Goal: Task Accomplishment & Management: Complete application form

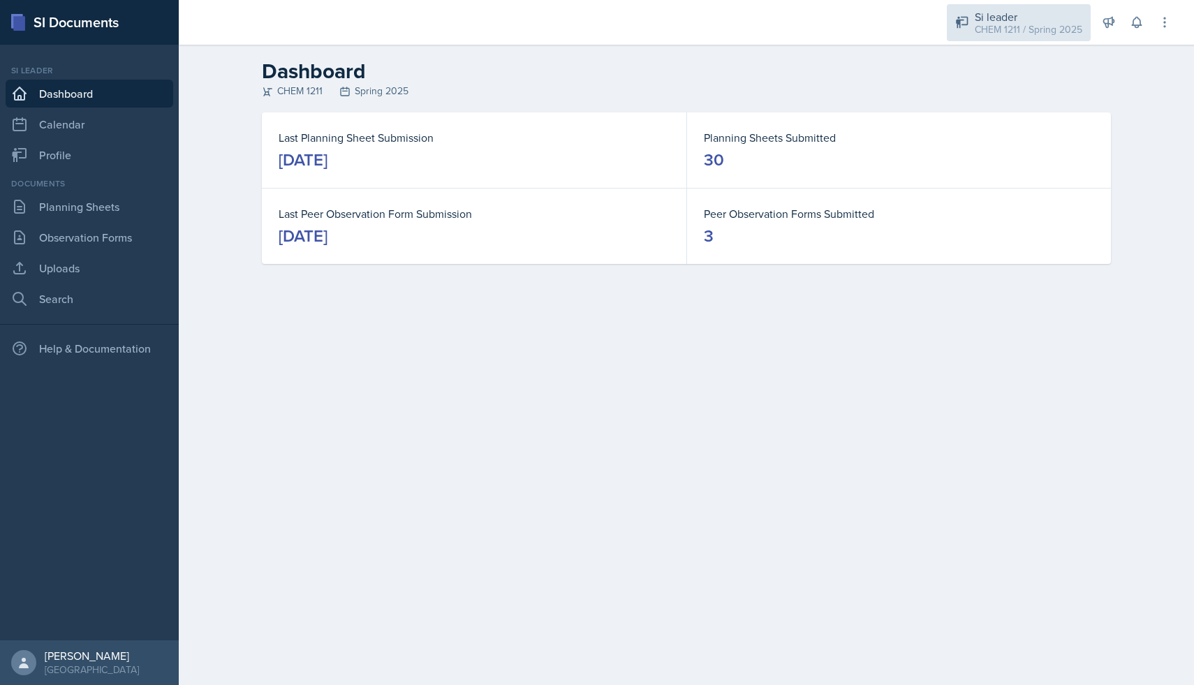
click at [985, 27] on div "CHEM 1211 / Spring 2025" at bounding box center [1029, 29] width 108 height 15
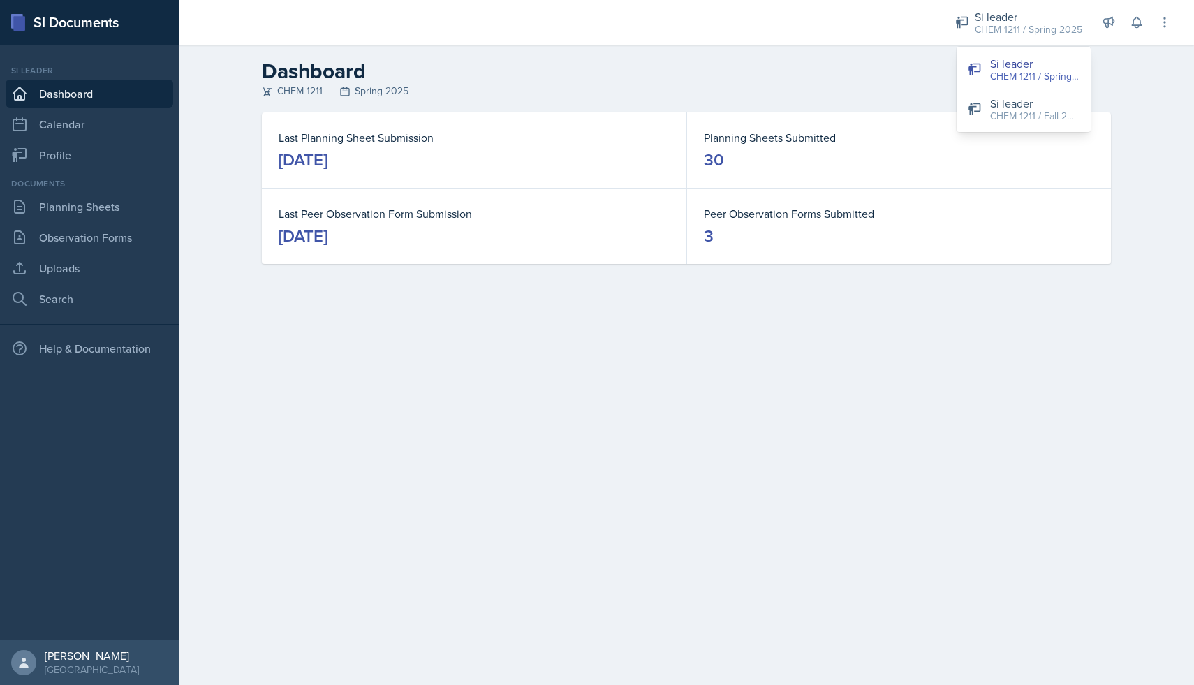
click at [866, 68] on h2 "Dashboard" at bounding box center [686, 71] width 849 height 25
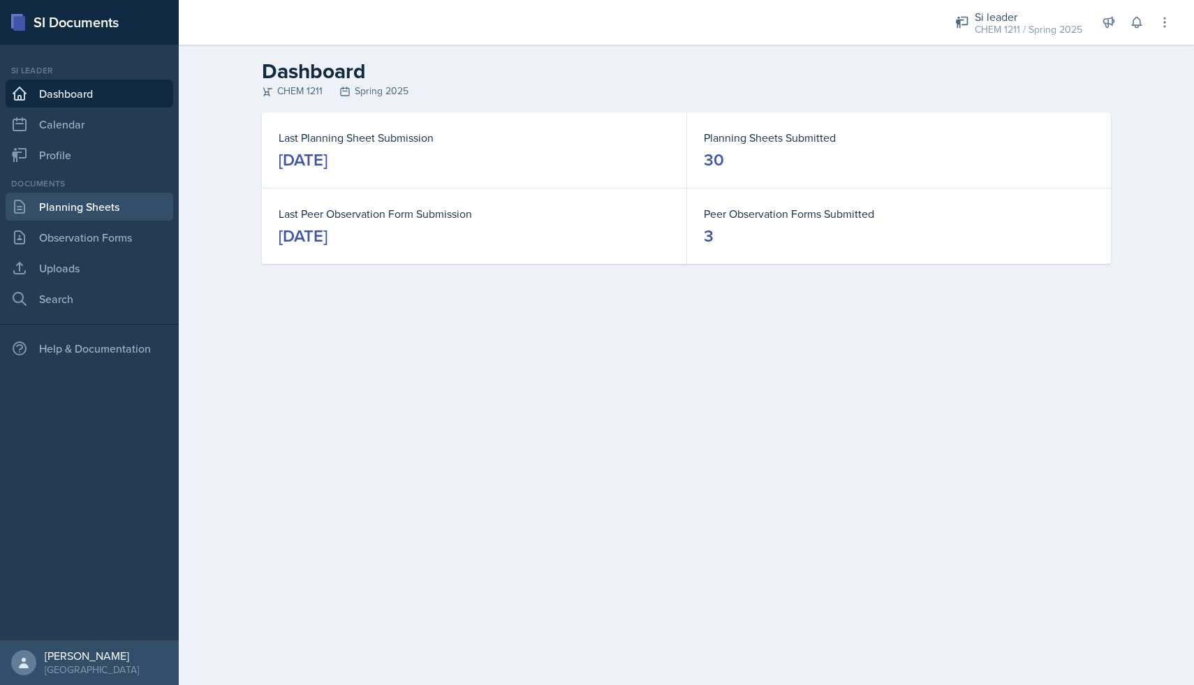
click at [64, 215] on link "Planning Sheets" at bounding box center [90, 207] width 168 height 28
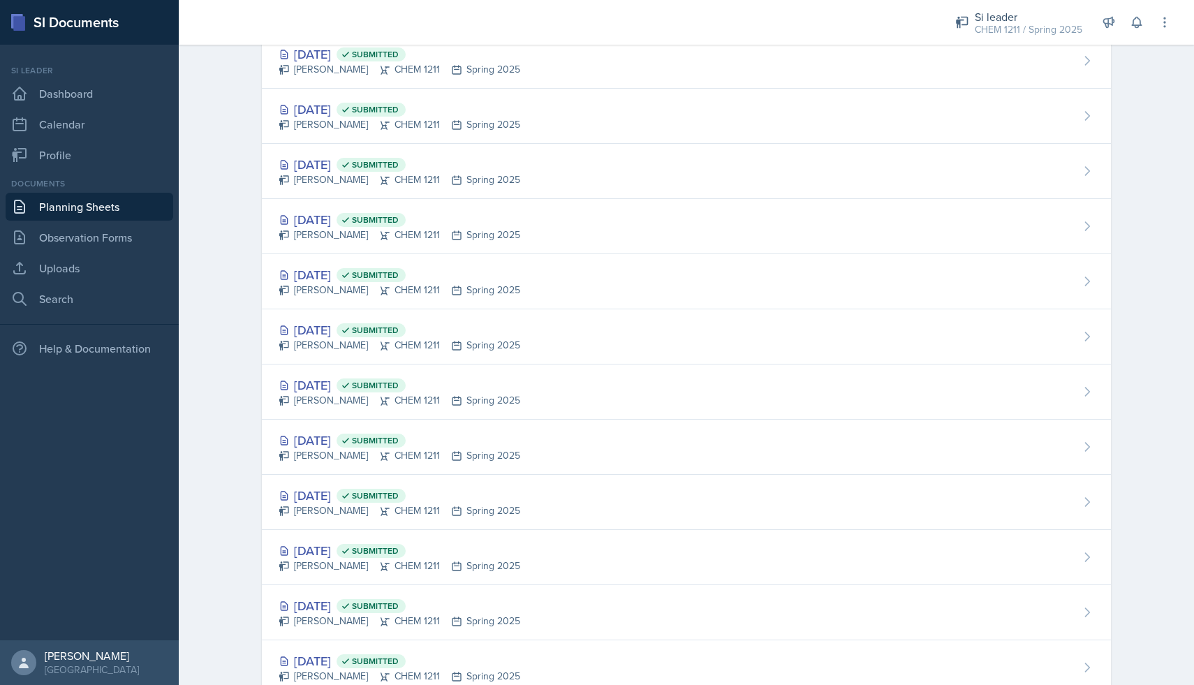
scroll to position [1144, 0]
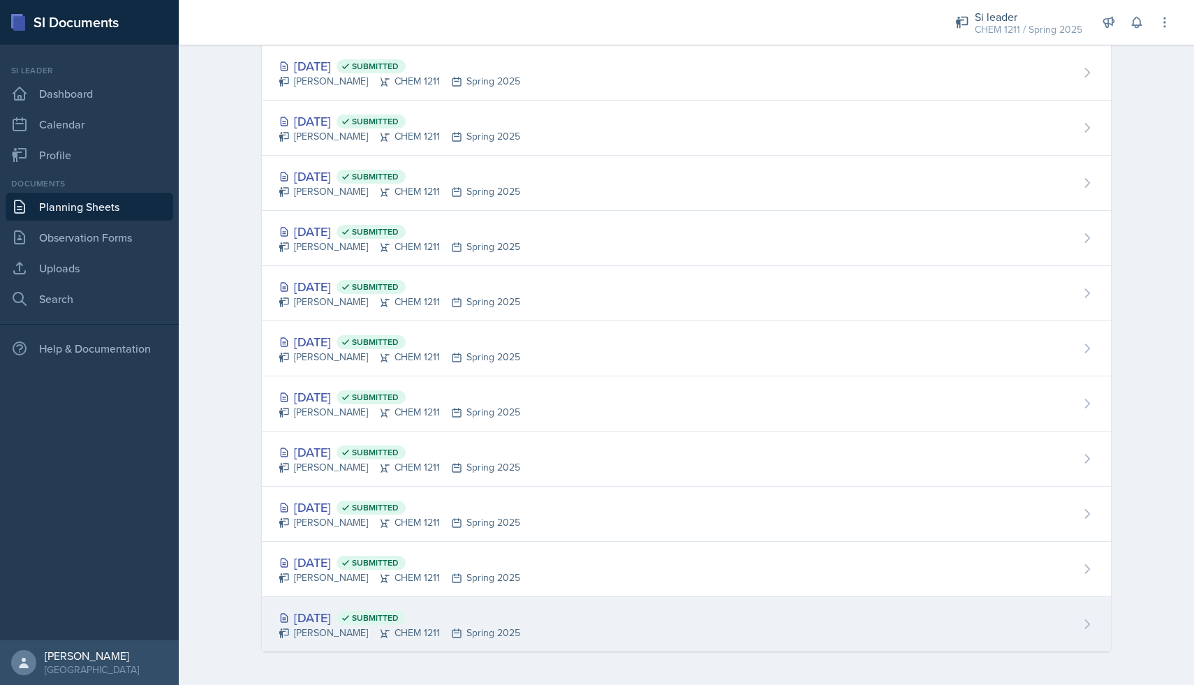
click at [309, 623] on div "Jan 3rd, 2025 Submitted" at bounding box center [400, 617] width 242 height 19
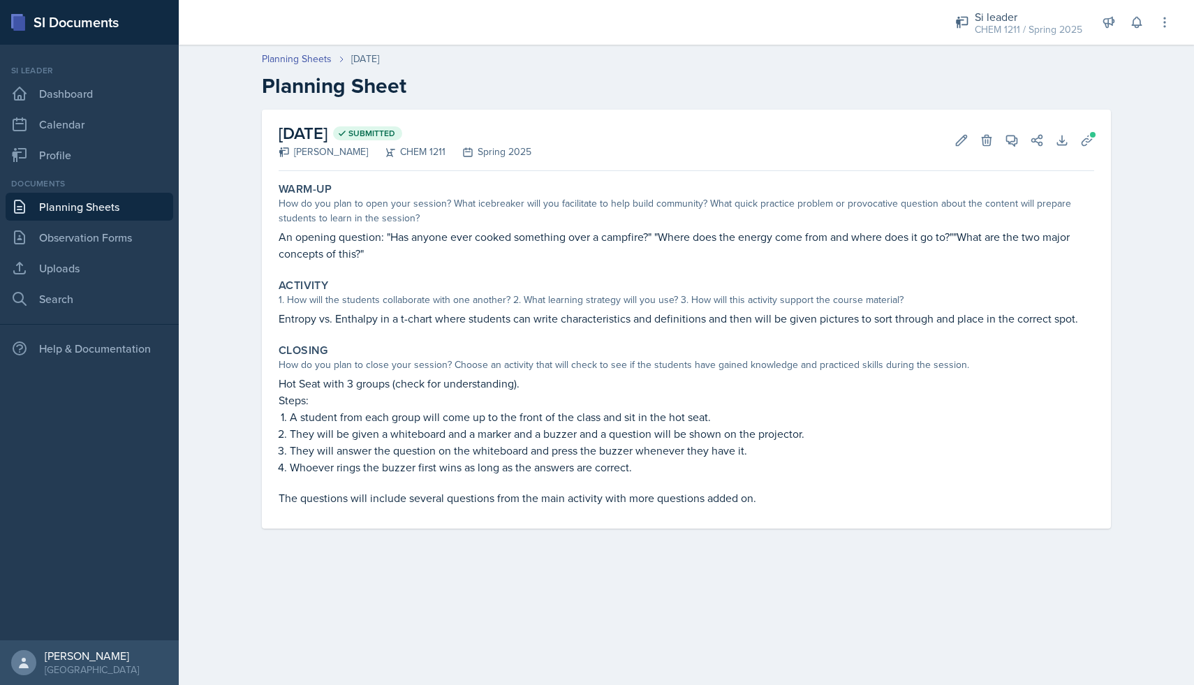
click at [109, 208] on link "Planning Sheets" at bounding box center [90, 207] width 168 height 28
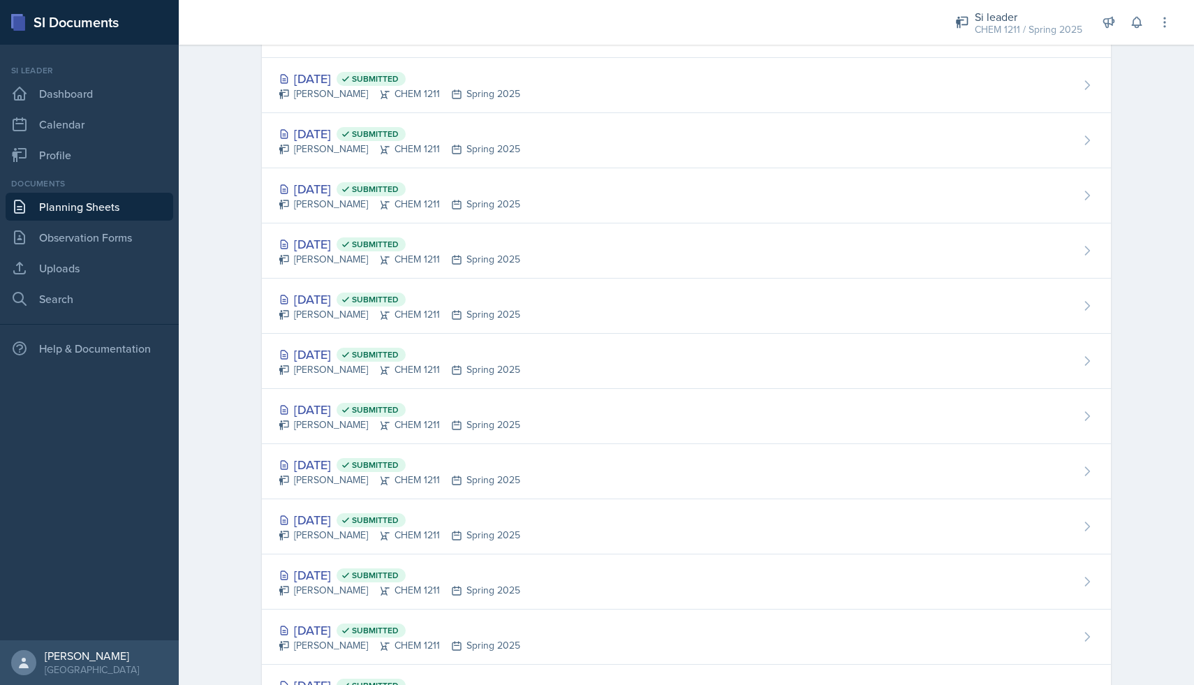
scroll to position [1144, 0]
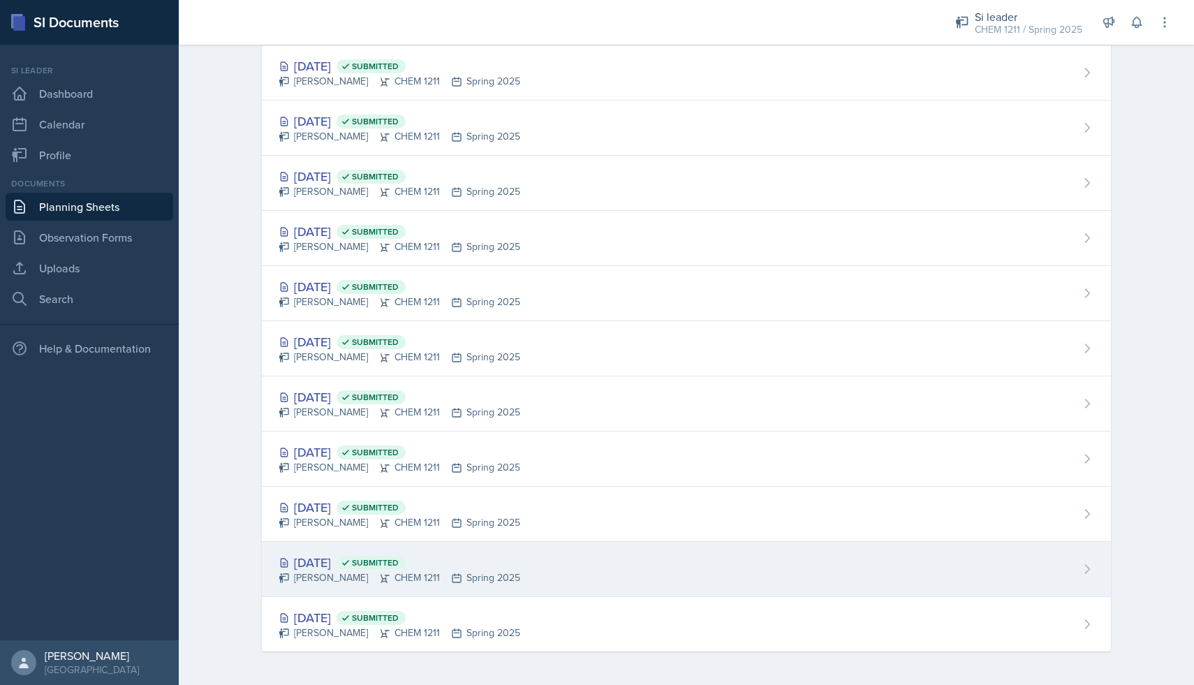
click at [337, 569] on div "Jan 13th, 2025 Submitted" at bounding box center [400, 562] width 242 height 19
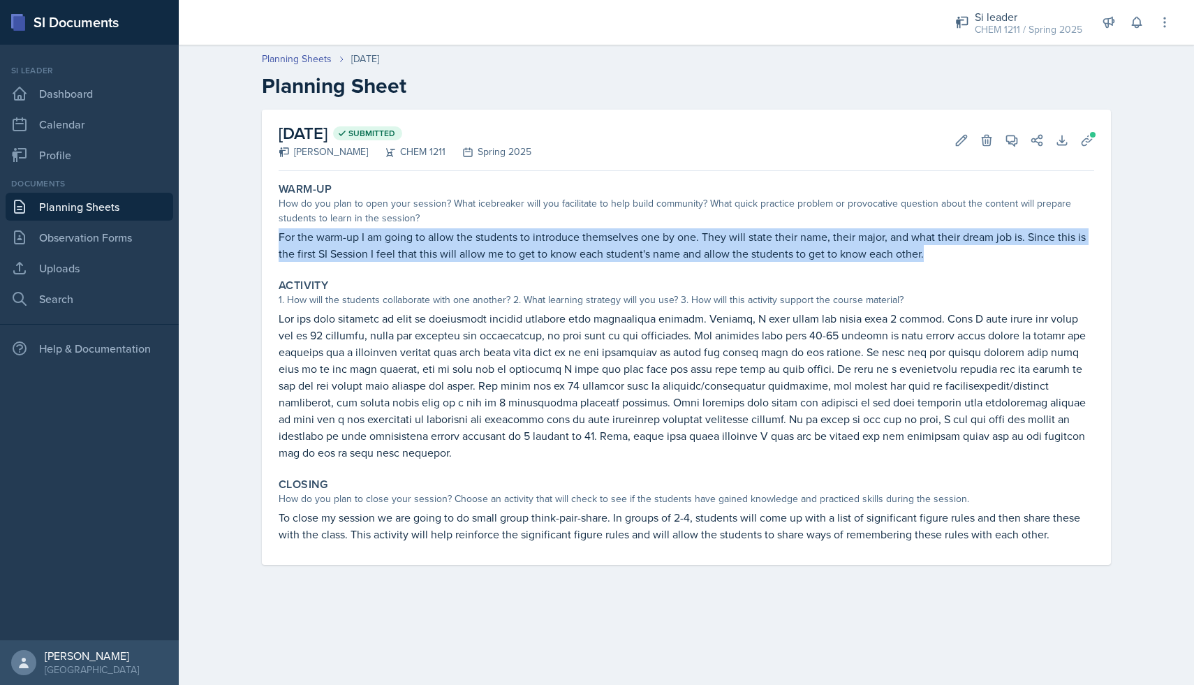
drag, startPoint x: 274, startPoint y: 239, endPoint x: 917, endPoint y: 257, distance: 642.7
click at [919, 259] on div "Warm-Up How do you plan to open your session? What icebreaker will you facilita…" at bounding box center [686, 222] width 827 height 91
copy p "For the warm-up I am going to allow the students to introduce themselves one by…"
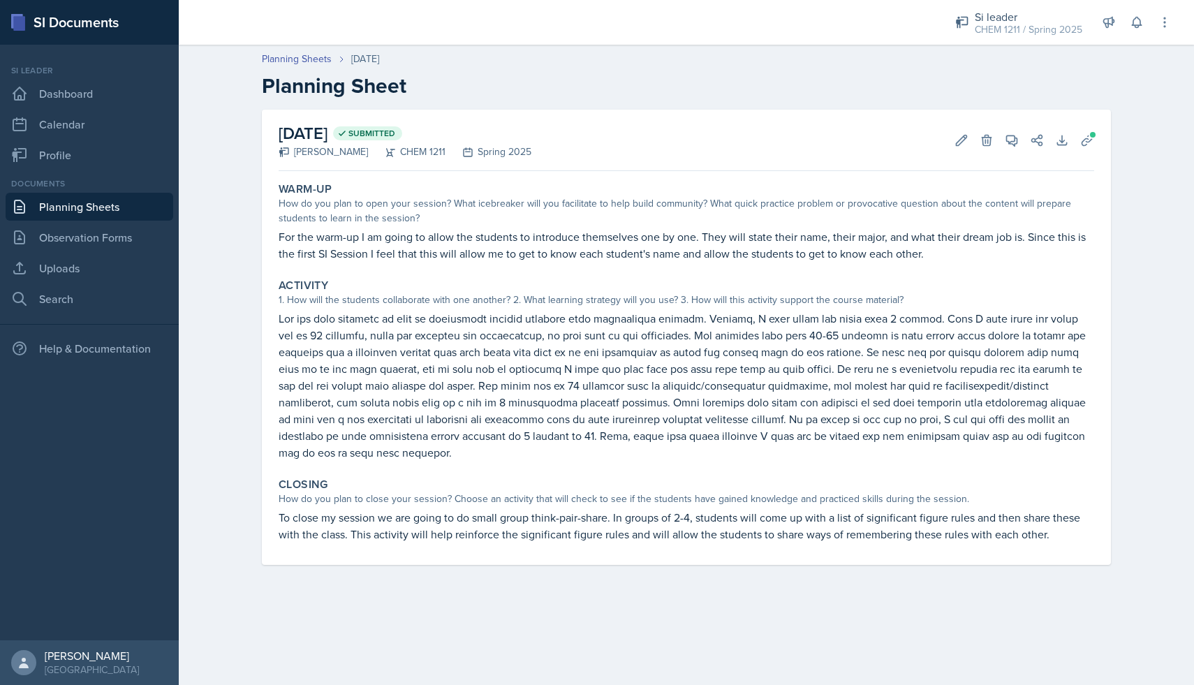
click at [397, 273] on div "Activity 1. How will the students collaborate with one another? 2. What learnin…" at bounding box center [686, 369] width 827 height 193
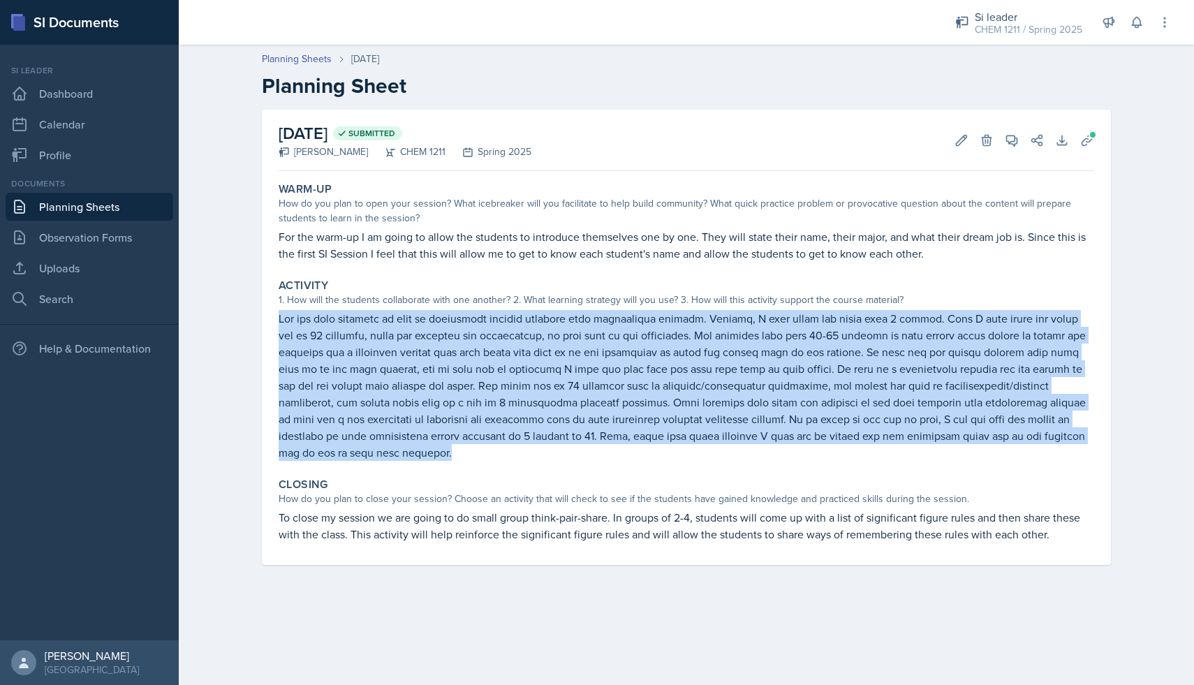
drag, startPoint x: 275, startPoint y: 316, endPoint x: 1010, endPoint y: 433, distance: 744.5
click at [1010, 433] on div "Activity 1. How will the students collaborate with one another? 2. What learnin…" at bounding box center [686, 369] width 827 height 193
copy p "For the main activity we will be practicing solving problems with significant f…"
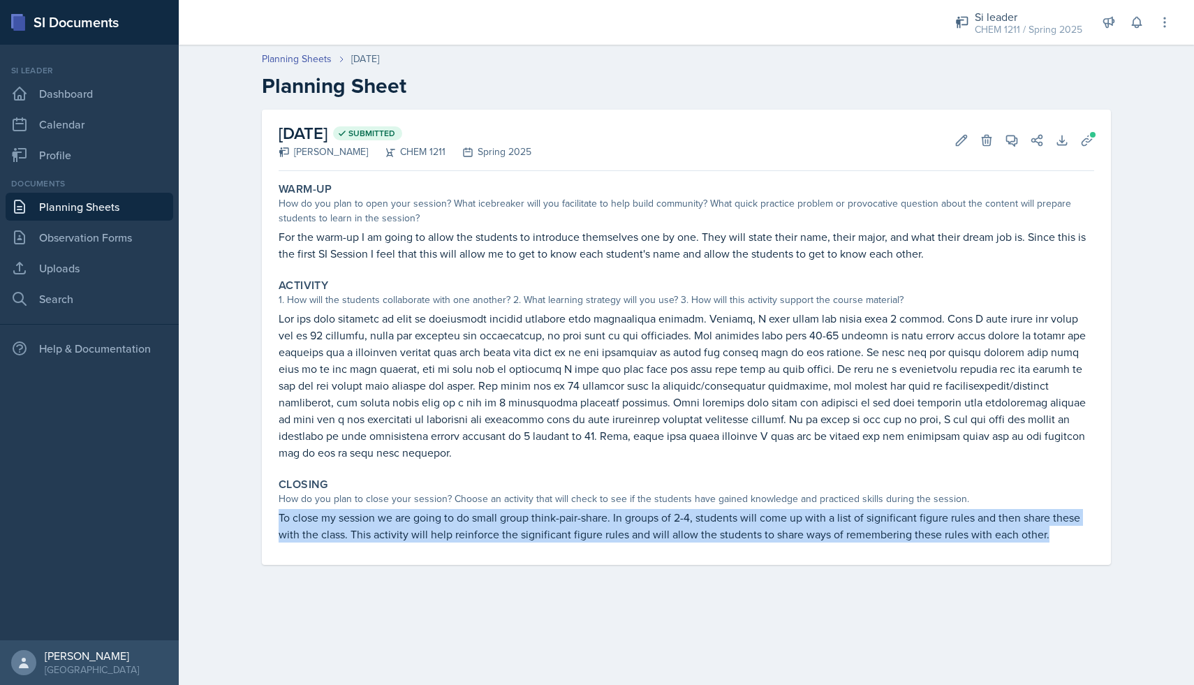
drag, startPoint x: 271, startPoint y: 497, endPoint x: 1000, endPoint y: 558, distance: 731.5
click at [1000, 558] on div "January 13th, 2025 Submitted Skylar Hamric CHEM 1211 Spring 2025 Edit Delete Vi…" at bounding box center [687, 354] width 894 height 489
copy p "To close my session we are going to do small group think-pair-share. In groups …"
click at [75, 265] on link "Uploads" at bounding box center [90, 268] width 168 height 28
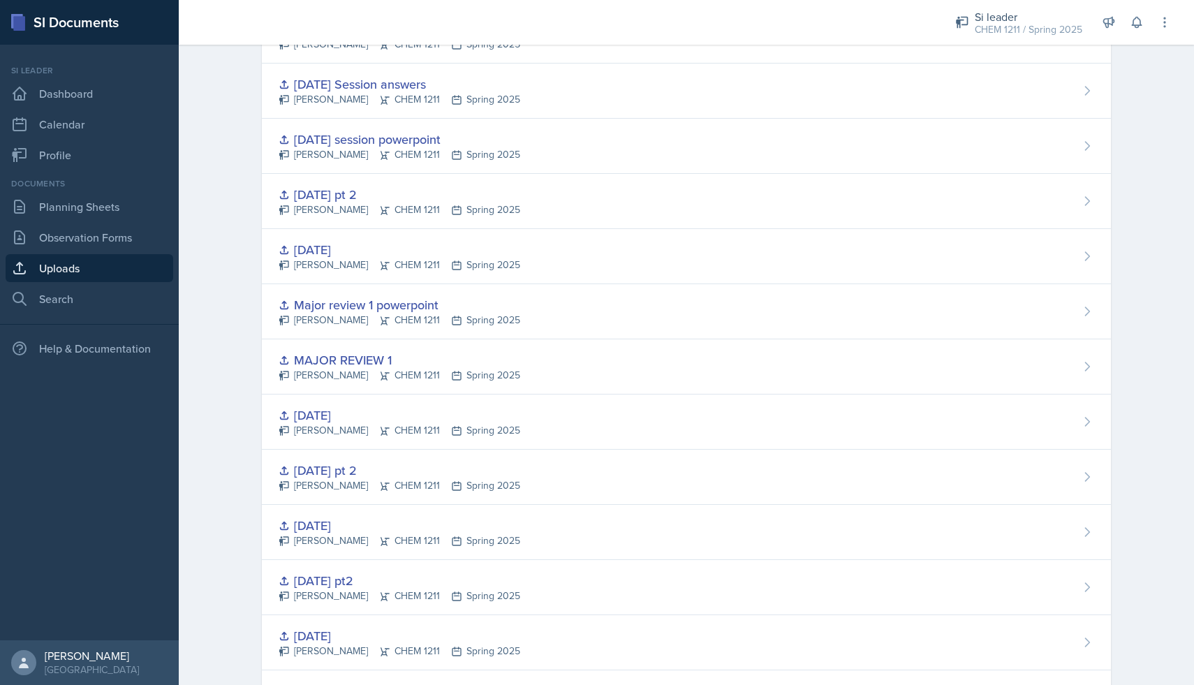
scroll to position [1420, 0]
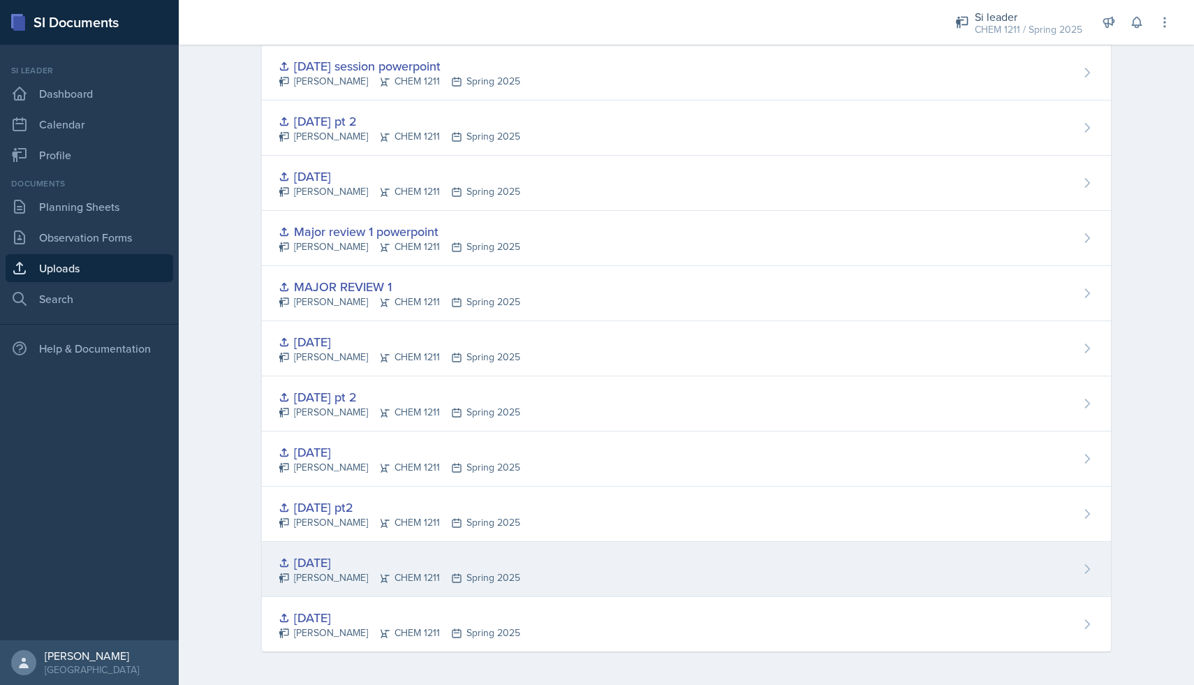
click at [392, 580] on div "Skylar Hamric CHEM 1211 Spring 2025" at bounding box center [400, 577] width 242 height 15
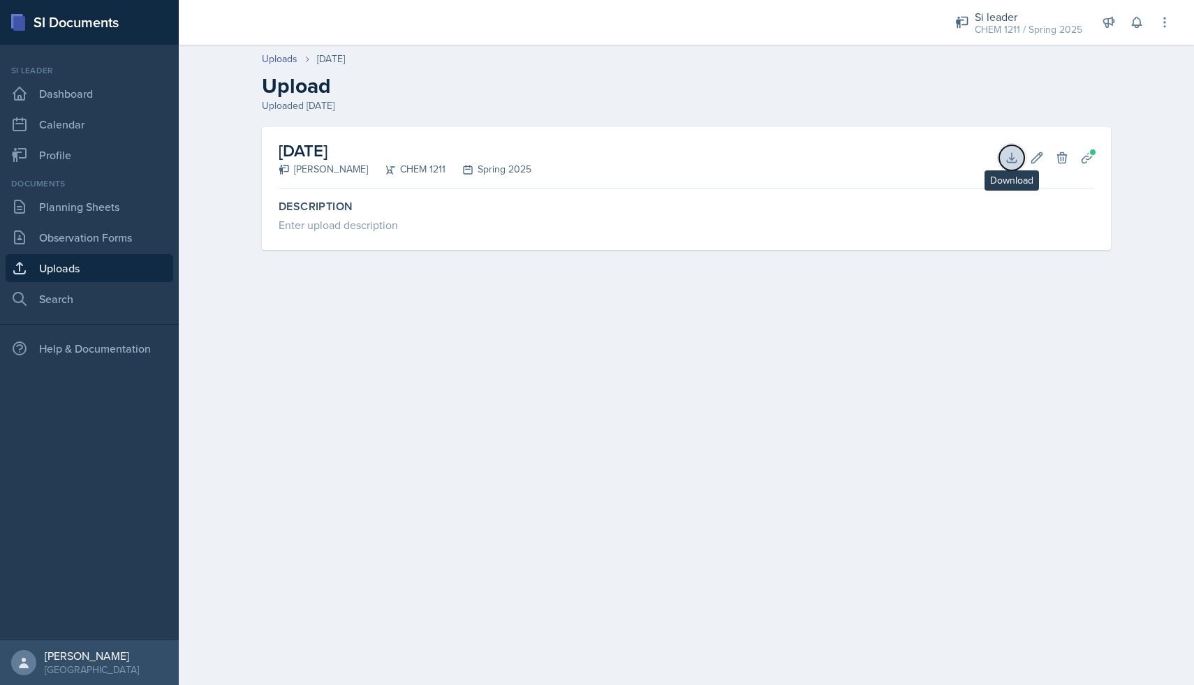
click at [1008, 156] on icon at bounding box center [1012, 158] width 14 height 14
click at [91, 260] on link "Uploads" at bounding box center [90, 268] width 168 height 28
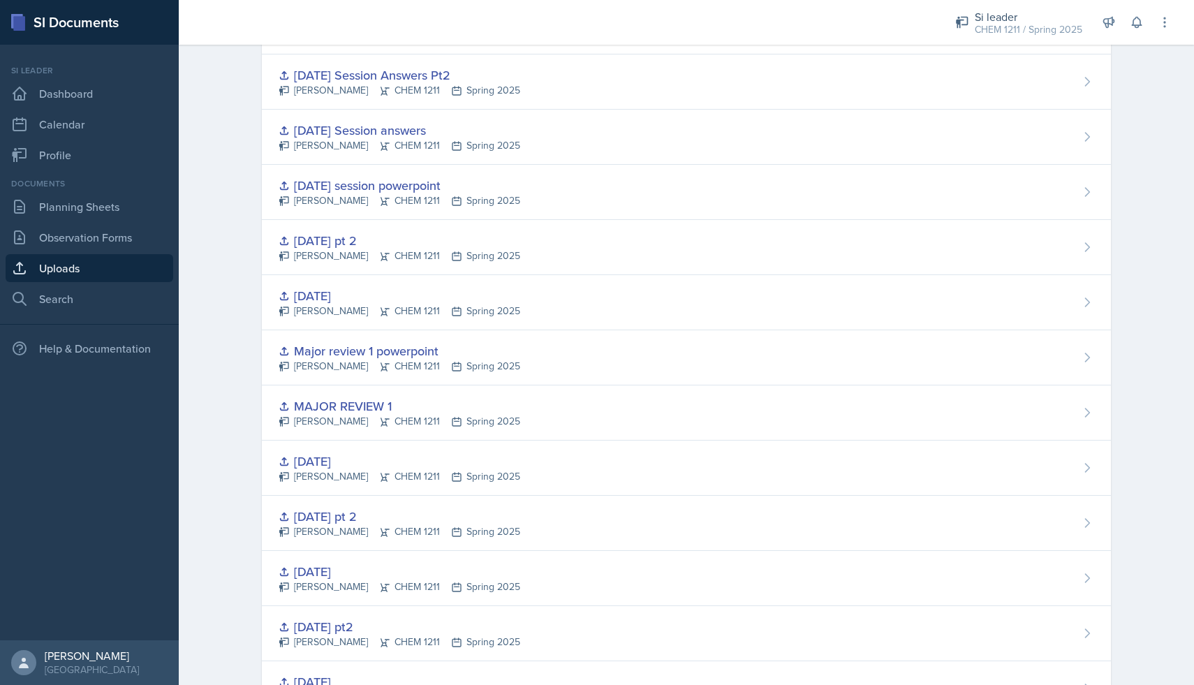
scroll to position [1420, 0]
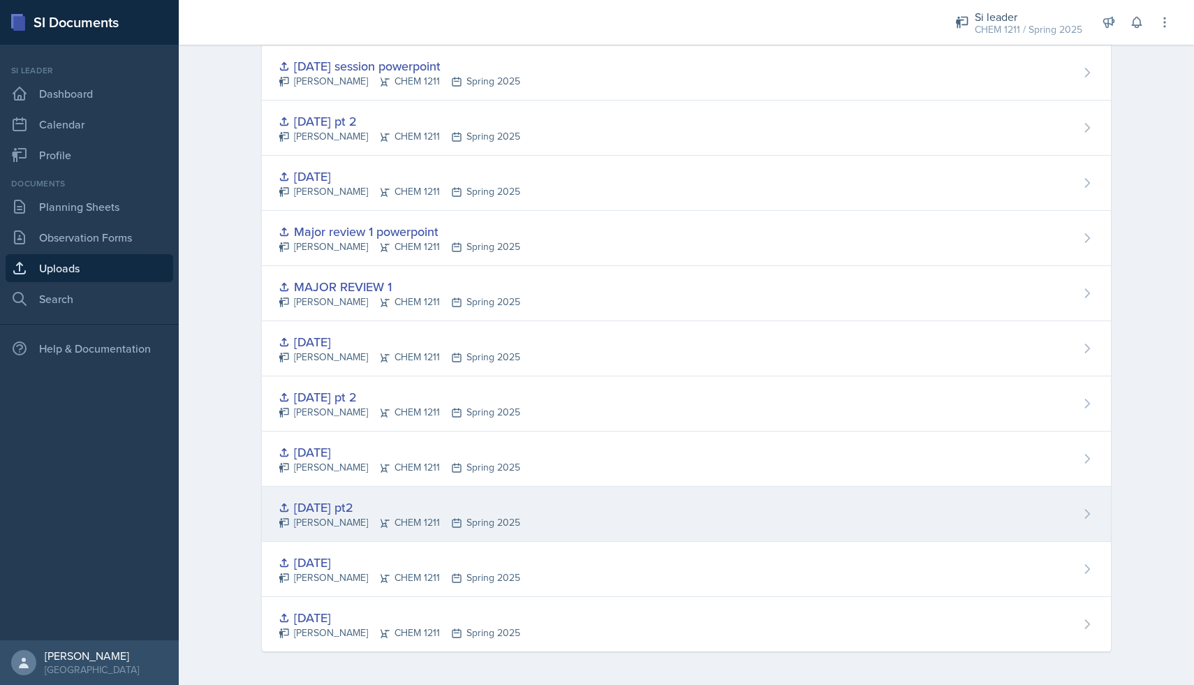
click at [389, 541] on div "January 13th pt2 Skylar Hamric CHEM 1211 Spring 2025" at bounding box center [686, 514] width 849 height 55
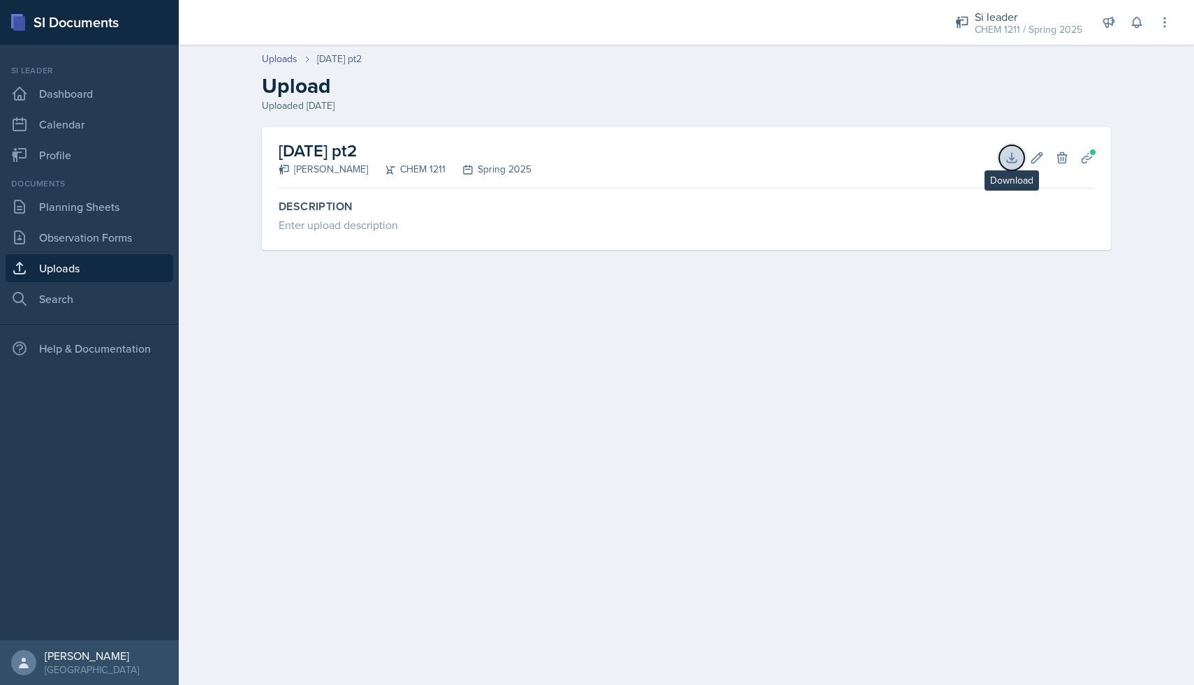
click at [1010, 155] on icon at bounding box center [1012, 158] width 14 height 14
click at [75, 258] on link "Uploads" at bounding box center [90, 268] width 168 height 28
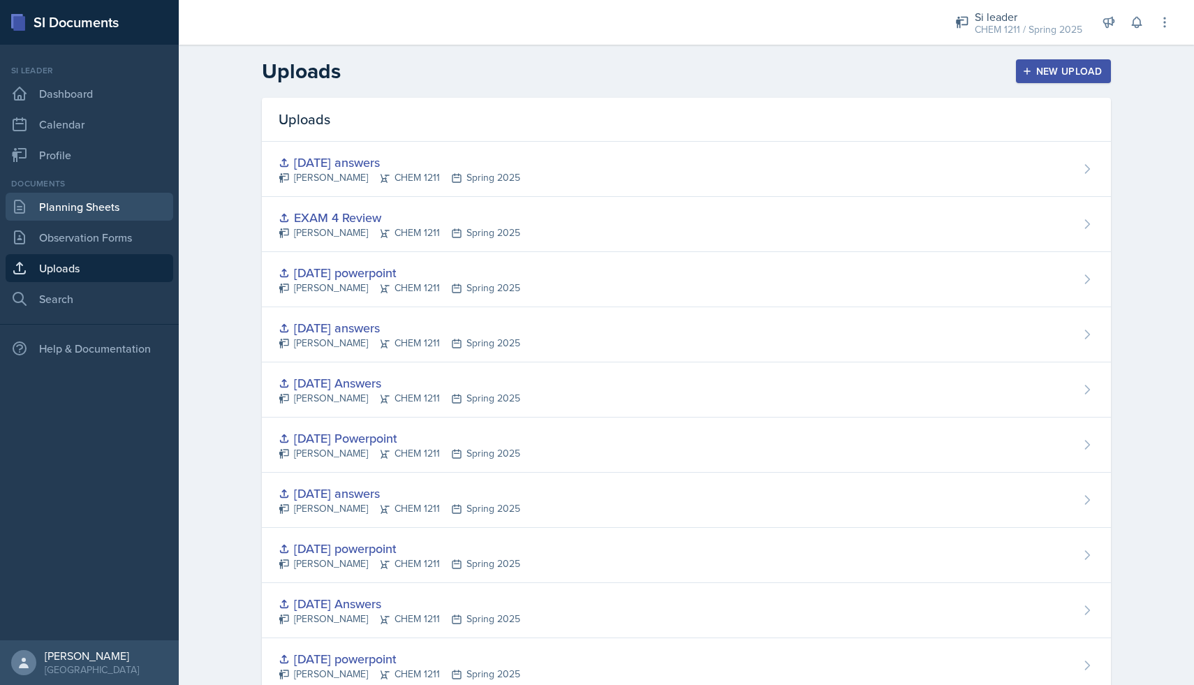
click at [82, 207] on link "Planning Sheets" at bounding box center [90, 207] width 168 height 28
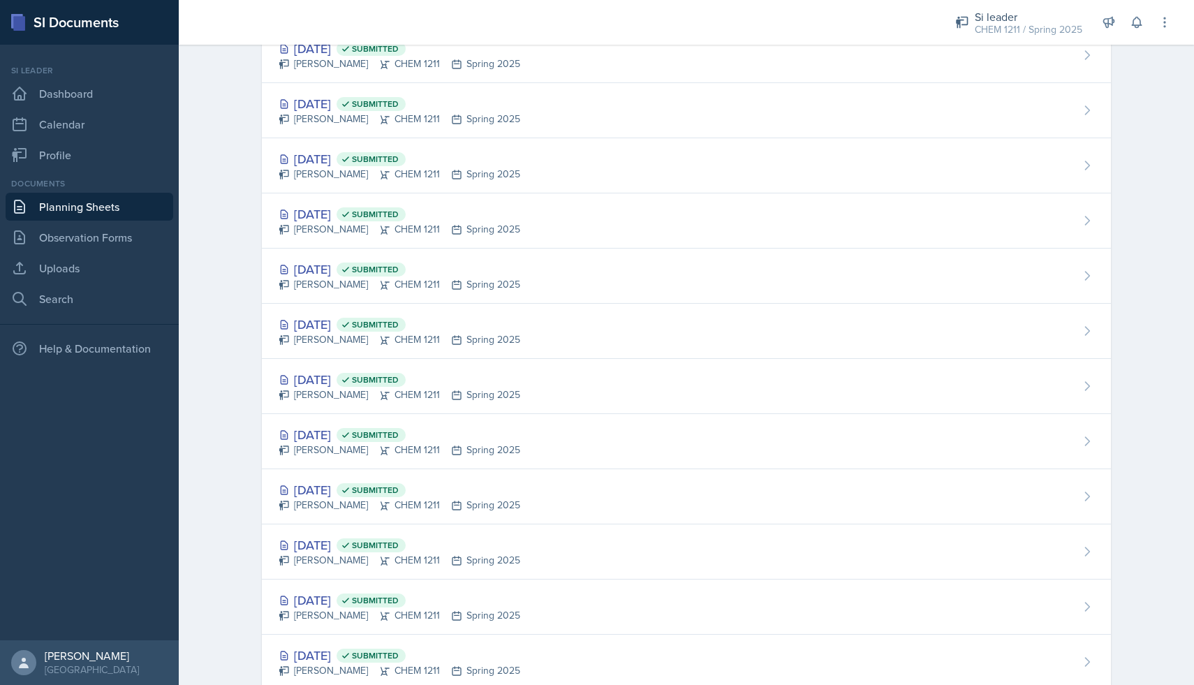
scroll to position [1144, 0]
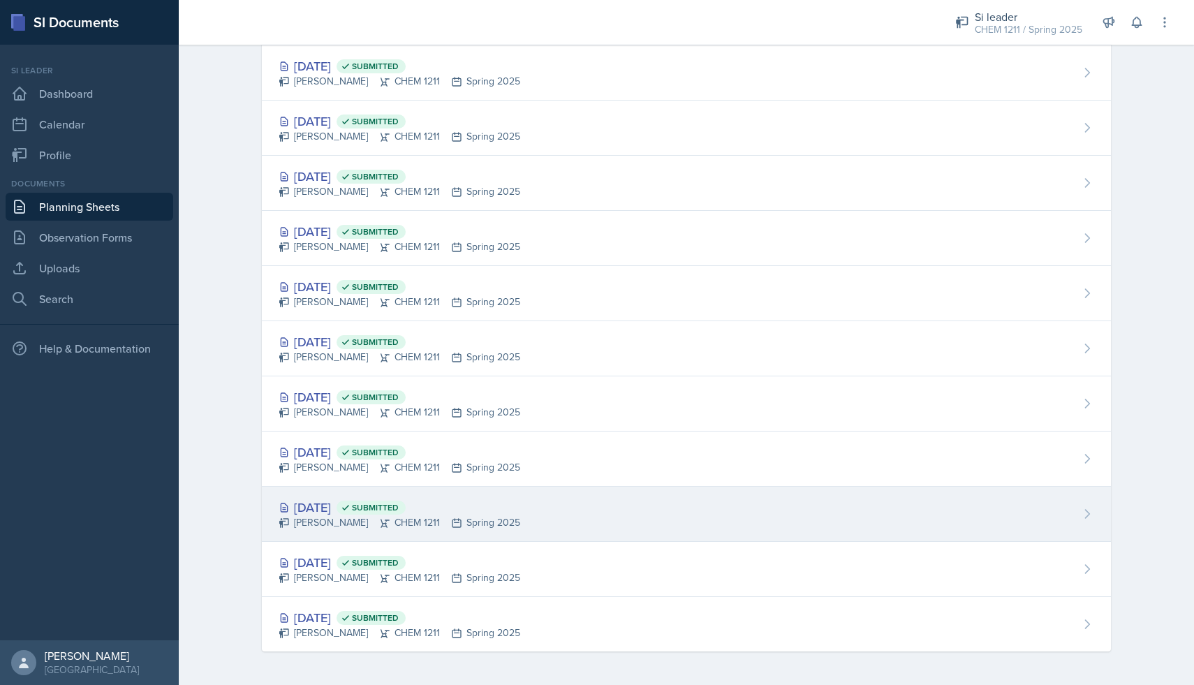
click at [344, 507] on div "Jan 16th, 2025 Submitted" at bounding box center [400, 507] width 242 height 19
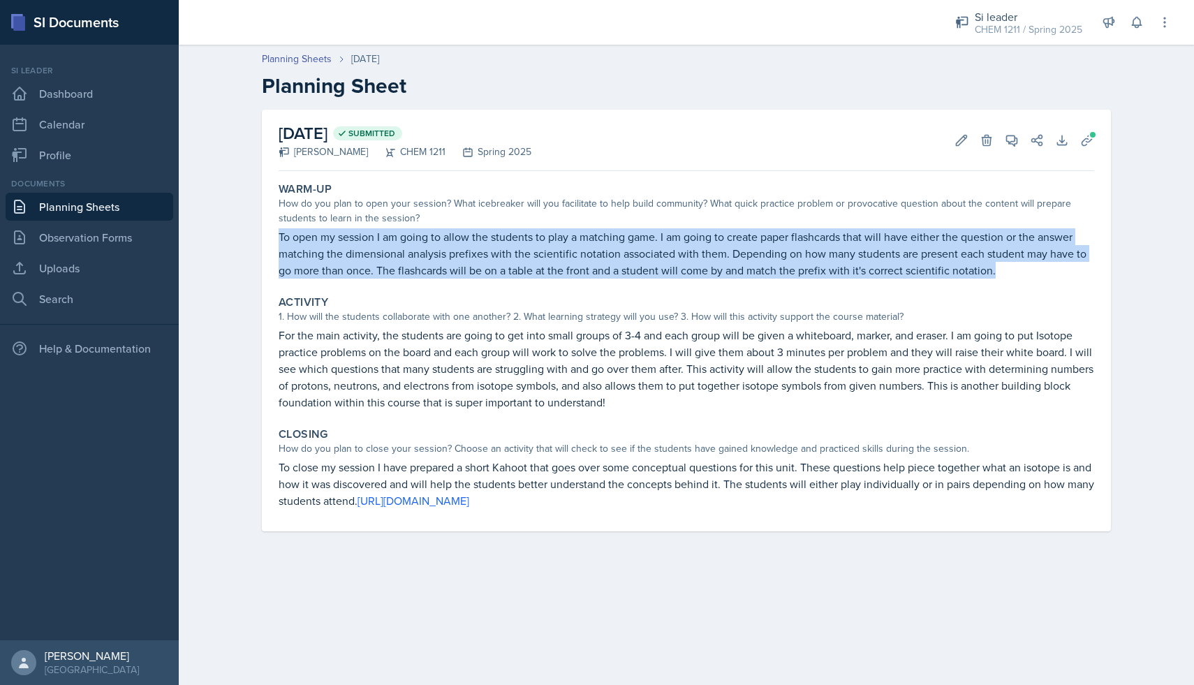
drag, startPoint x: 279, startPoint y: 236, endPoint x: 1003, endPoint y: 277, distance: 725.3
click at [1003, 277] on p "To open my session I am going to allow the students to play a matching game. I …" at bounding box center [687, 253] width 816 height 50
copy p "To open my session I am going to allow the students to play a matching game. I …"
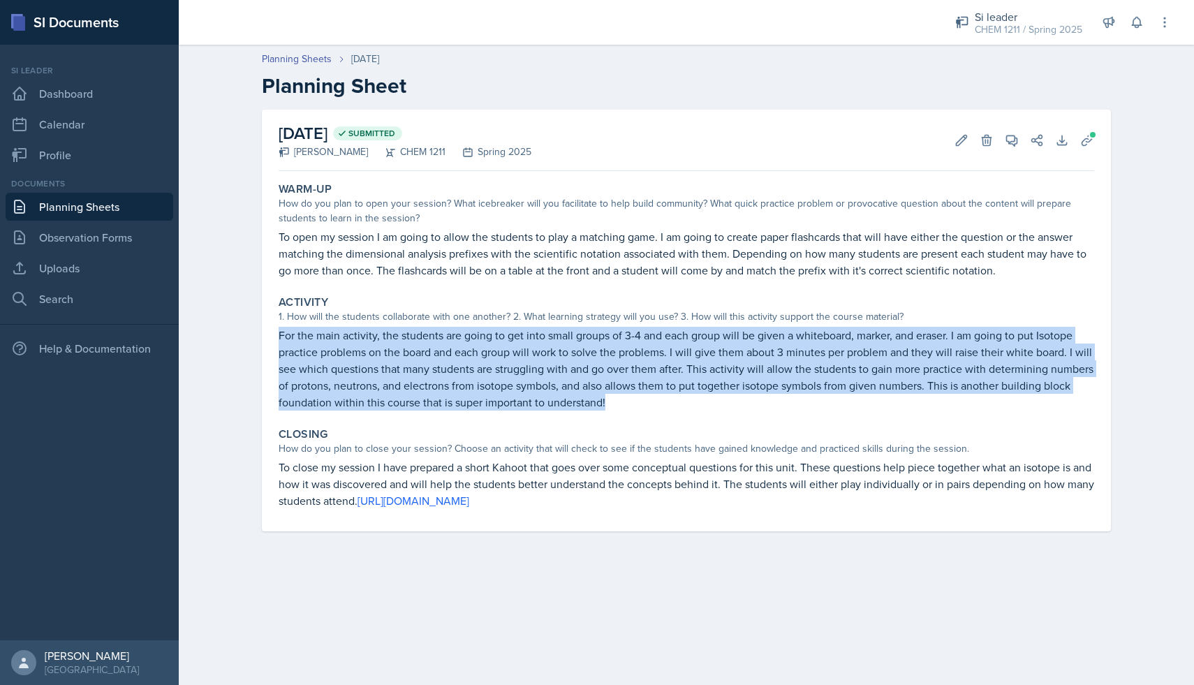
drag, startPoint x: 277, startPoint y: 337, endPoint x: 612, endPoint y: 406, distance: 342.4
click at [612, 406] on div "Activity 1. How will the students collaborate with one another? 2. What learnin…" at bounding box center [686, 353] width 827 height 126
copy p "For the main activity, the students are going to get into small groups of 3-4 a…"
drag, startPoint x: 277, startPoint y: 467, endPoint x: 801, endPoint y: 501, distance: 524.8
click at [801, 501] on div "Closing How do you plan to close your session? Choose an activity that will che…" at bounding box center [686, 468] width 827 height 93
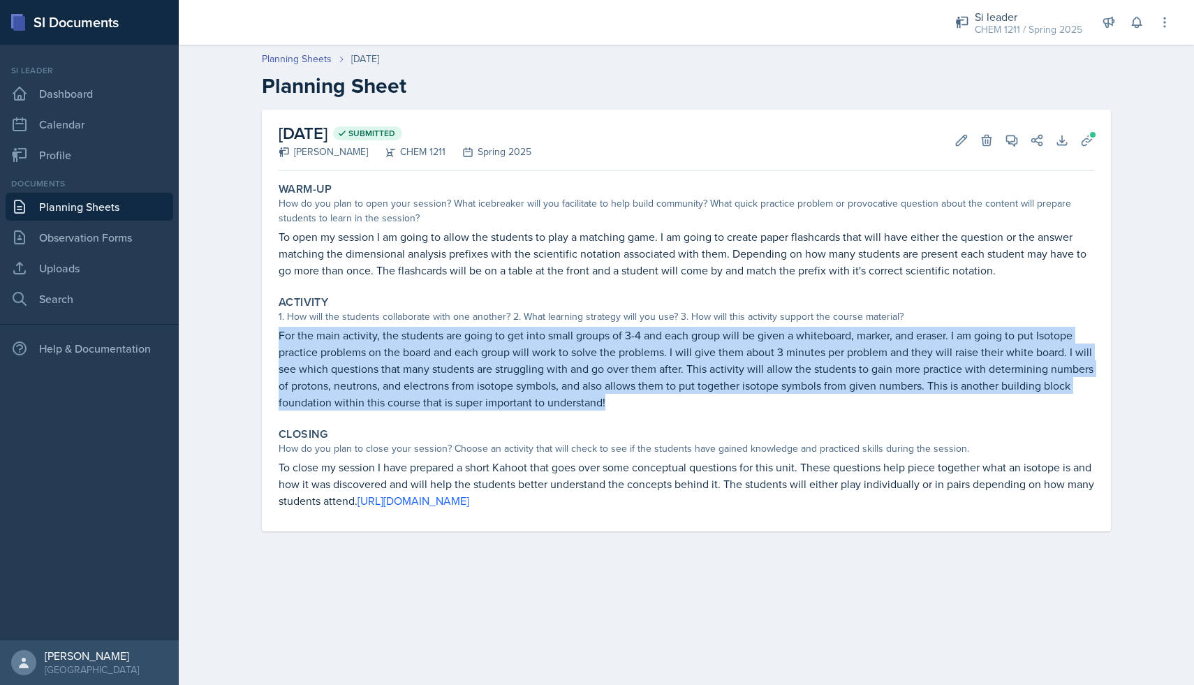
copy p "To close my session I have prepared a short Kahoot that goes over some conceptu…"
click at [101, 267] on link "Uploads" at bounding box center [90, 268] width 168 height 28
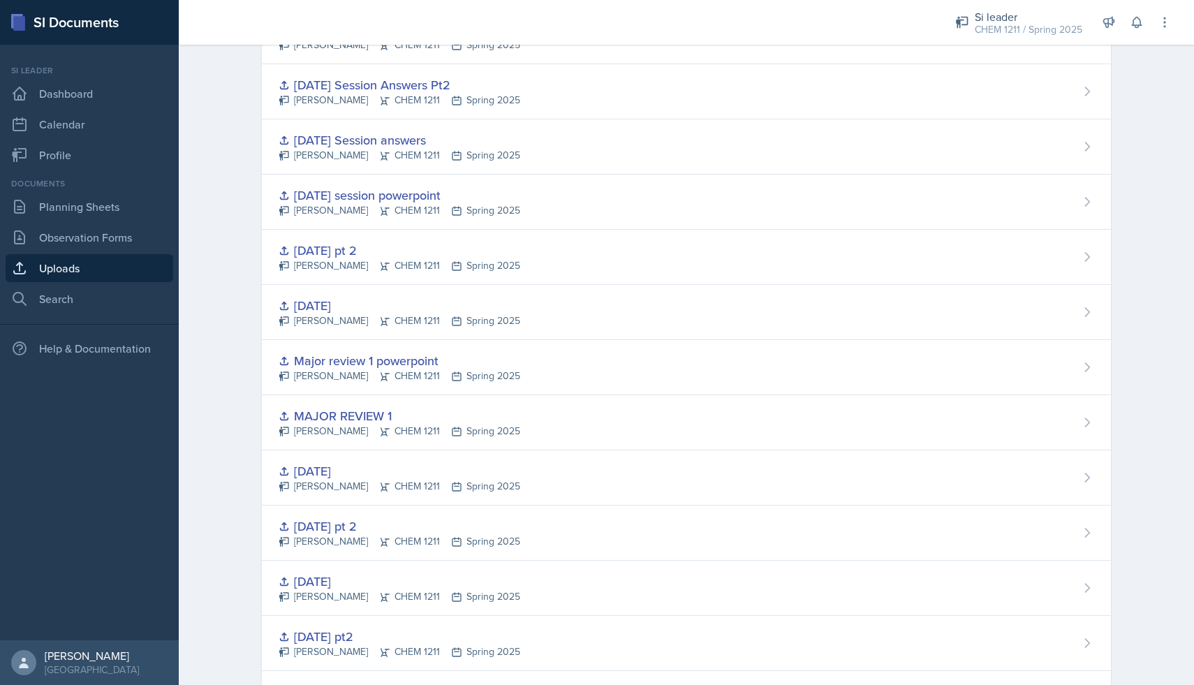
scroll to position [1420, 0]
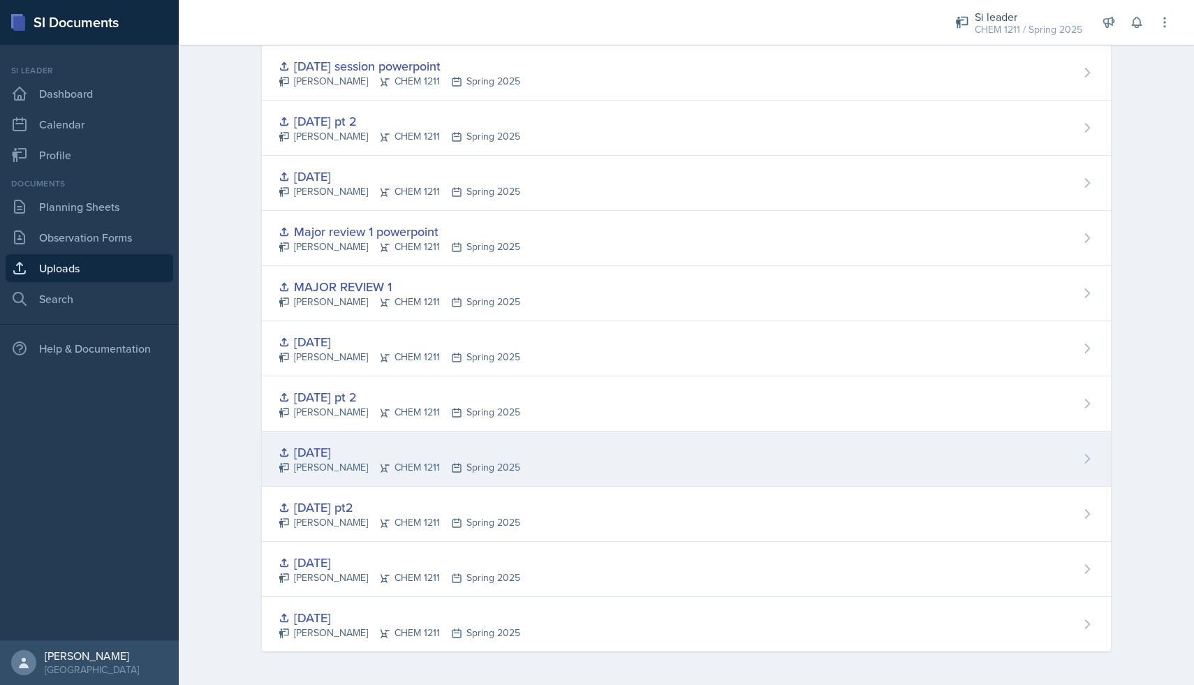
click at [399, 461] on div "Skylar Hamric CHEM 1211 Spring 2025" at bounding box center [400, 467] width 242 height 15
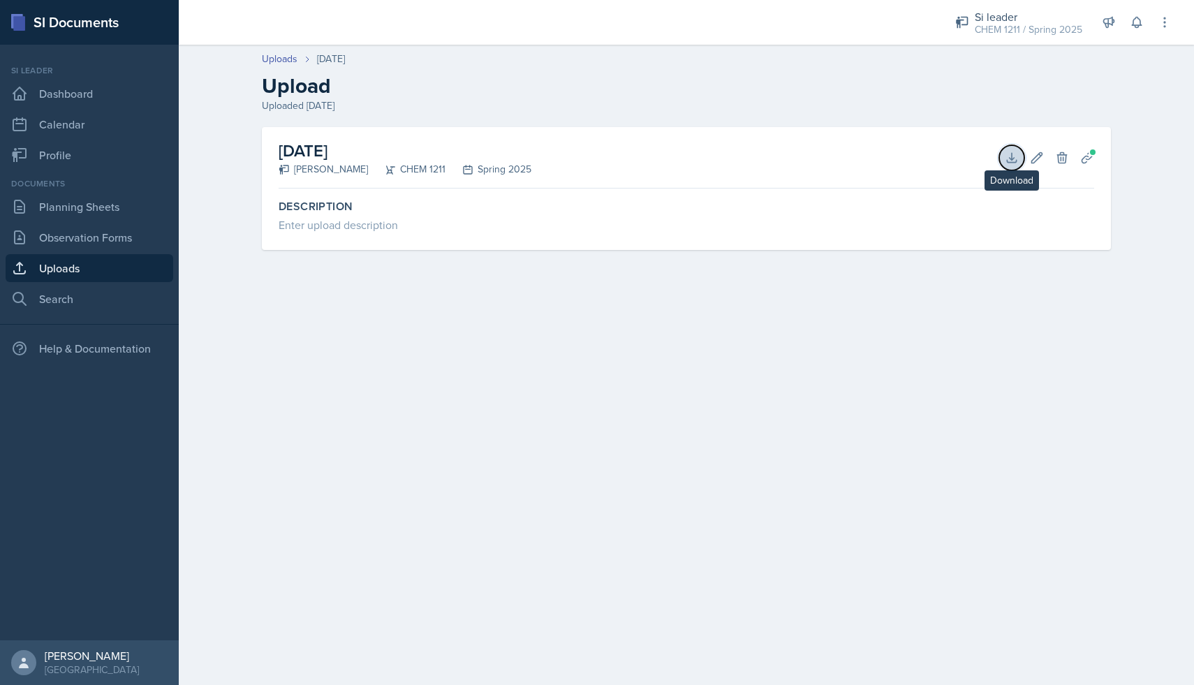
click at [1018, 154] on icon at bounding box center [1012, 158] width 14 height 14
click at [89, 274] on link "Uploads" at bounding box center [90, 268] width 168 height 28
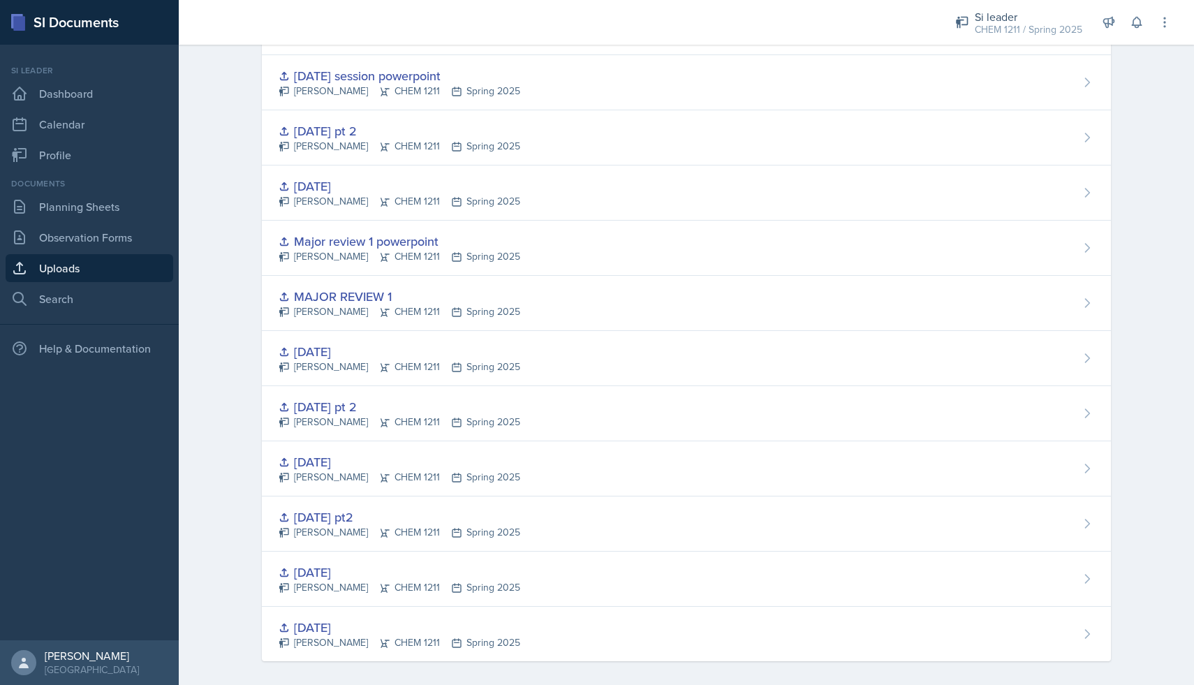
scroll to position [1420, 0]
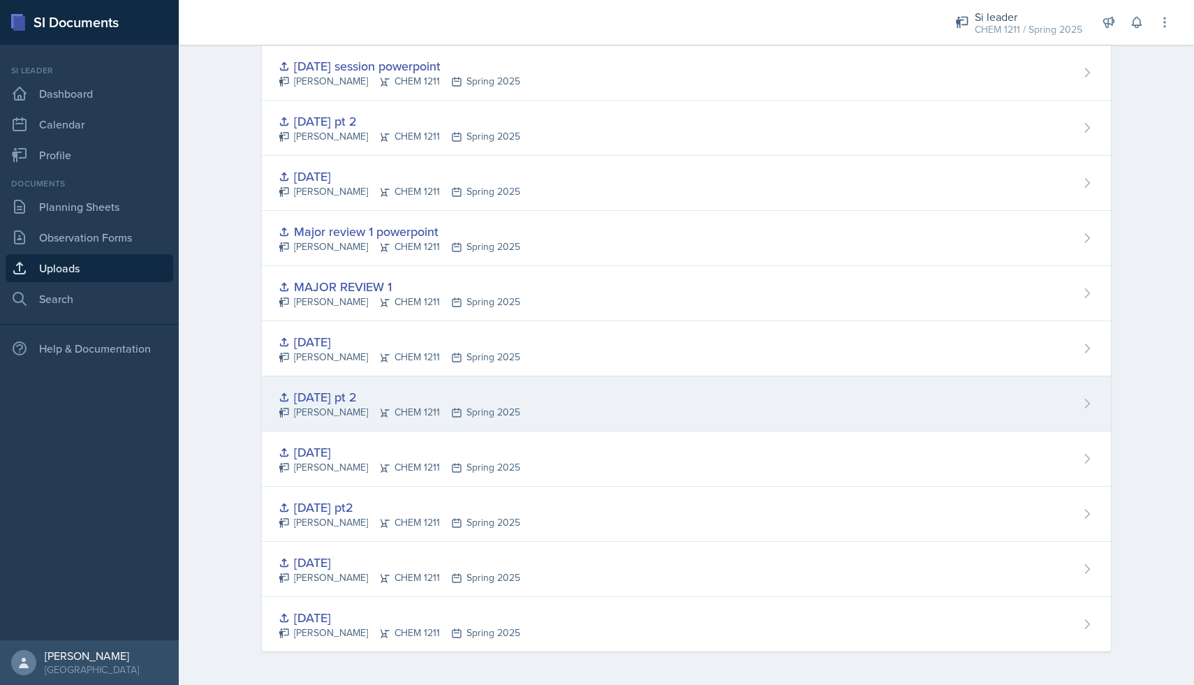
click at [350, 408] on div "Skylar Hamric CHEM 1211 Spring 2025" at bounding box center [400, 412] width 242 height 15
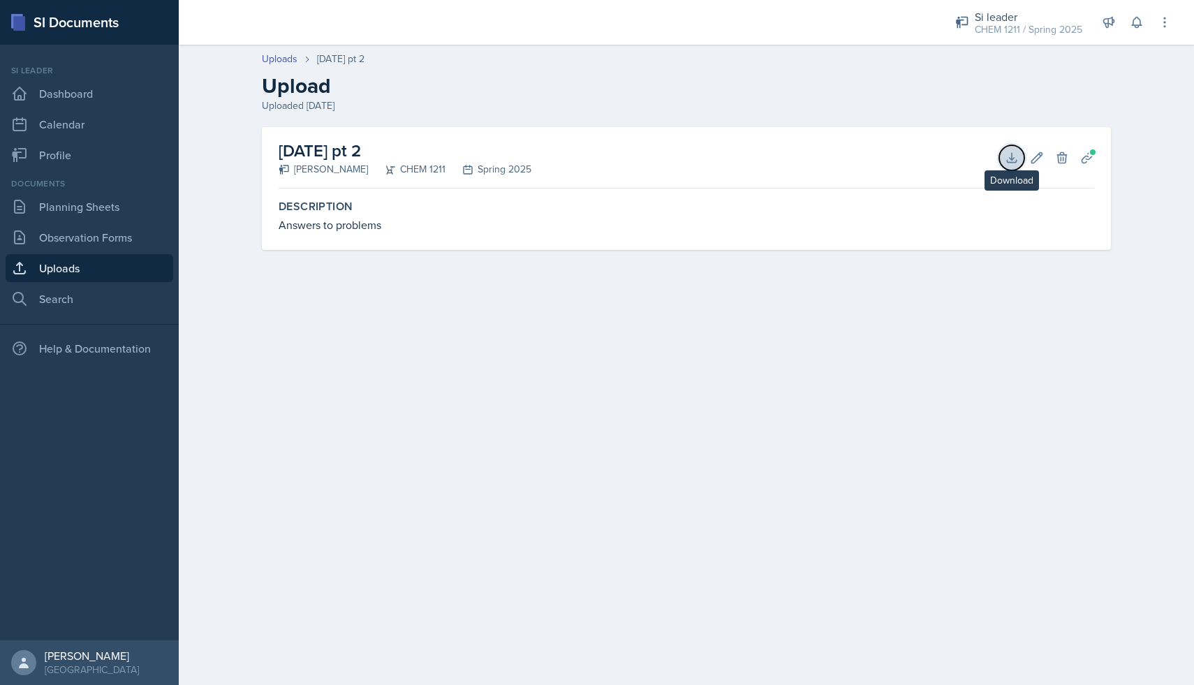
click at [1006, 162] on icon at bounding box center [1012, 158] width 14 height 14
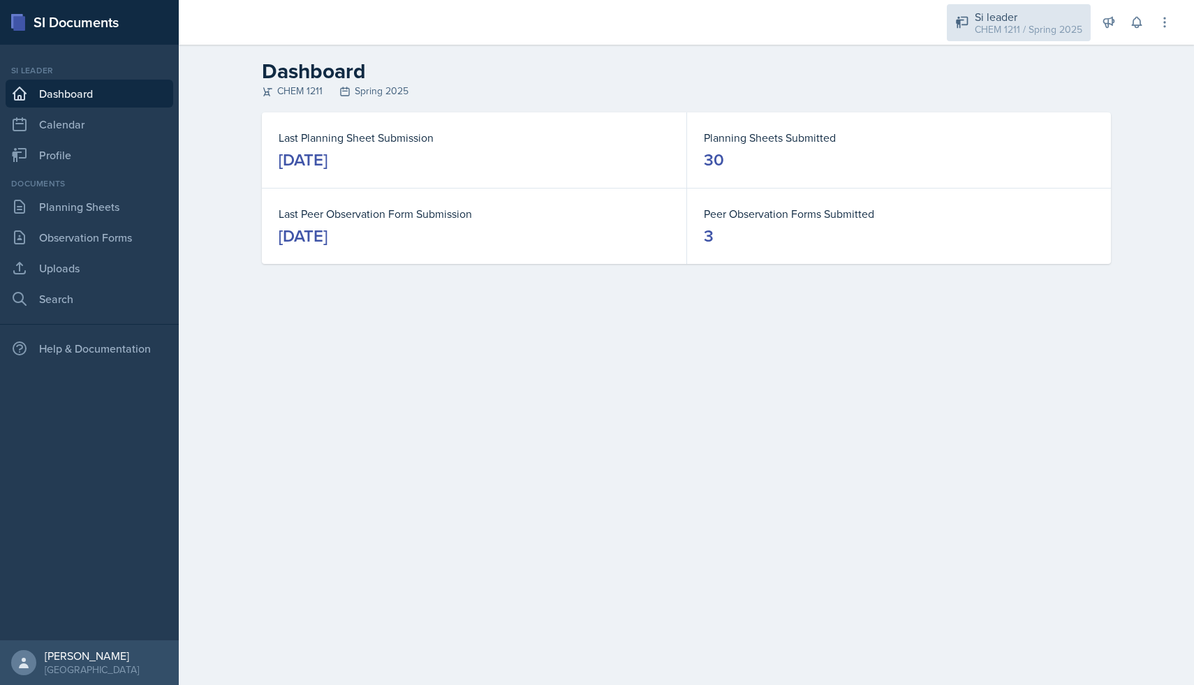
click at [1014, 23] on div "CHEM 1211 / Spring 2025" at bounding box center [1029, 29] width 108 height 15
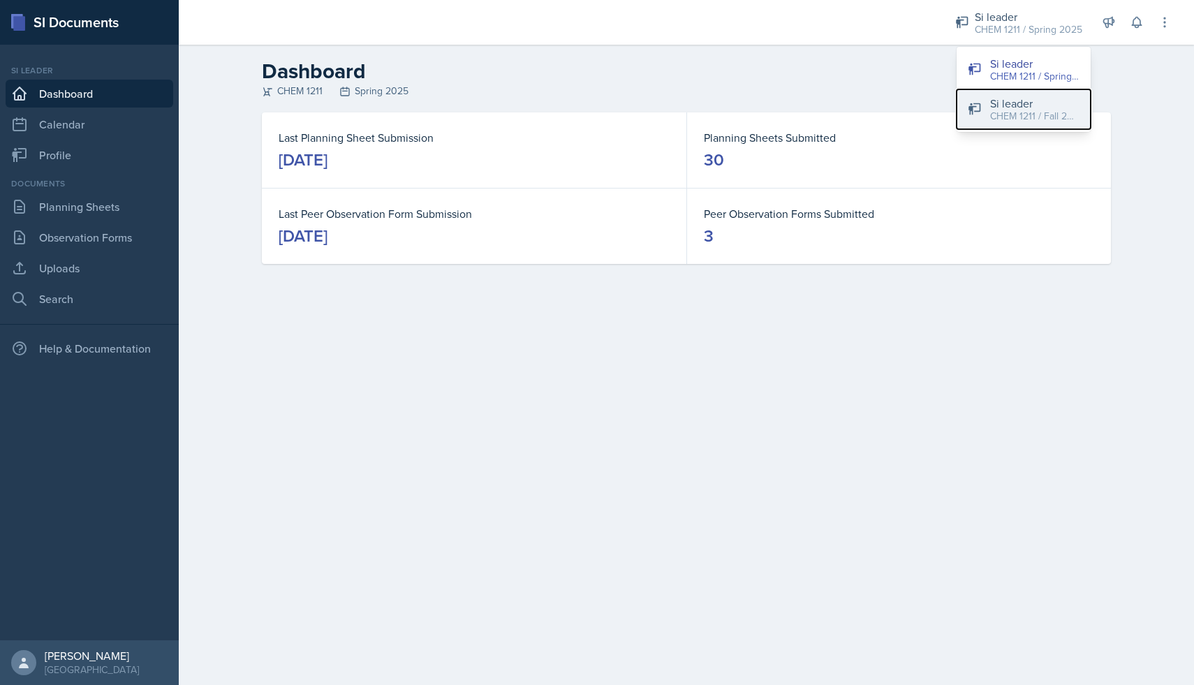
click at [1012, 94] on button "Si leader CHEM 1211 / Fall 2025" at bounding box center [1024, 109] width 134 height 40
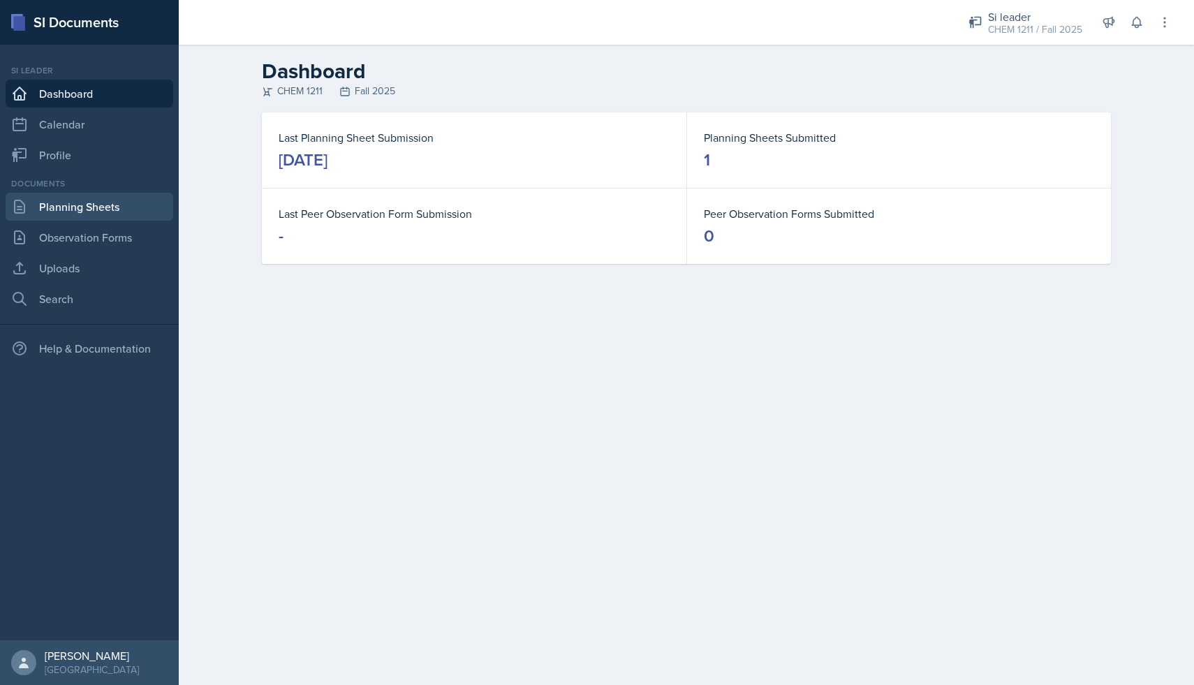
click at [85, 205] on link "Planning Sheets" at bounding box center [90, 207] width 168 height 28
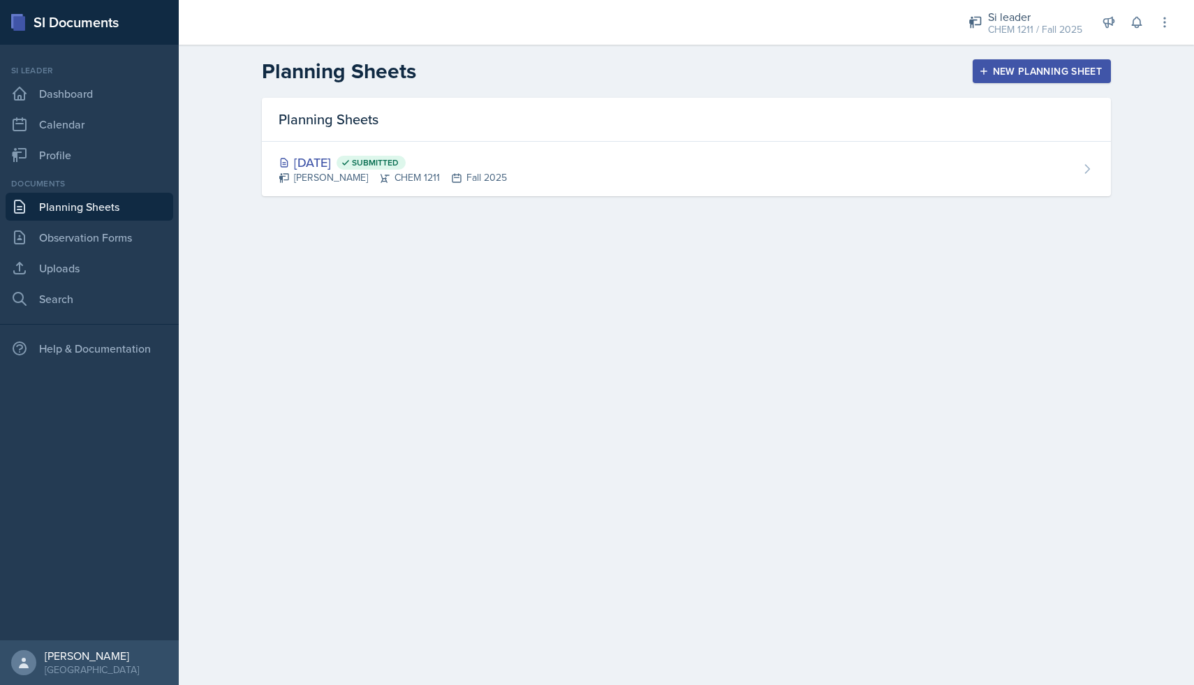
click at [996, 73] on div "New Planning Sheet" at bounding box center [1042, 71] width 120 height 11
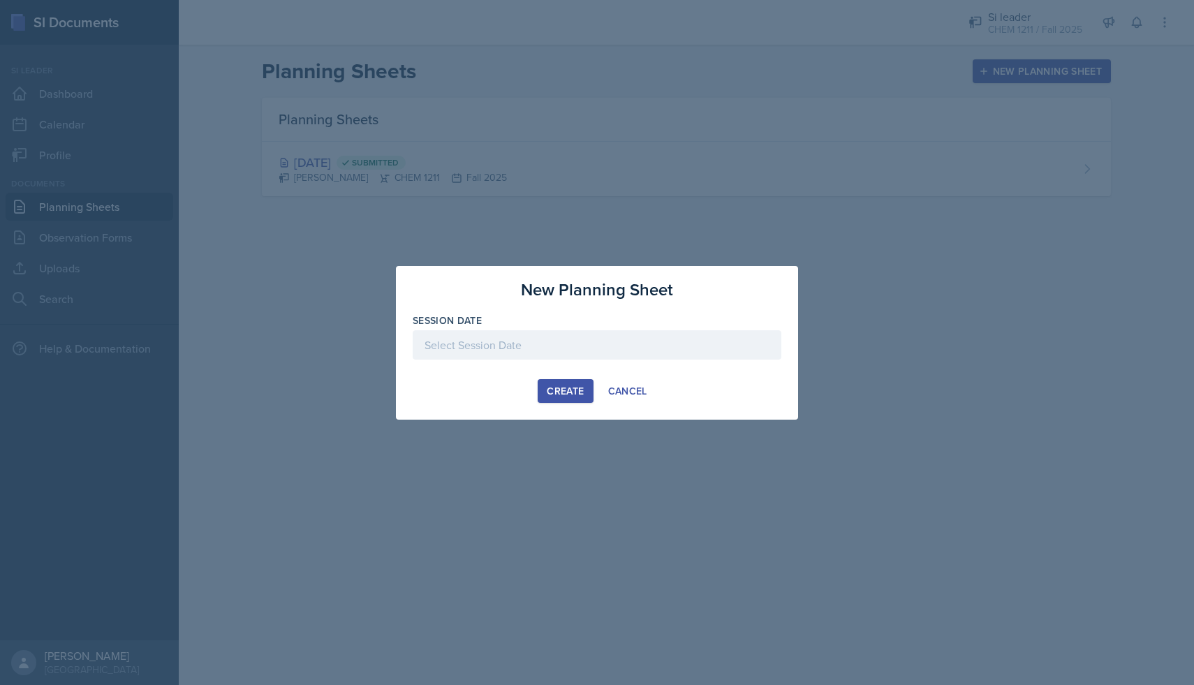
click at [436, 351] on div at bounding box center [597, 344] width 369 height 29
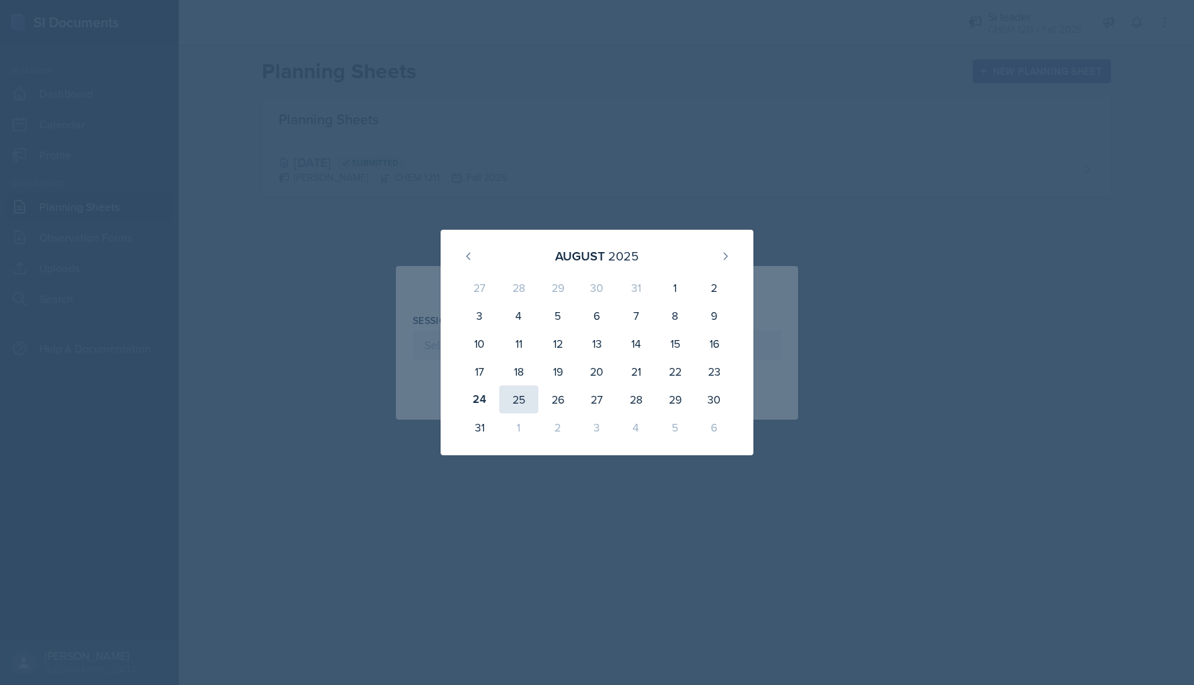
click at [512, 397] on div "25" at bounding box center [518, 399] width 39 height 28
type input "[DATE]"
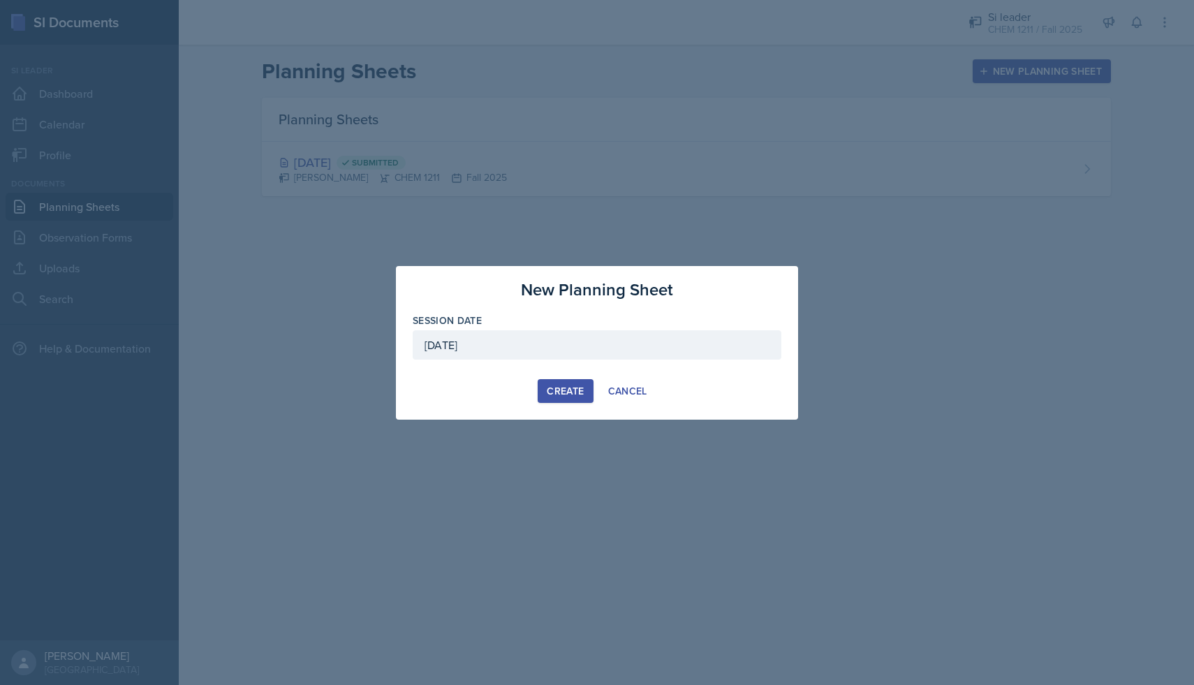
click at [556, 385] on div "Create" at bounding box center [565, 390] width 37 height 11
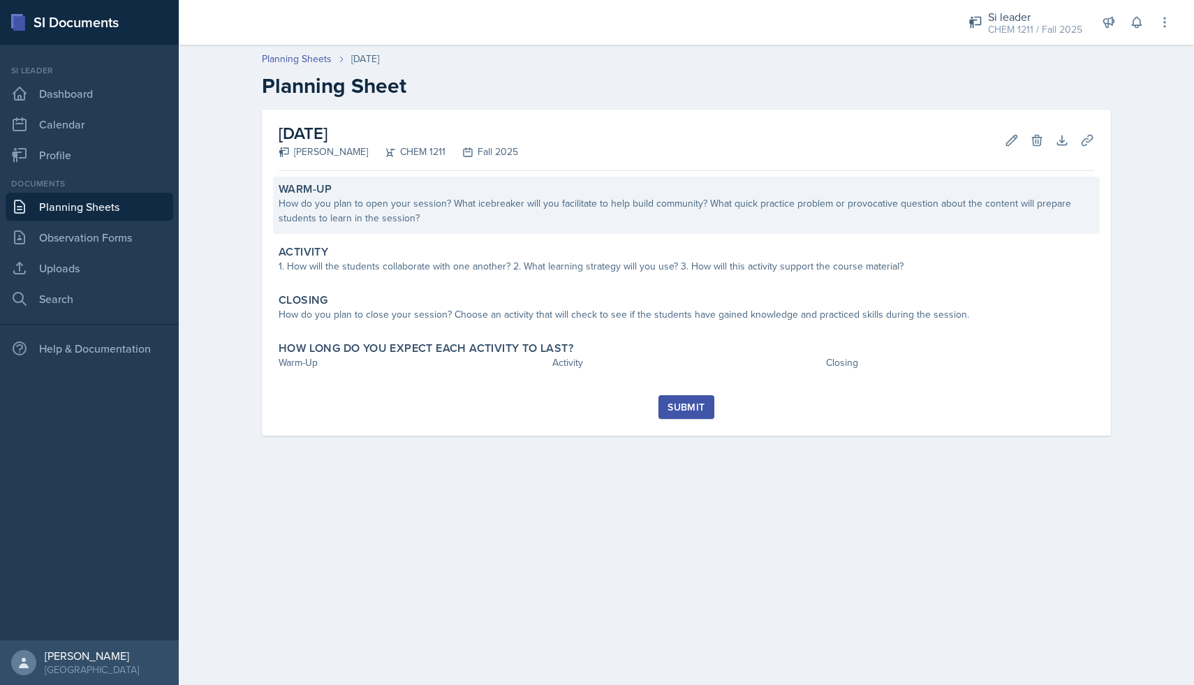
click at [563, 216] on div "How do you plan to open your session? What icebreaker will you facilitate to he…" at bounding box center [687, 210] width 816 height 29
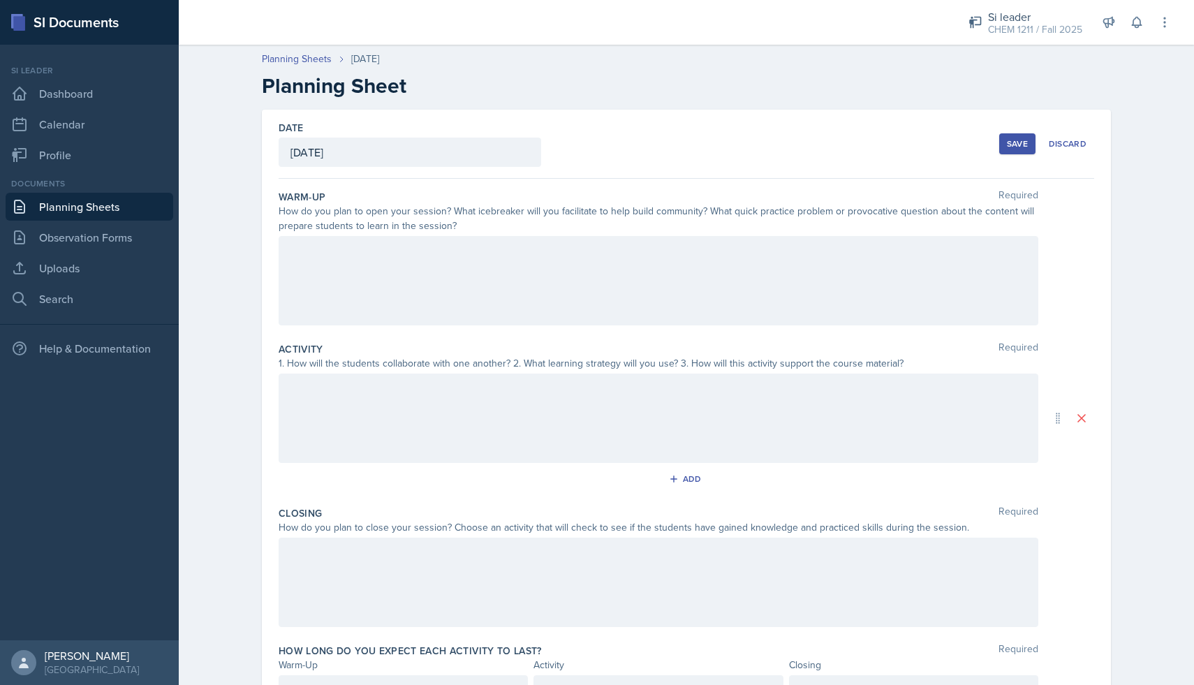
click at [467, 268] on div at bounding box center [659, 280] width 760 height 89
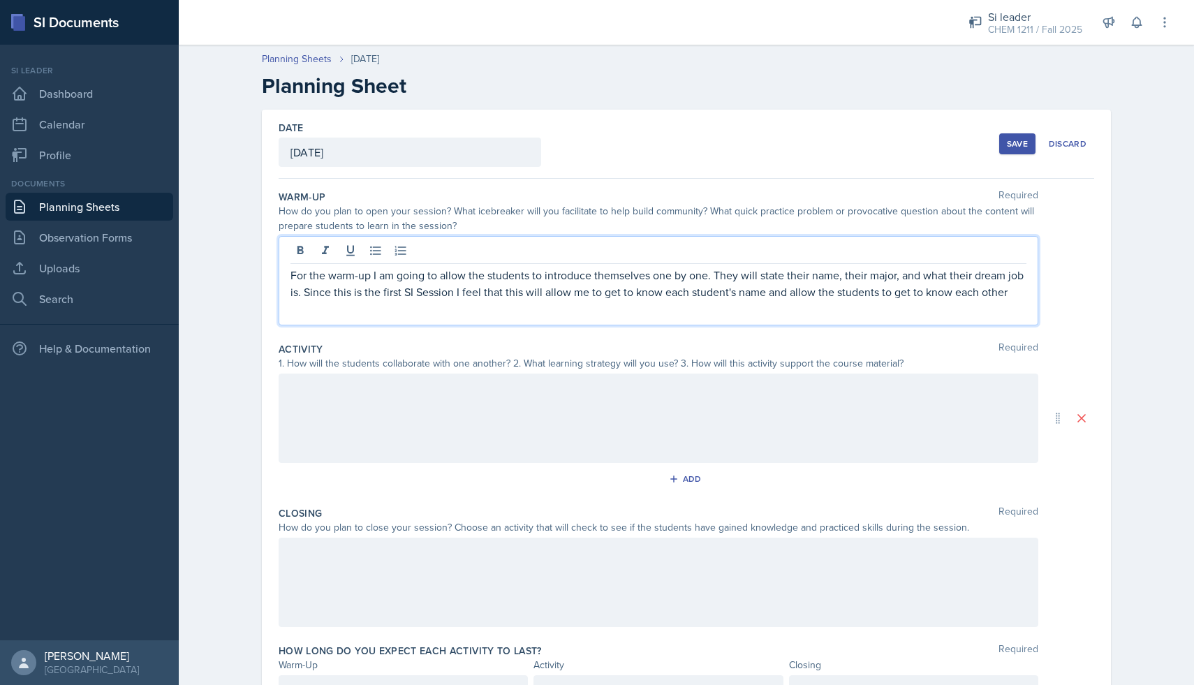
click at [518, 412] on div at bounding box center [659, 418] width 760 height 89
click at [1017, 267] on p "For the warm-up I am going to allow the students to introduce themselves one by…" at bounding box center [658, 284] width 736 height 34
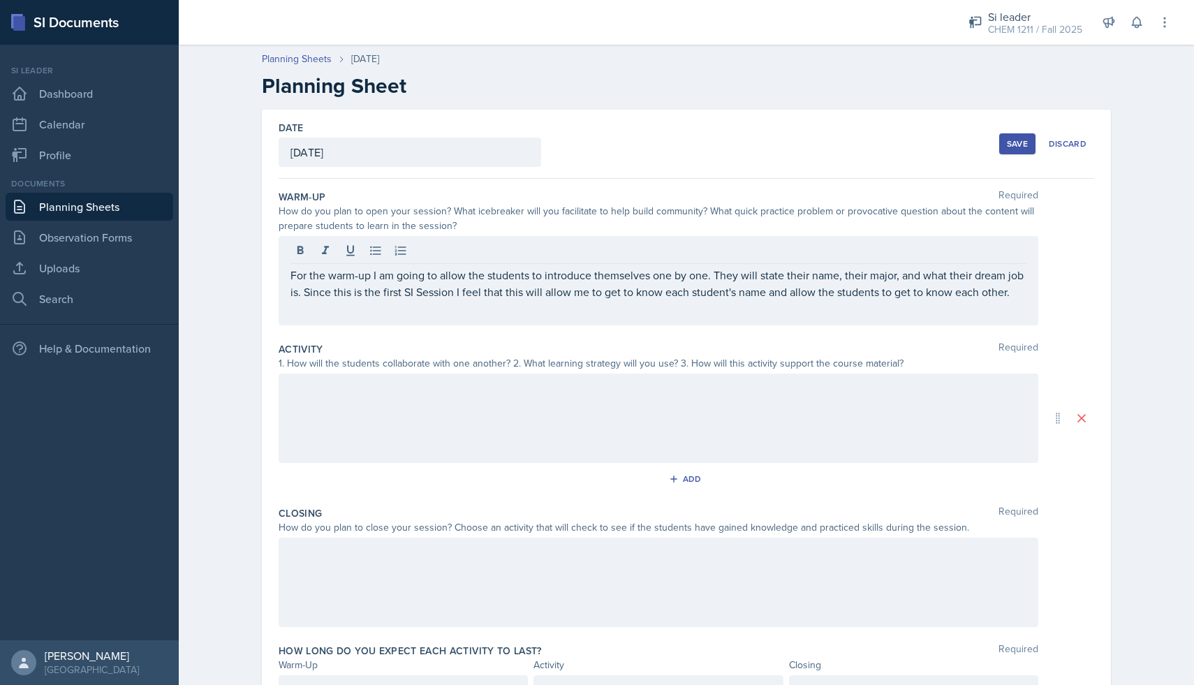
click at [819, 418] on div at bounding box center [659, 418] width 760 height 89
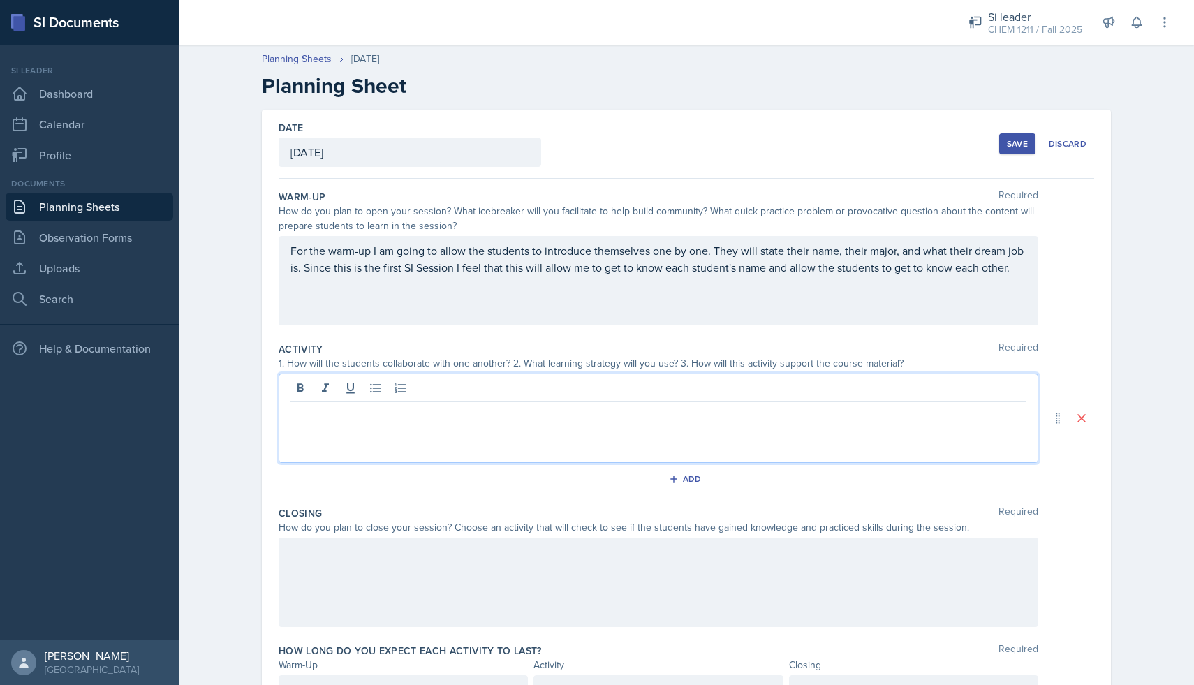
scroll to position [75, 0]
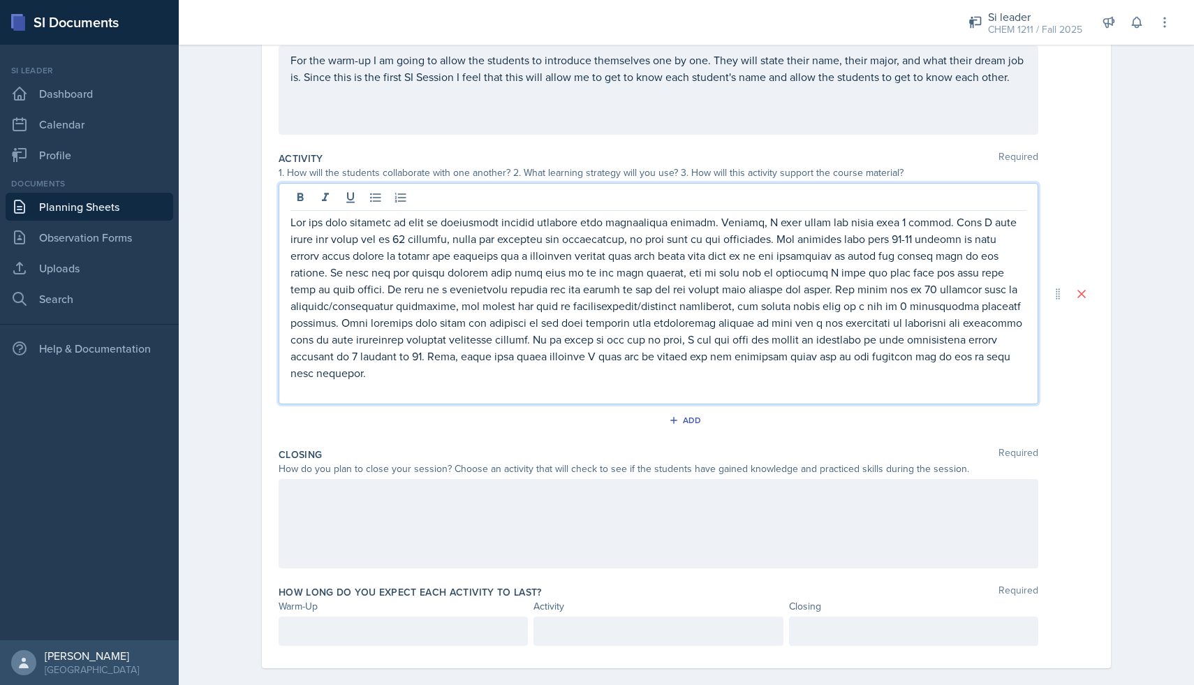
click at [654, 486] on div at bounding box center [659, 523] width 760 height 89
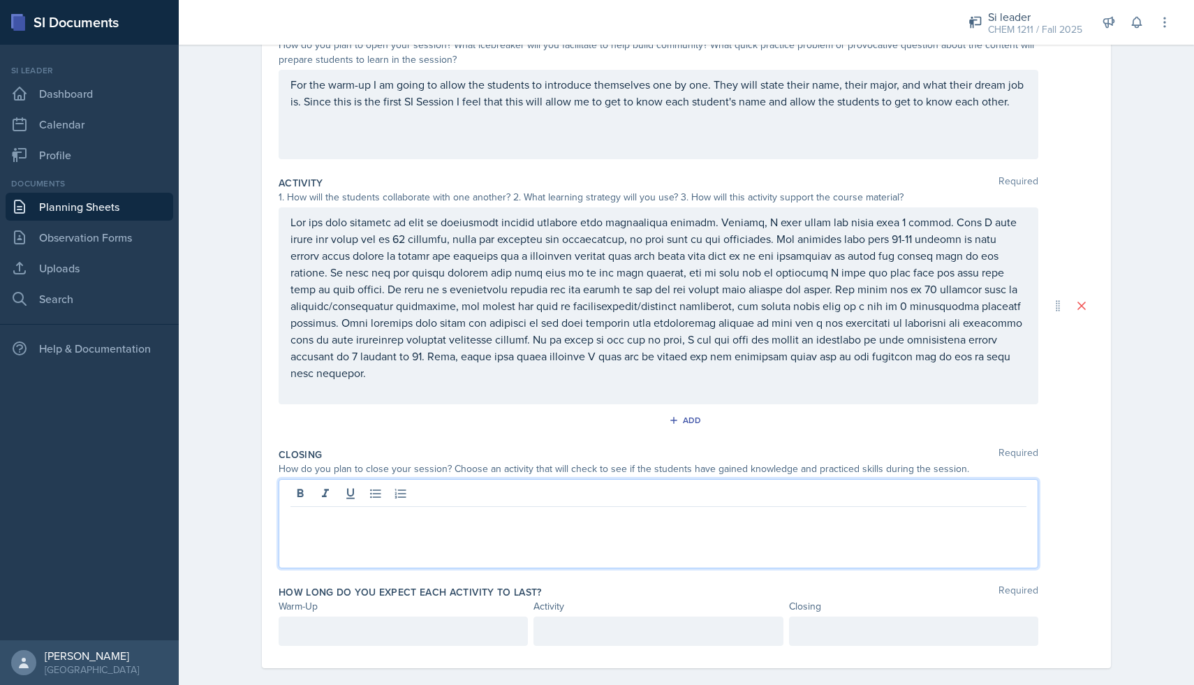
scroll to position [181, 0]
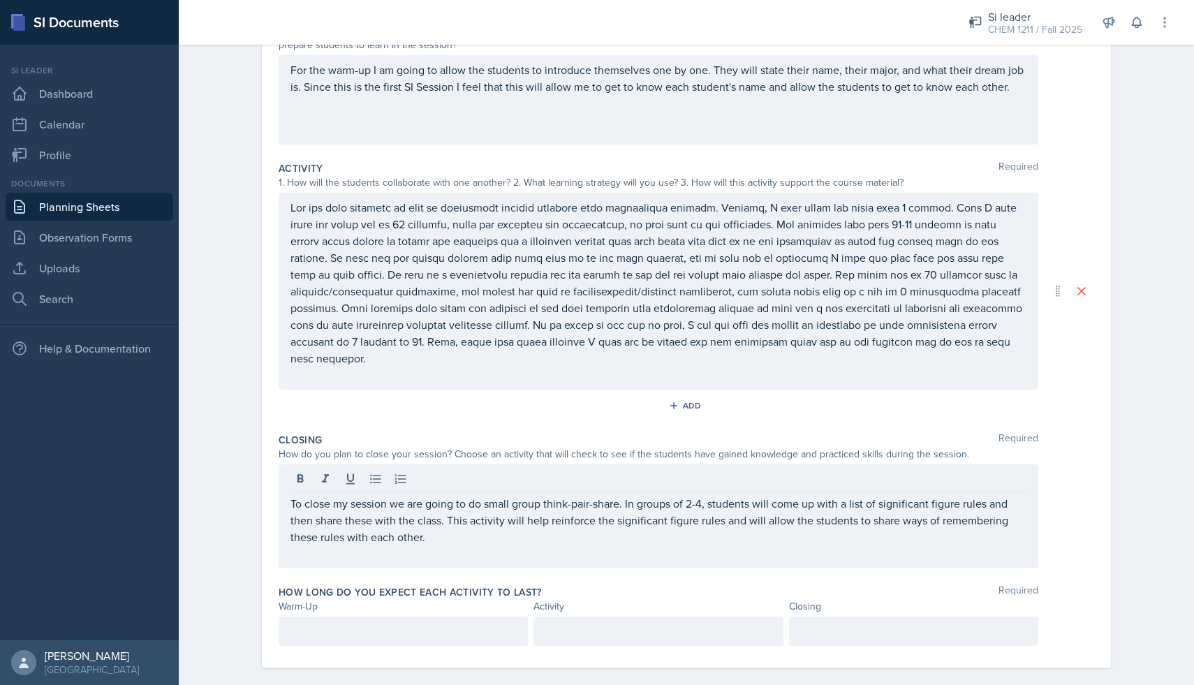
click at [428, 598] on div "How long do you expect each activity to last? Required Warm-Up Activity Closing" at bounding box center [687, 619] width 816 height 78
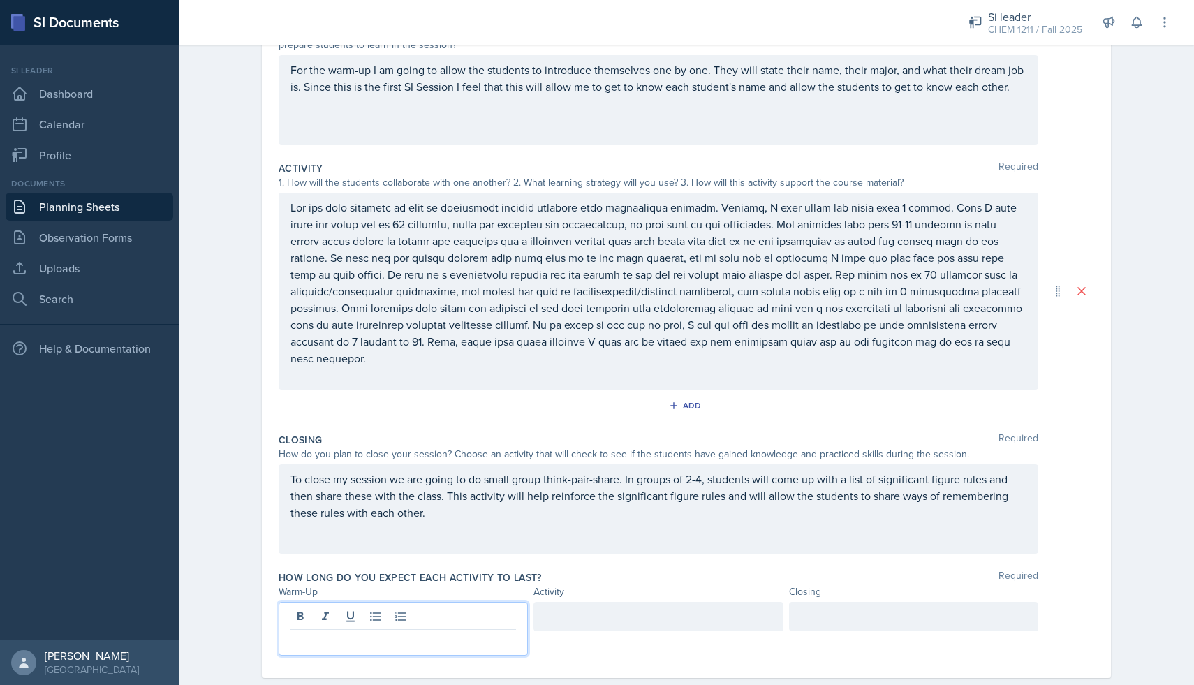
click at [426, 612] on div at bounding box center [403, 629] width 249 height 54
click at [557, 608] on div at bounding box center [657, 616] width 249 height 29
click at [471, 605] on div "5" at bounding box center [403, 629] width 249 height 54
click at [603, 604] on div at bounding box center [657, 616] width 249 height 29
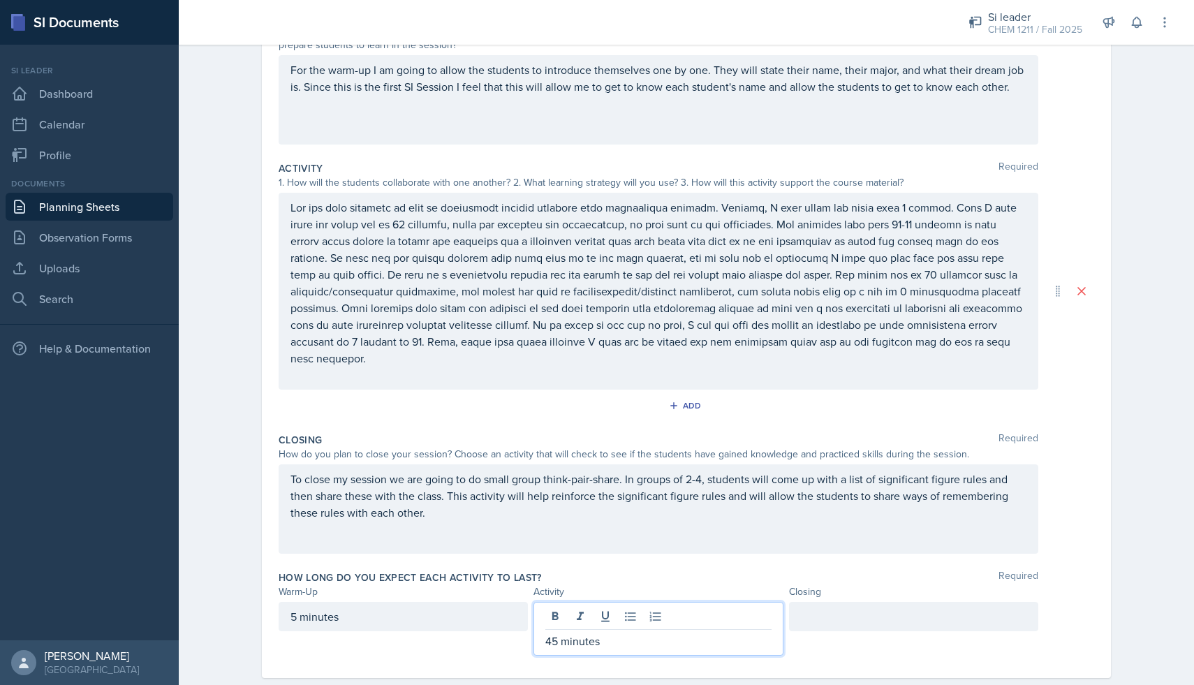
click at [830, 602] on div at bounding box center [913, 616] width 249 height 29
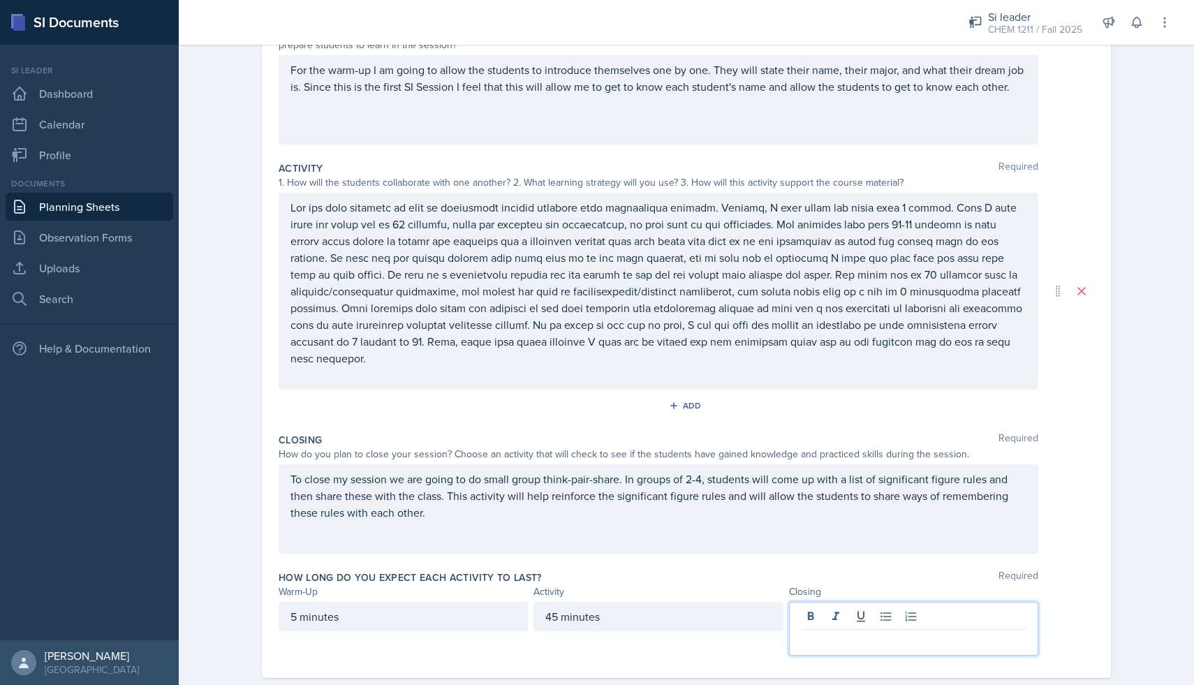
scroll to position [191, 0]
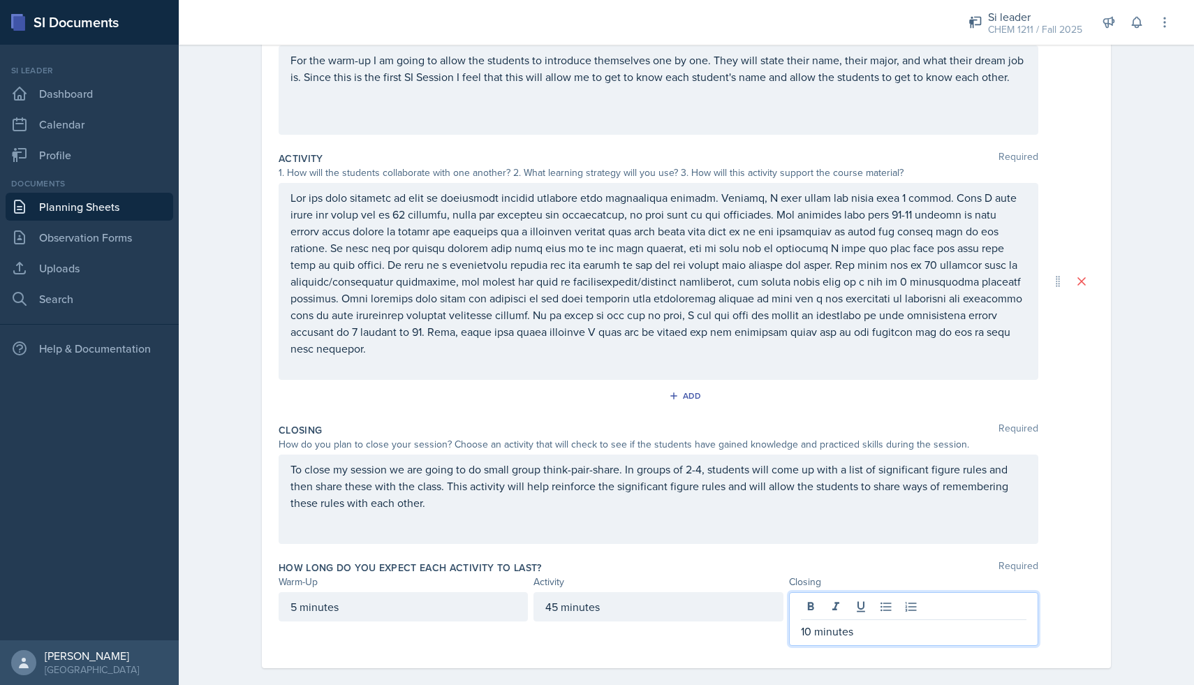
click at [813, 561] on div "How long do you expect each activity to last? Required" at bounding box center [687, 568] width 816 height 14
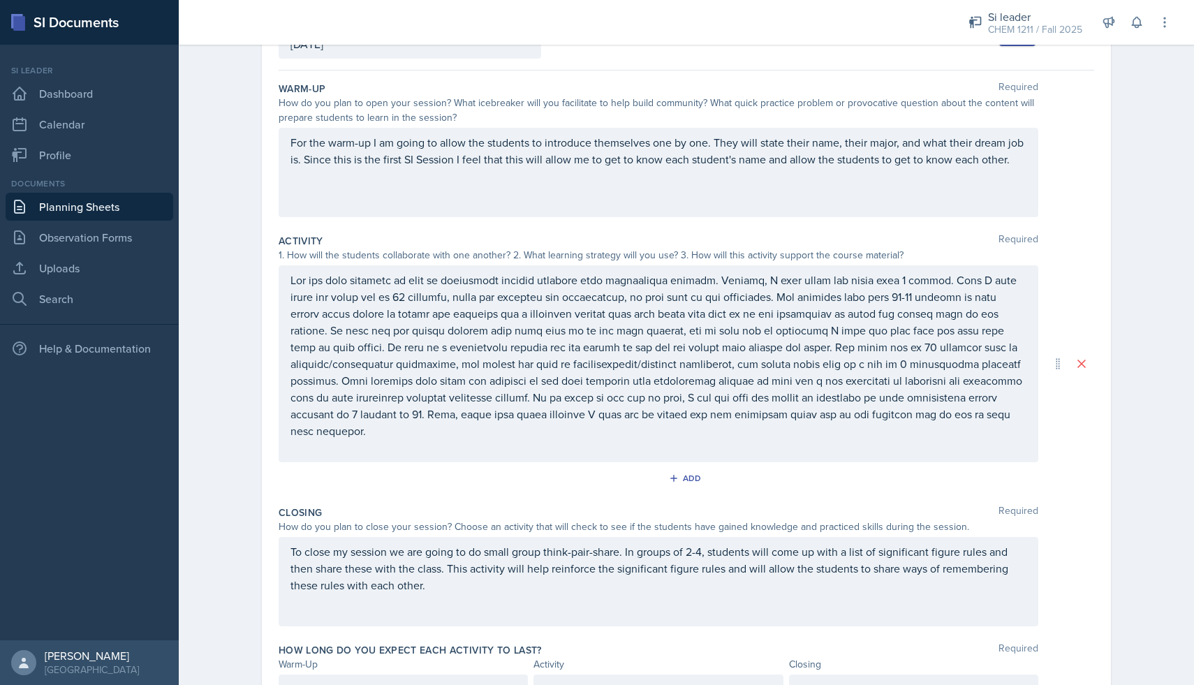
scroll to position [0, 0]
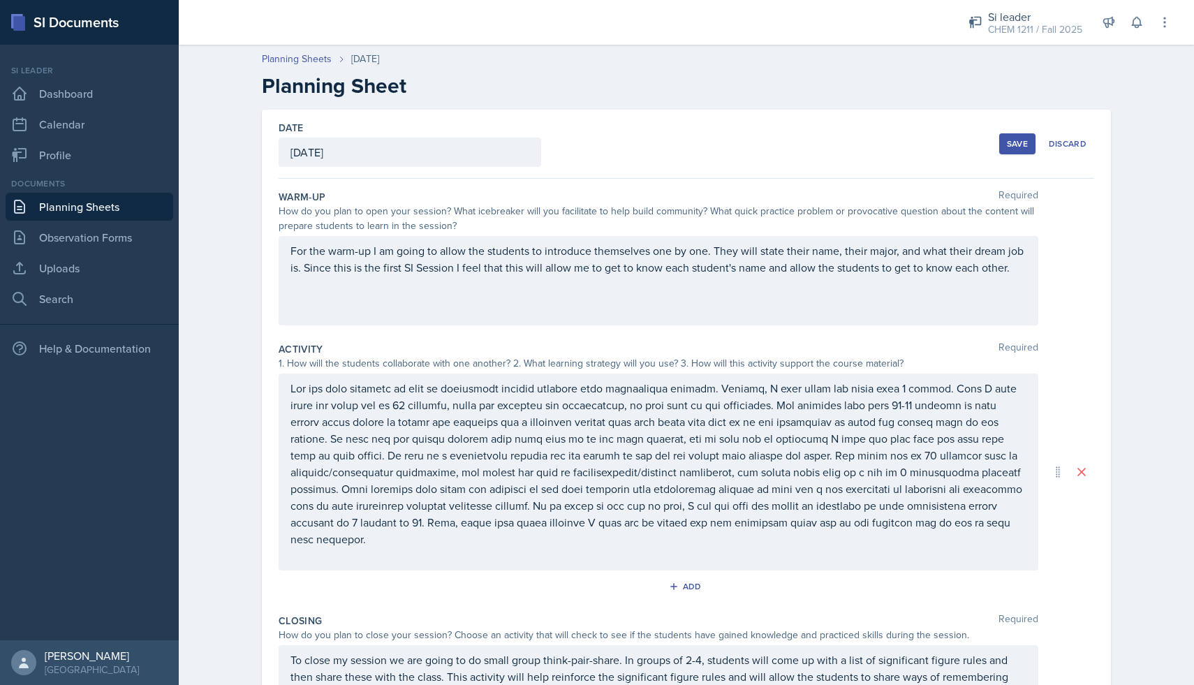
click at [1006, 147] on button "Save" at bounding box center [1017, 143] width 36 height 21
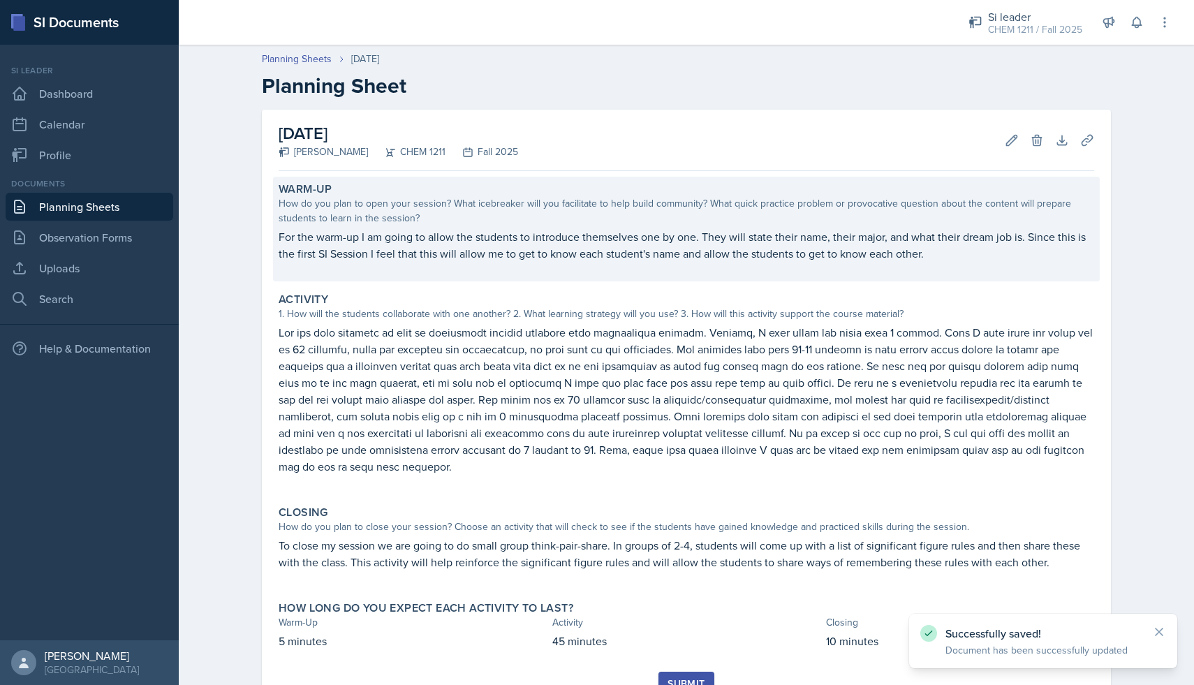
scroll to position [44, 0]
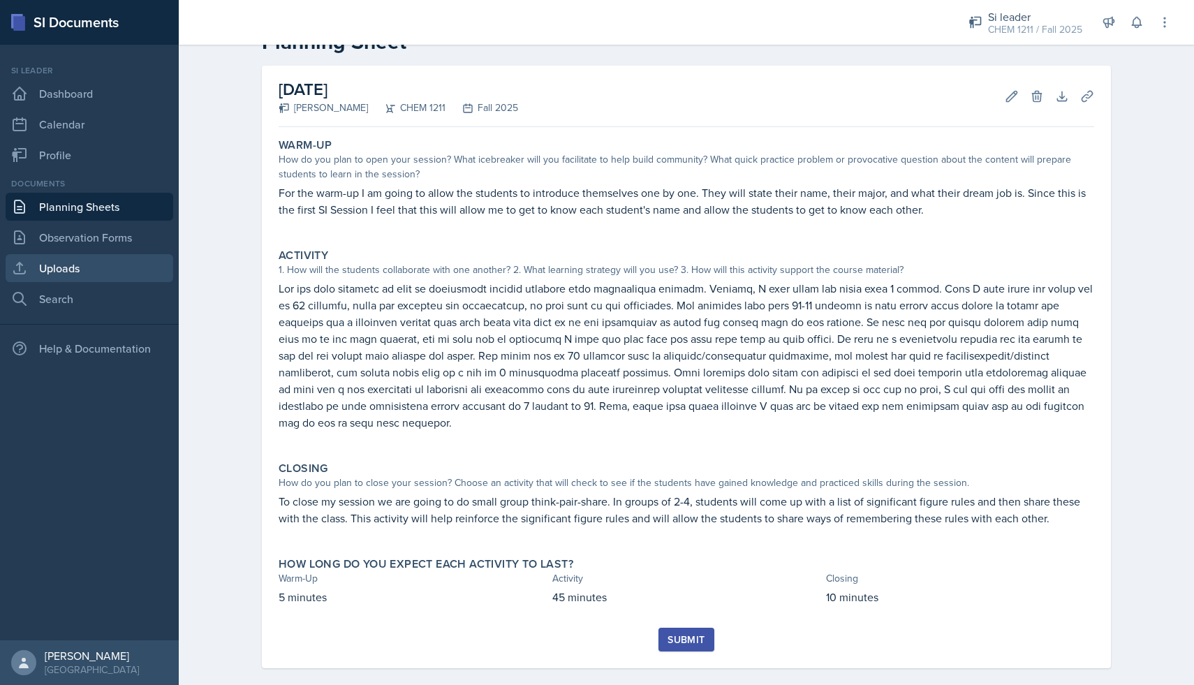
click at [80, 262] on link "Uploads" at bounding box center [90, 268] width 168 height 28
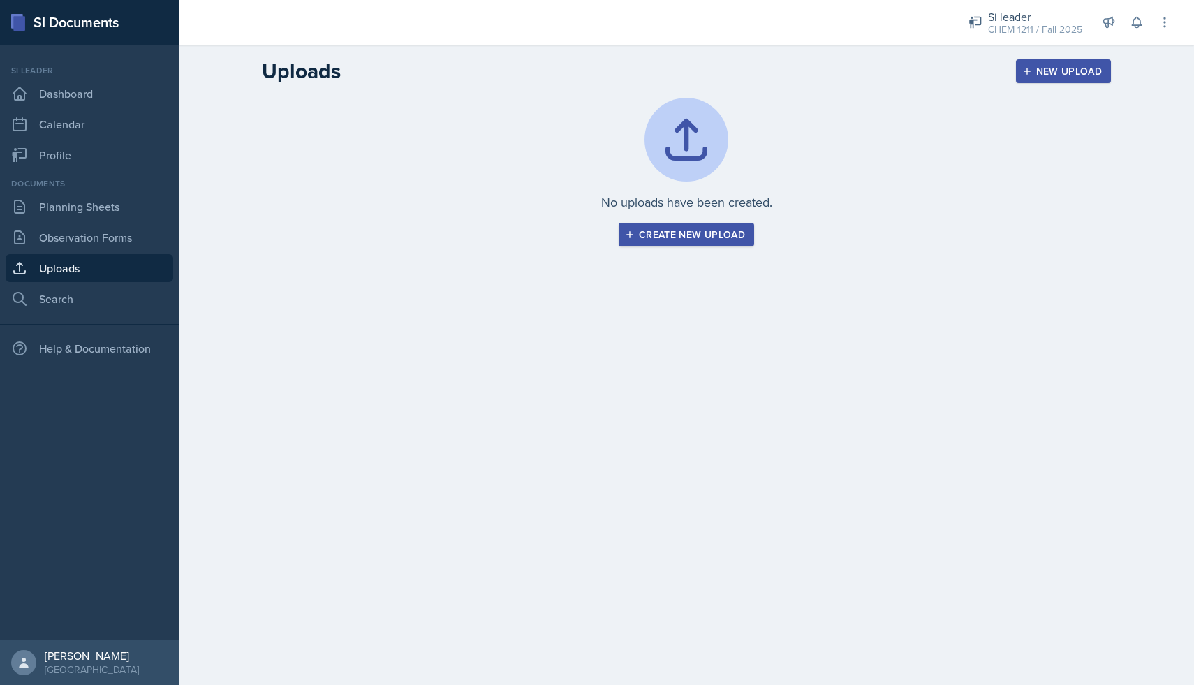
click at [643, 230] on div "Create new upload" at bounding box center [686, 234] width 117 height 11
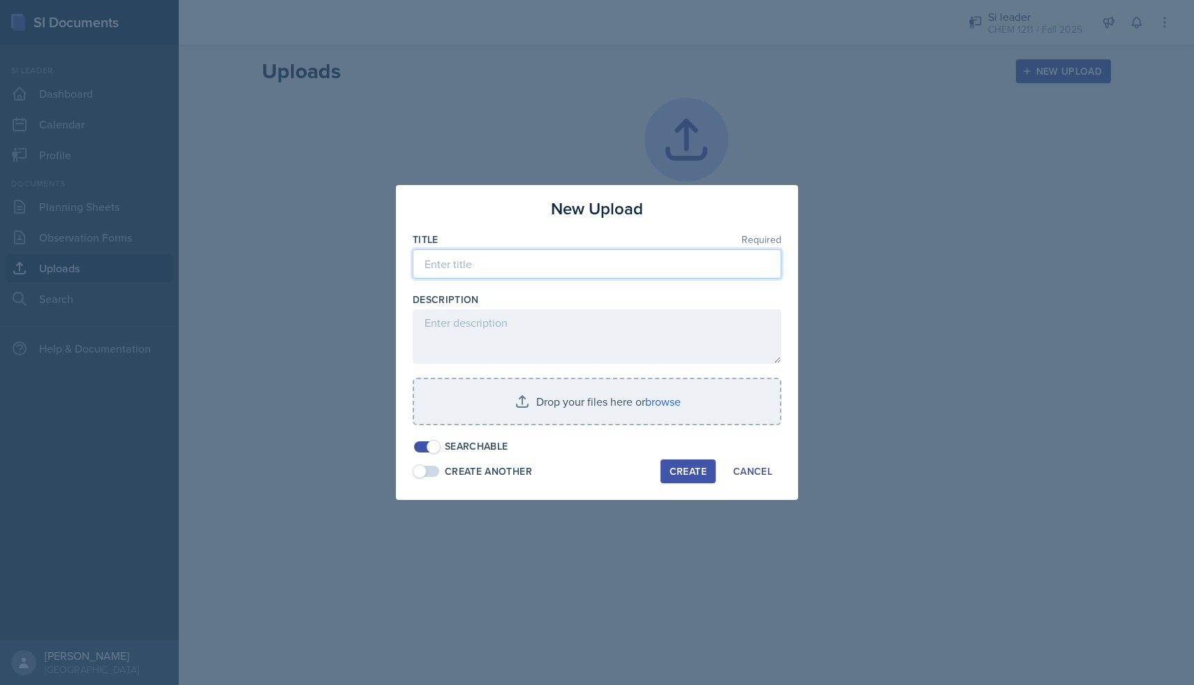
click at [521, 260] on input at bounding box center [597, 263] width 369 height 29
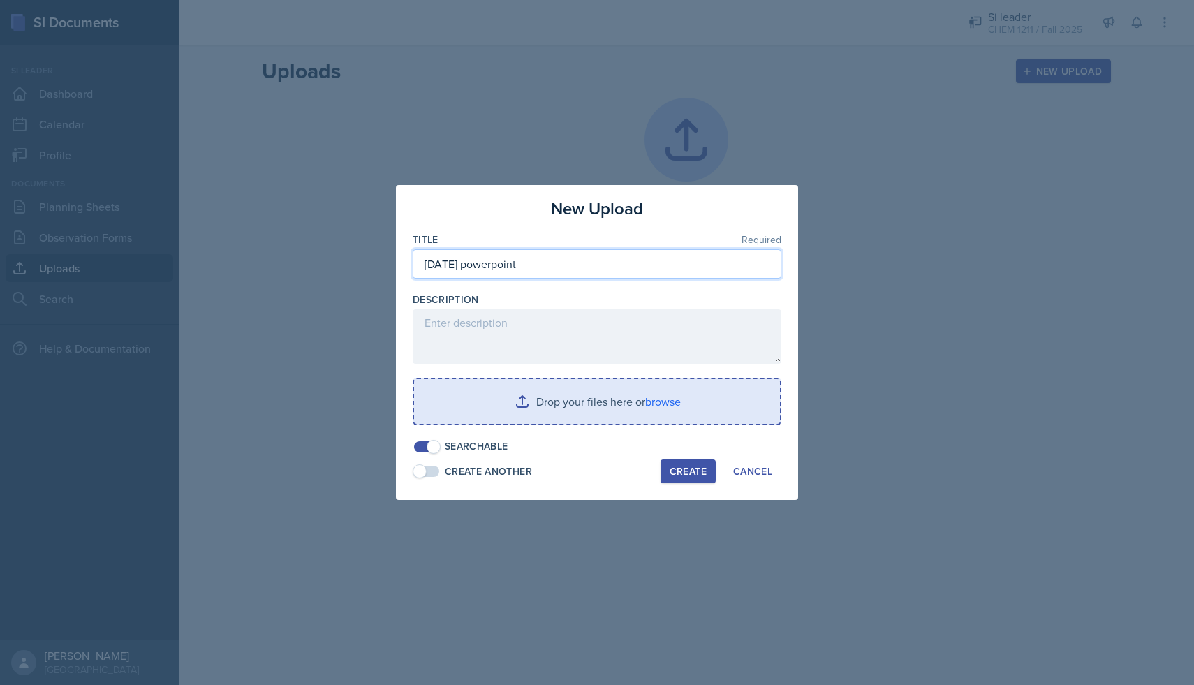
type input "[DATE] powerpoint"
click at [580, 402] on input "file" at bounding box center [597, 401] width 366 height 45
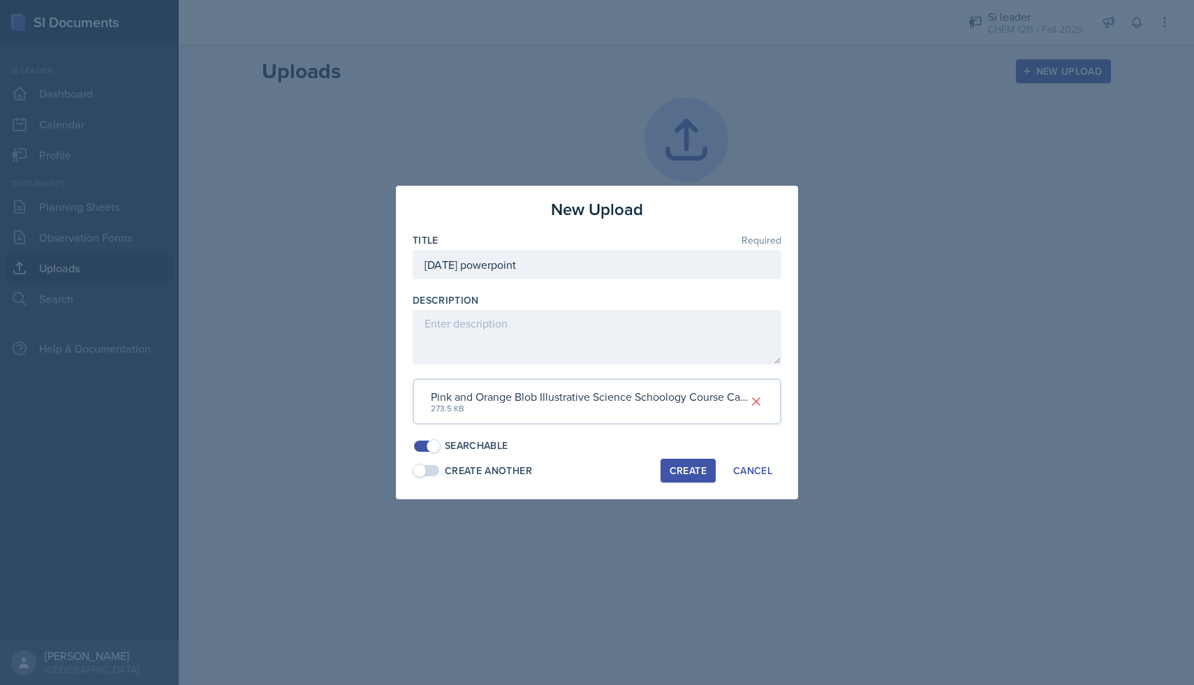
click at [697, 465] on div "Create" at bounding box center [688, 470] width 37 height 11
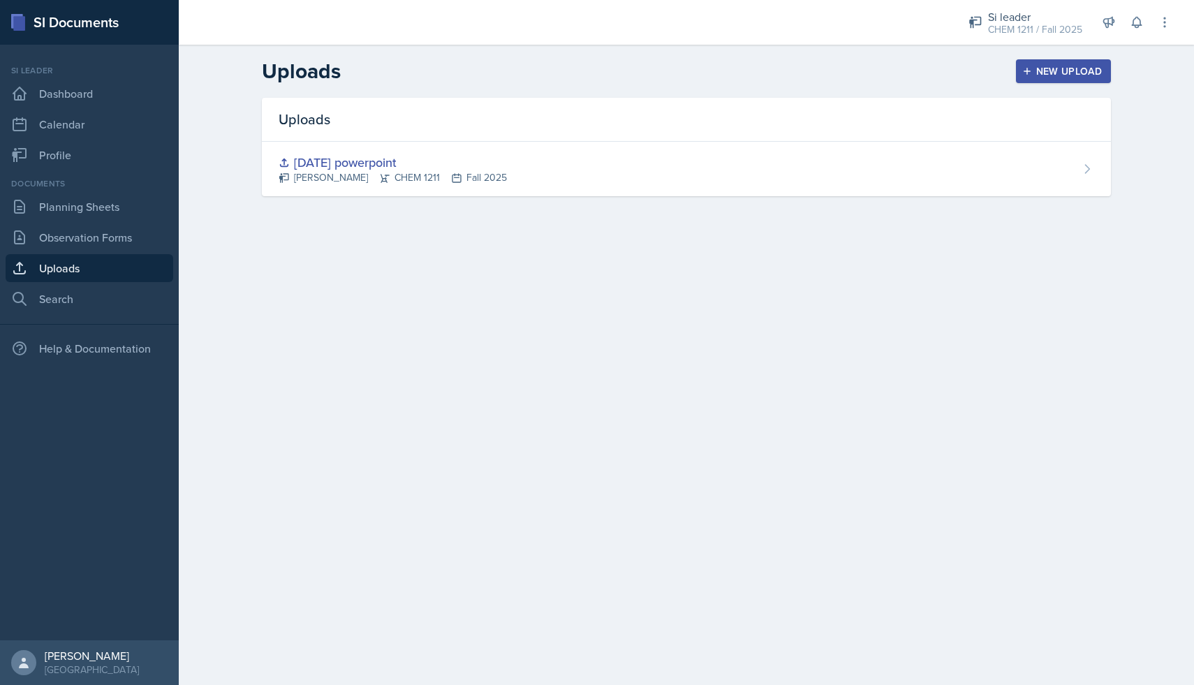
click at [1037, 67] on div "New Upload" at bounding box center [1064, 71] width 78 height 11
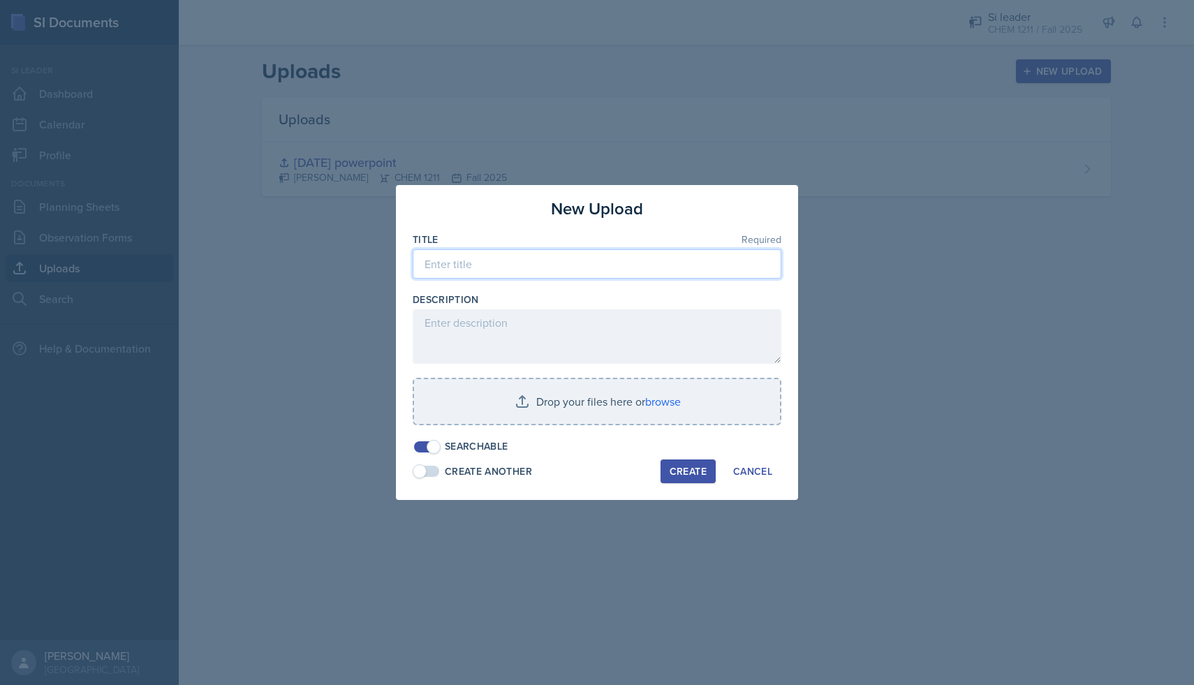
click at [572, 266] on input at bounding box center [597, 263] width 369 height 29
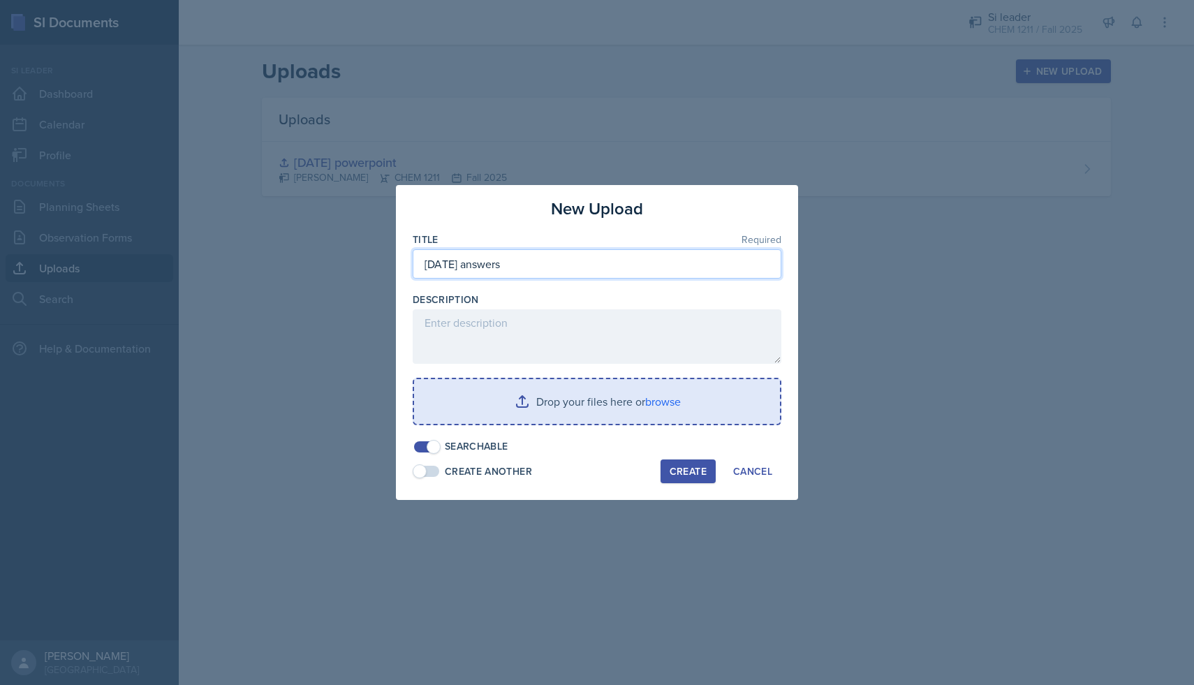
type input "[DATE] answers"
click at [543, 401] on input "file" at bounding box center [597, 401] width 366 height 45
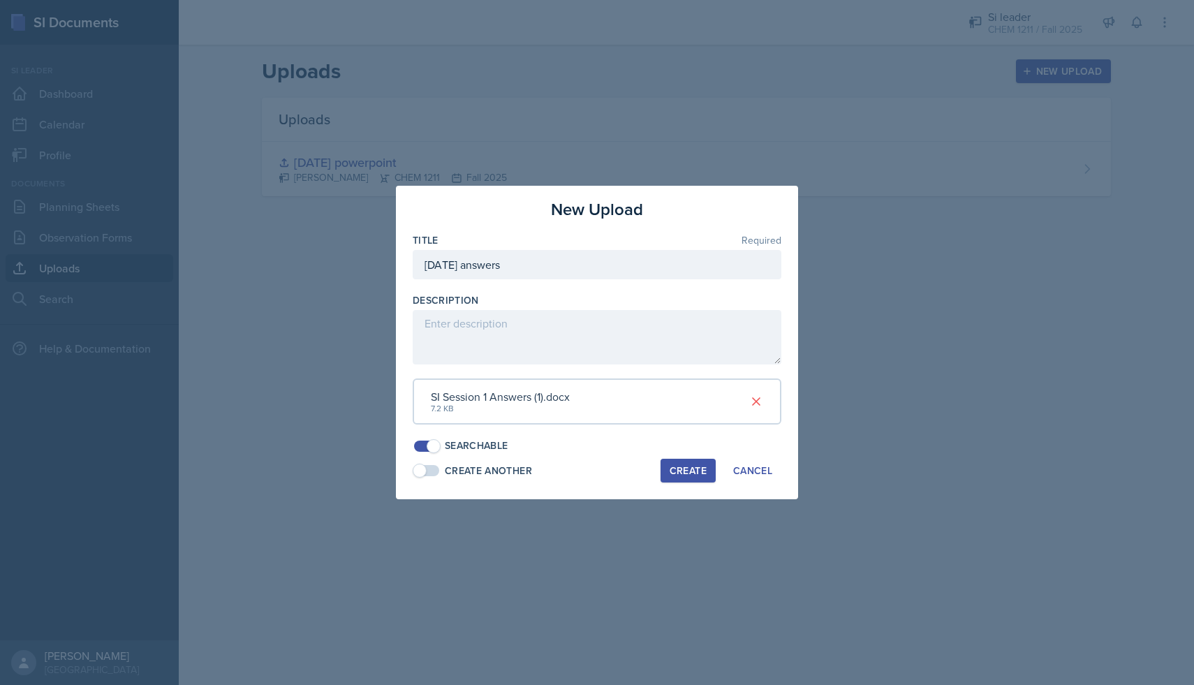
click at [689, 469] on div "Create" at bounding box center [688, 470] width 37 height 11
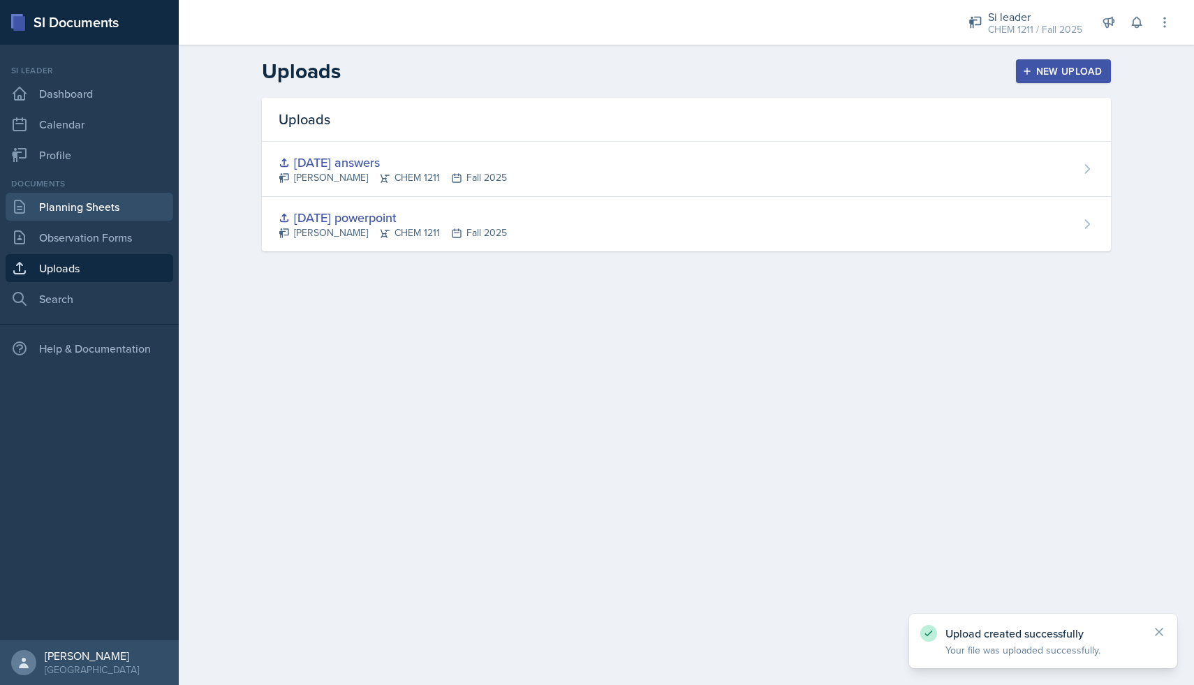
click at [101, 212] on link "Planning Sheets" at bounding box center [90, 207] width 168 height 28
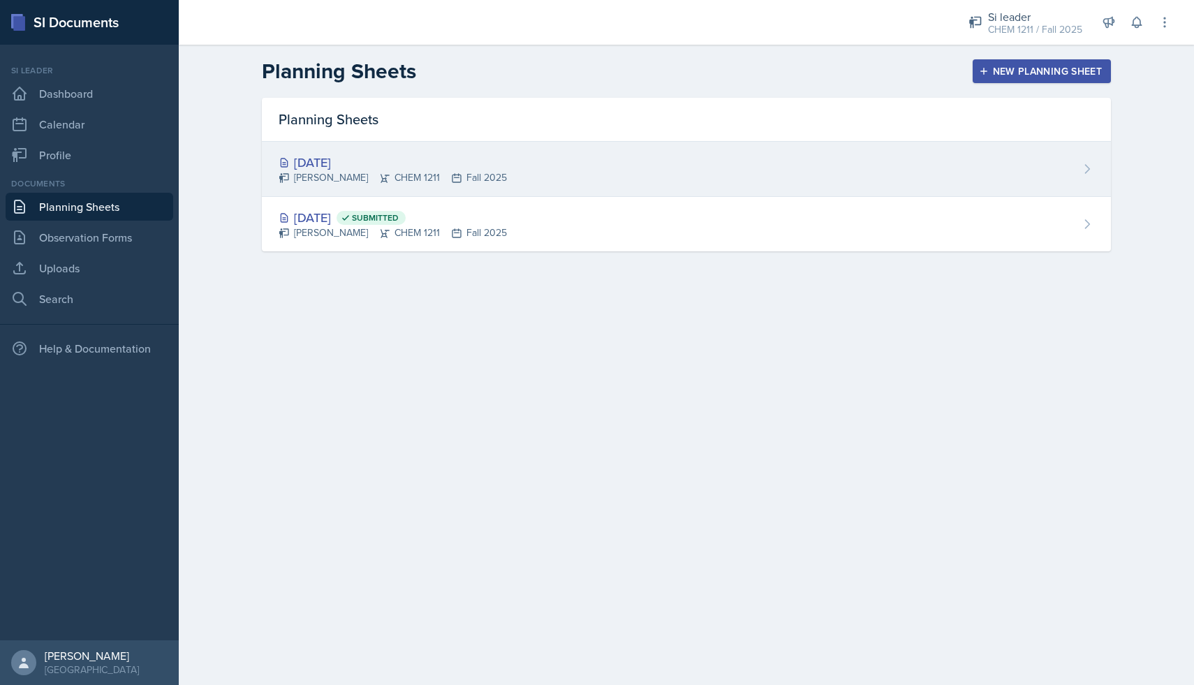
click at [308, 165] on div "[DATE]" at bounding box center [393, 162] width 228 height 19
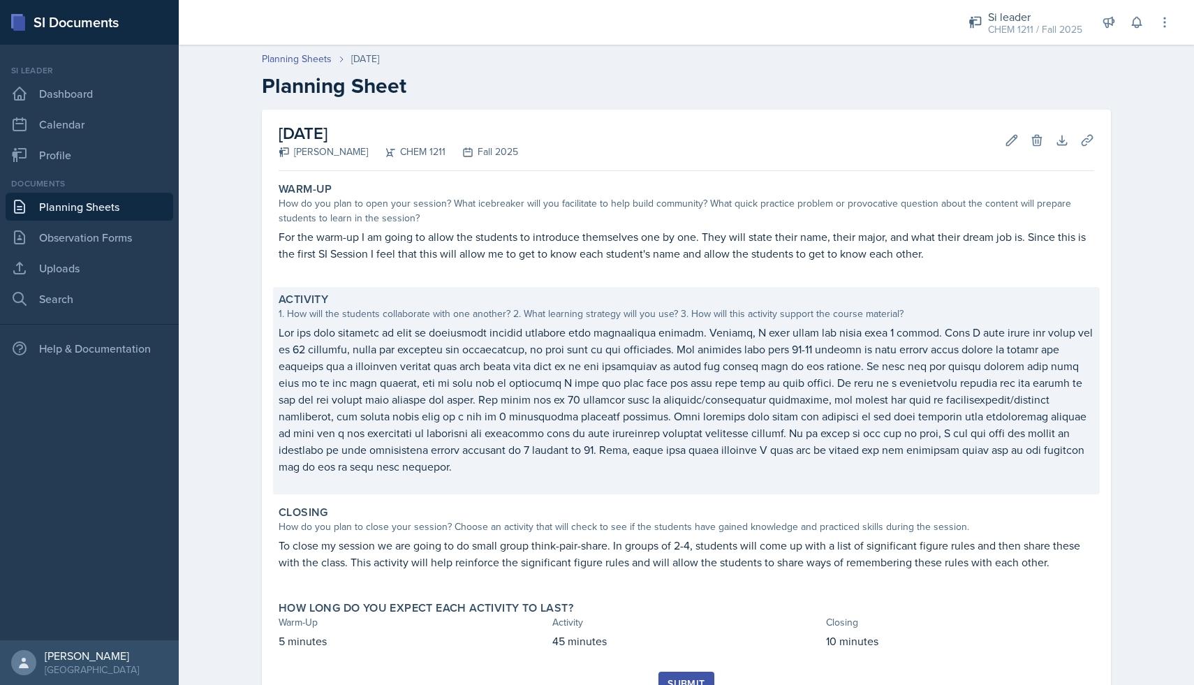
scroll to position [44, 0]
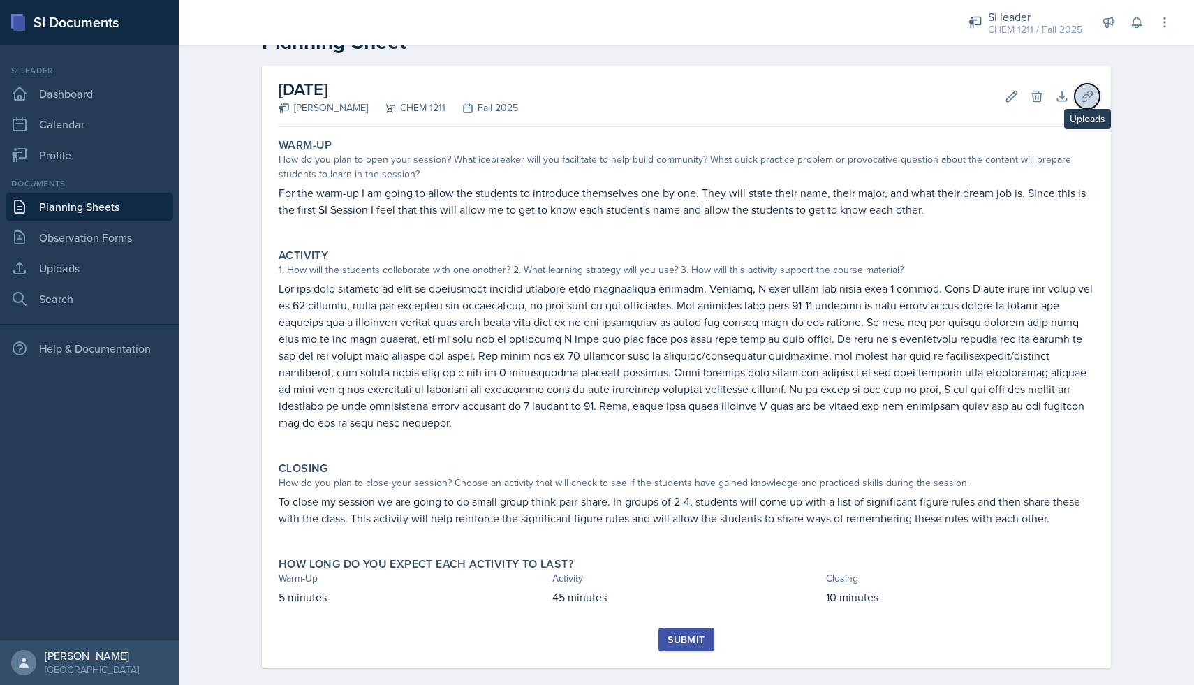
click at [1089, 89] on icon at bounding box center [1087, 96] width 14 height 14
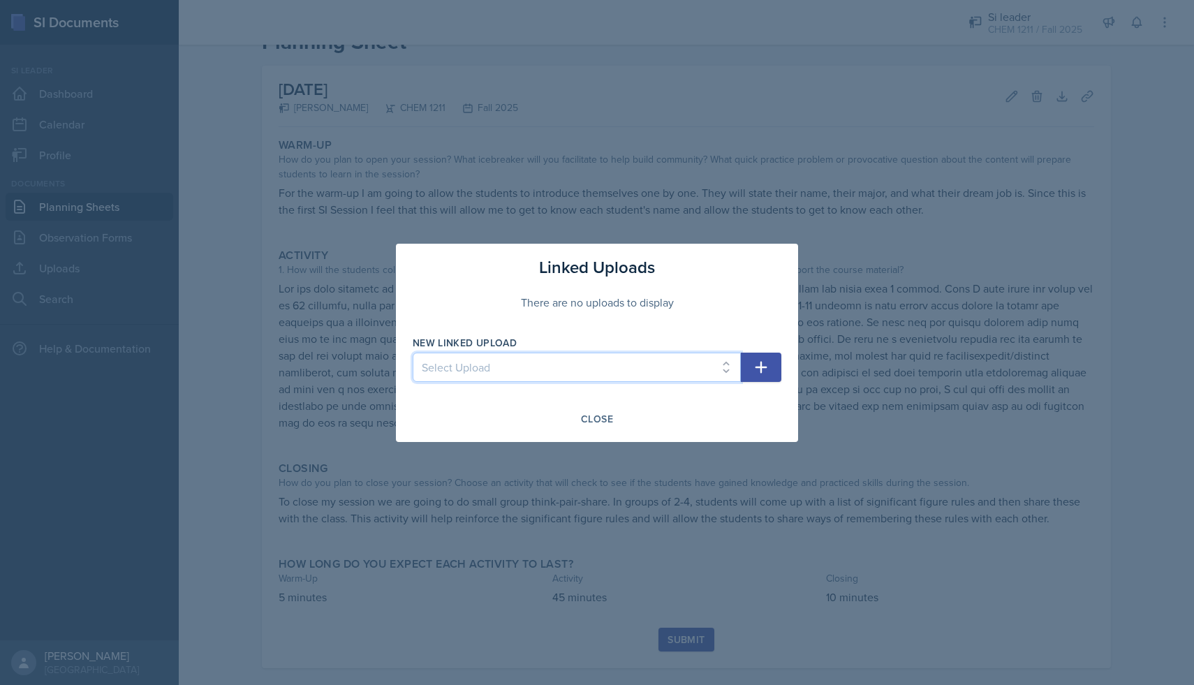
click at [697, 370] on select "Select Upload [DATE] powerpoint [DATE] answers" at bounding box center [577, 367] width 328 height 29
select select "c3e62bc0-7393-46cb-9de3-aa71d1add513"
click at [767, 366] on icon "button" at bounding box center [761, 367] width 17 height 17
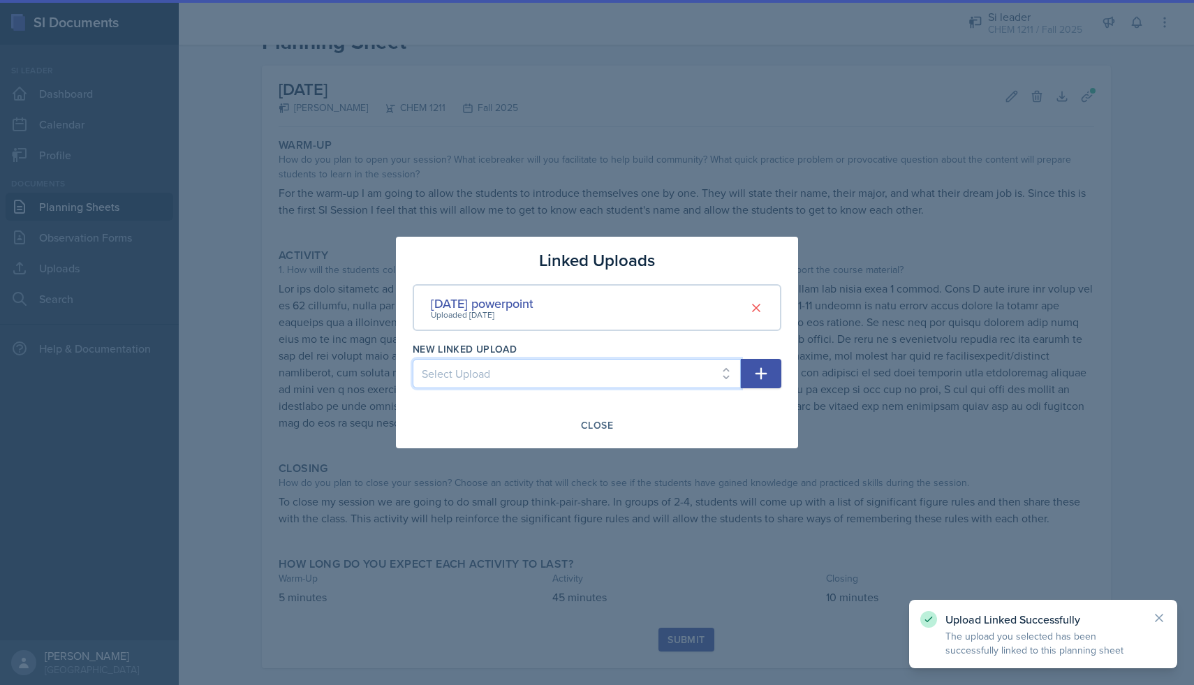
click at [726, 366] on select "Select Upload [DATE] answers" at bounding box center [577, 373] width 328 height 29
select select "8d44c47e-9482-447f-b5fc-f0819ce75137"
click at [770, 375] on button "button" at bounding box center [761, 373] width 41 height 29
select select
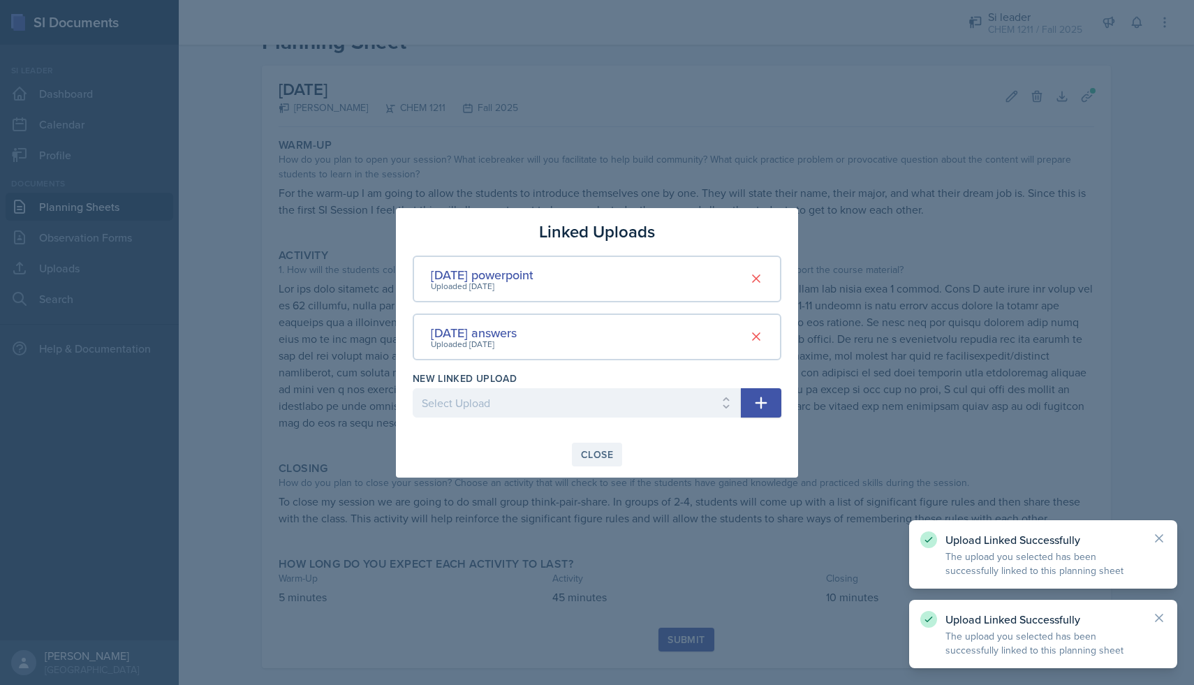
click at [605, 454] on div "Close" at bounding box center [597, 454] width 32 height 11
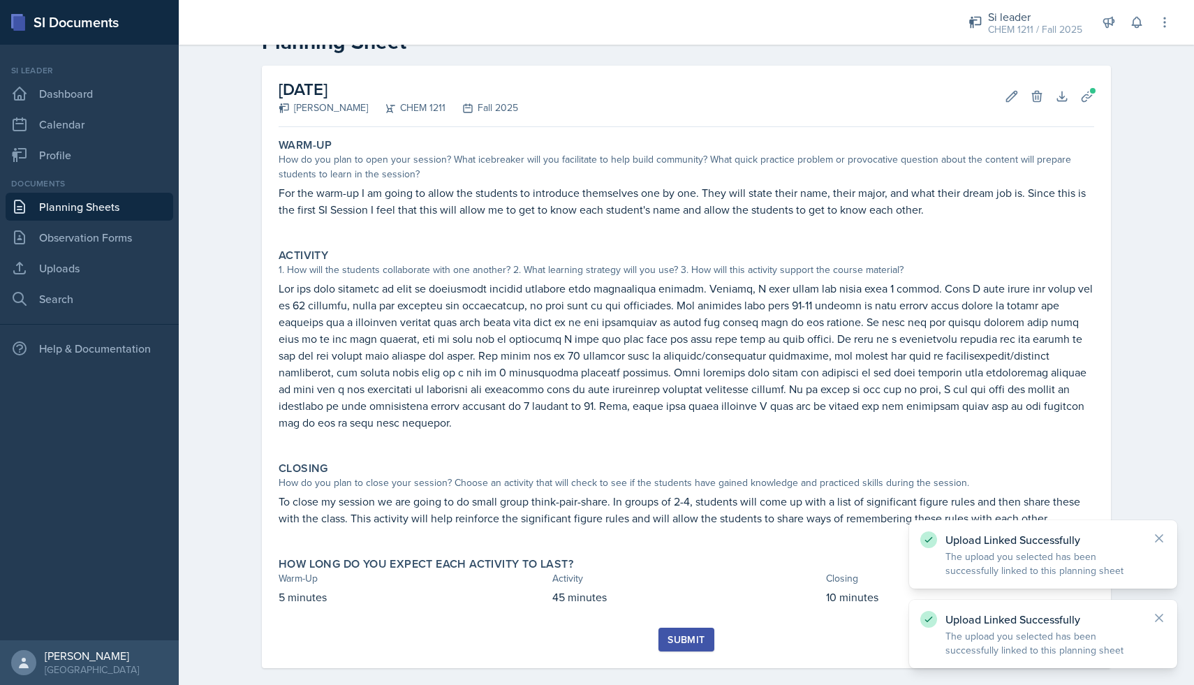
click at [673, 628] on button "Submit" at bounding box center [685, 640] width 55 height 24
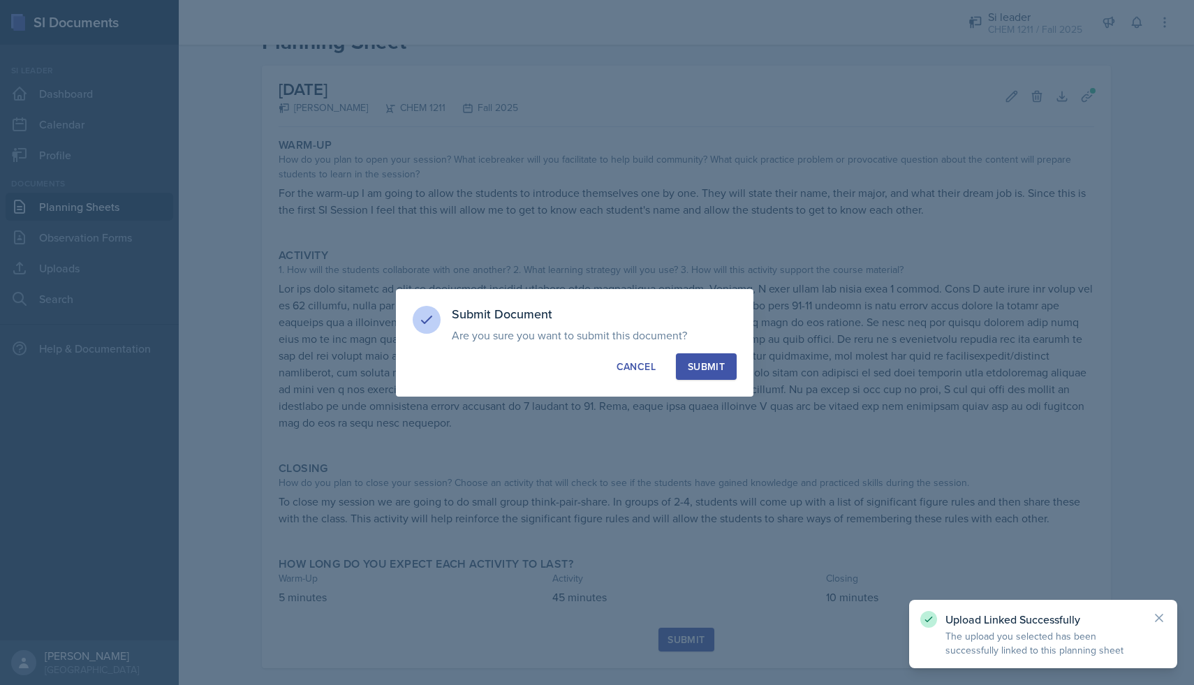
click at [698, 367] on div "Submit" at bounding box center [706, 367] width 37 height 14
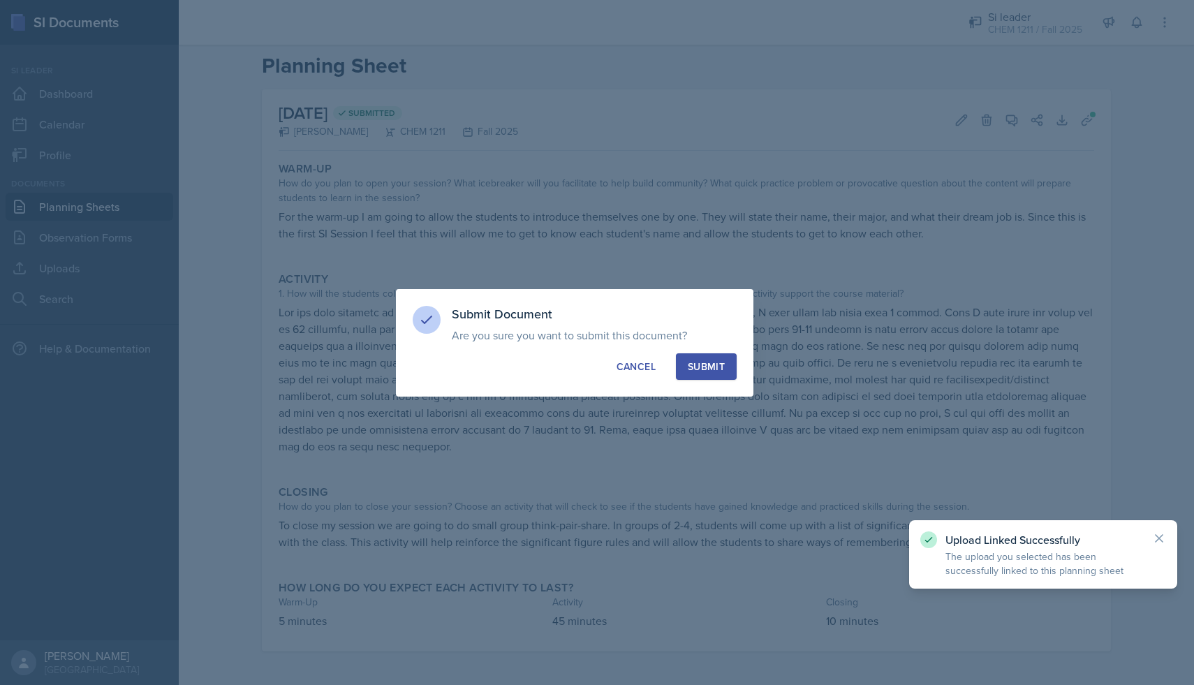
scroll to position [3, 0]
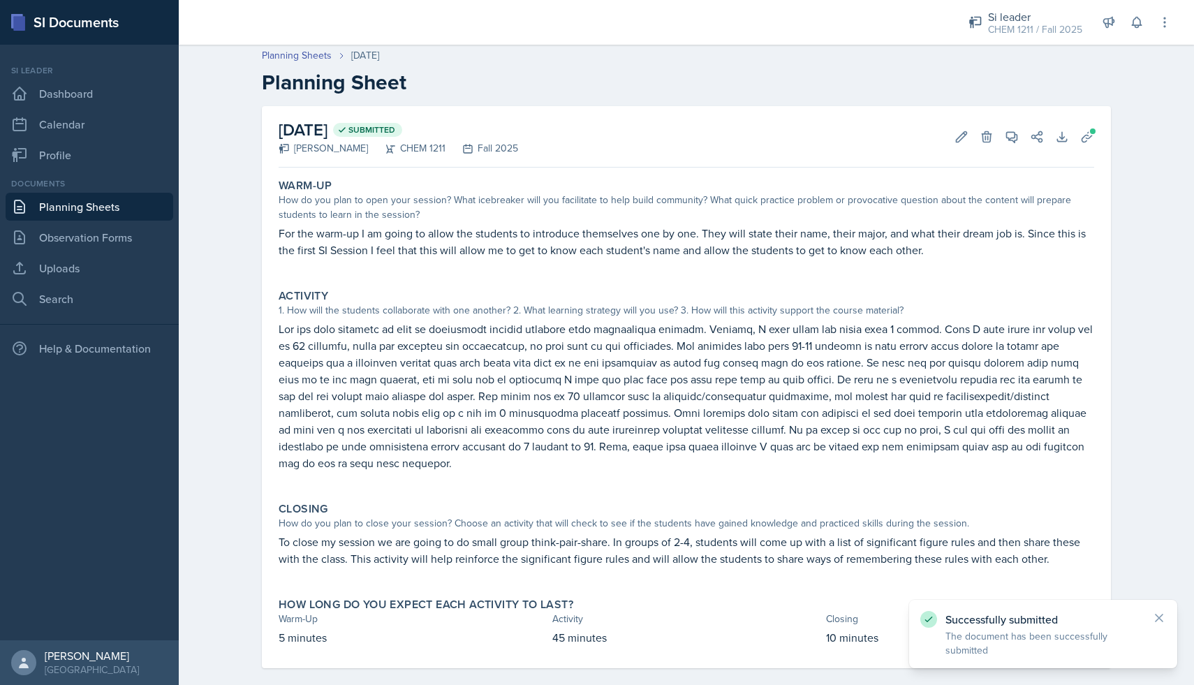
click at [128, 214] on link "Planning Sheets" at bounding box center [90, 207] width 168 height 28
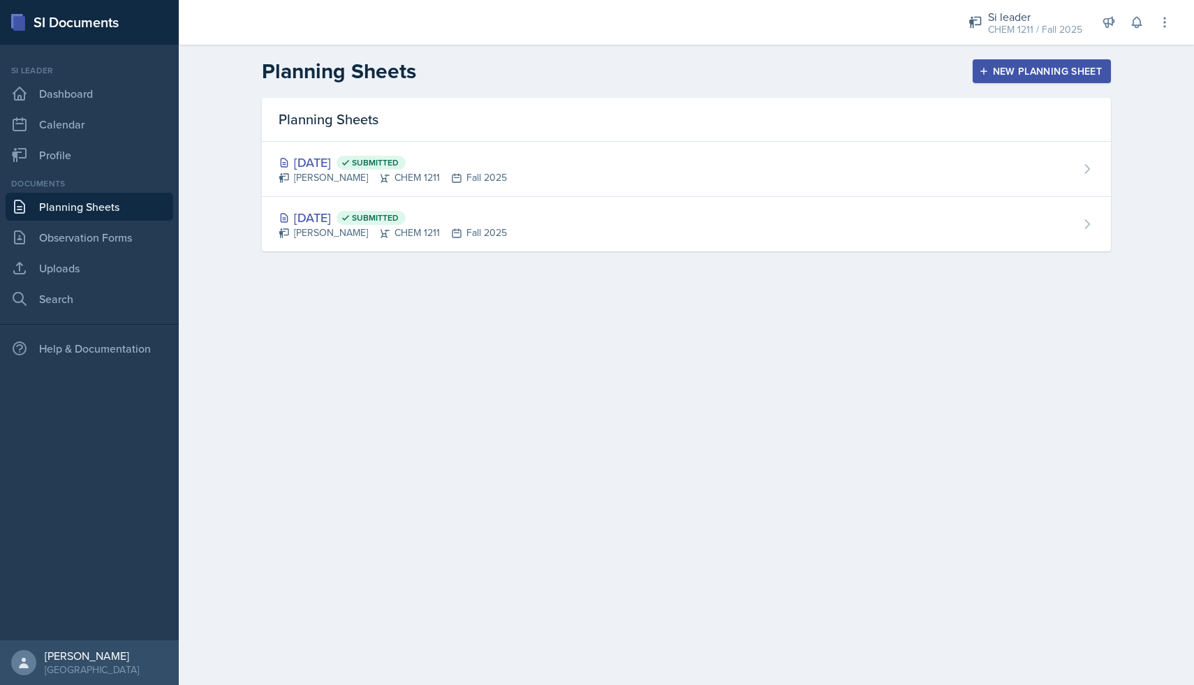
click at [978, 71] on button "New Planning Sheet" at bounding box center [1042, 71] width 138 height 24
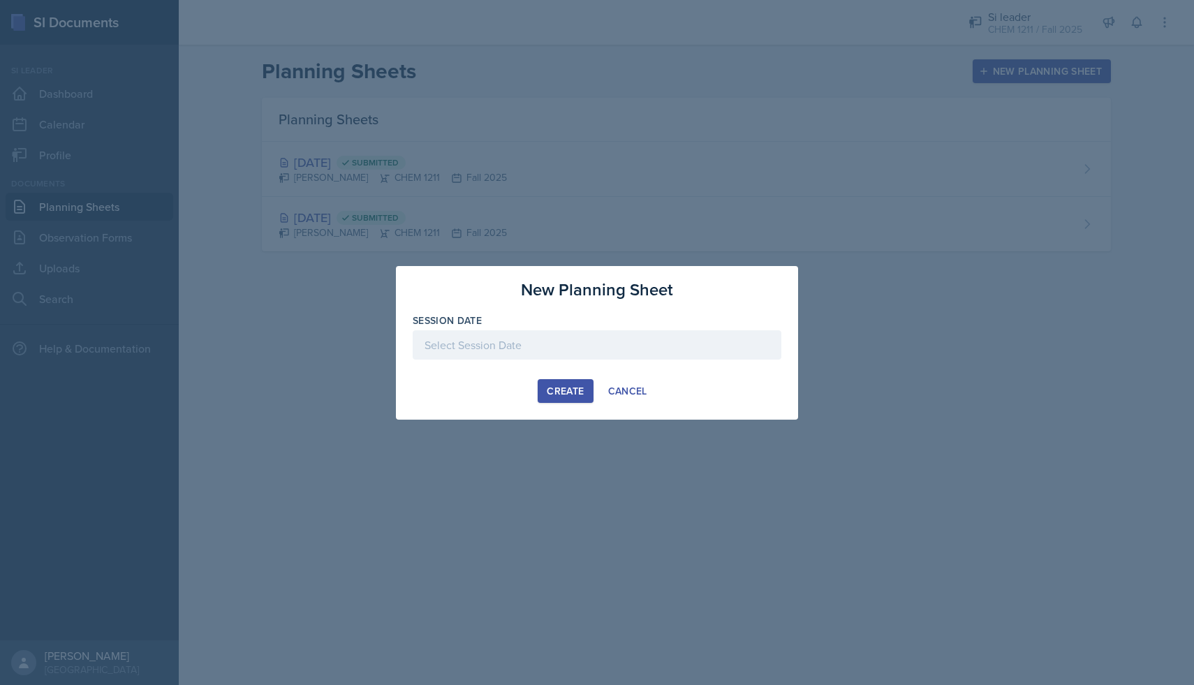
click at [568, 353] on div at bounding box center [597, 344] width 369 height 29
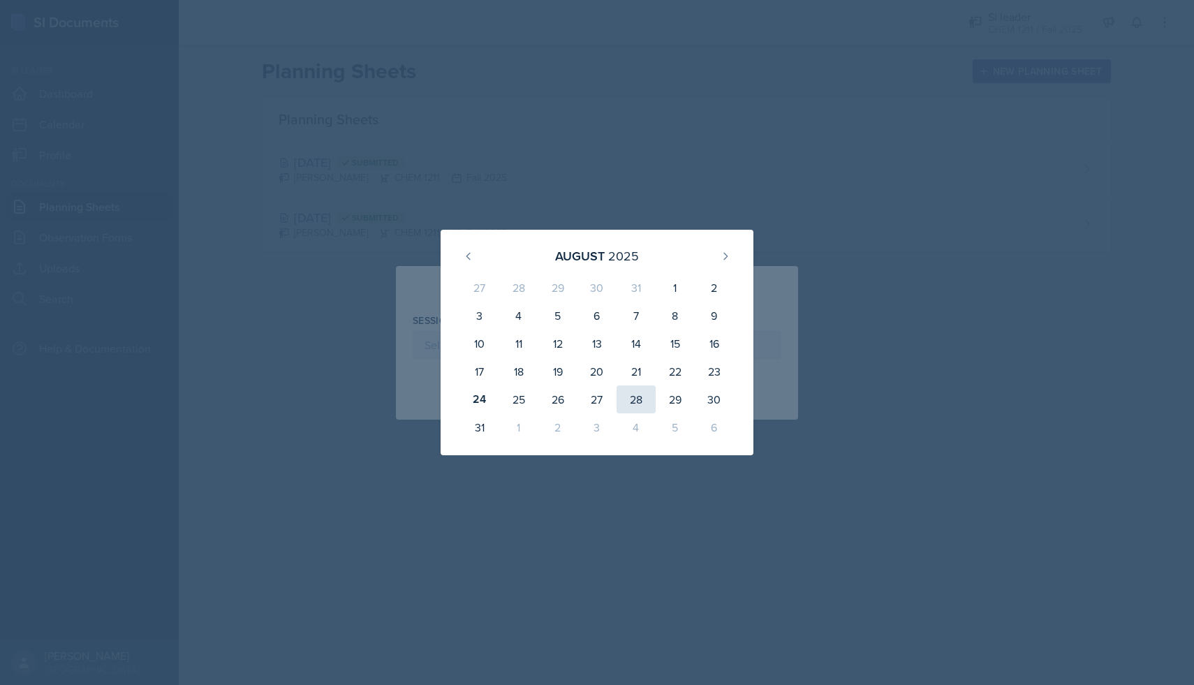
click at [631, 404] on div "28" at bounding box center [636, 399] width 39 height 28
type input "[DATE]"
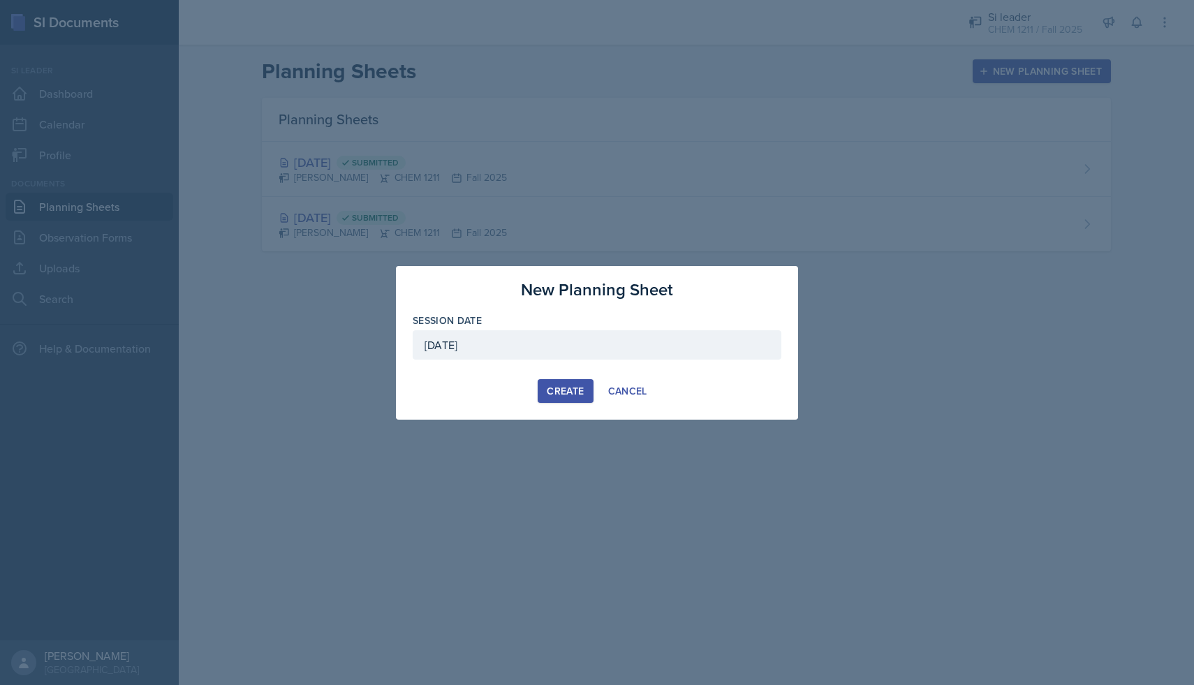
click at [571, 385] on div "Create" at bounding box center [565, 390] width 37 height 11
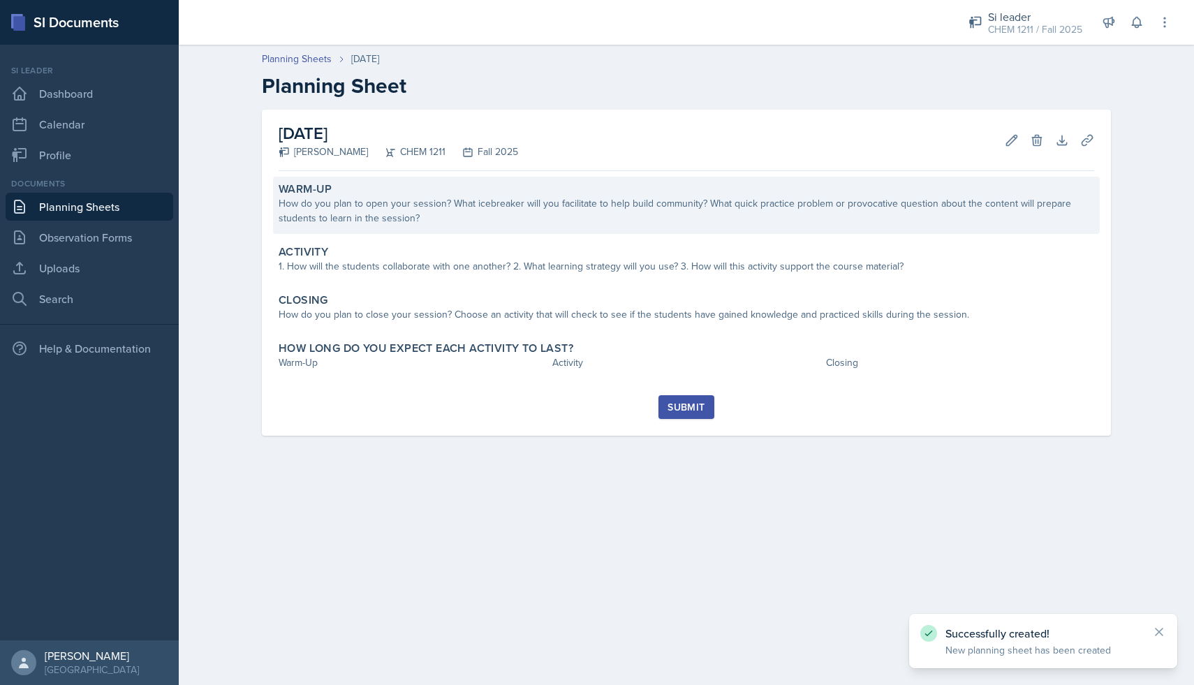
click at [509, 219] on div "How do you plan to open your session? What icebreaker will you facilitate to he…" at bounding box center [687, 210] width 816 height 29
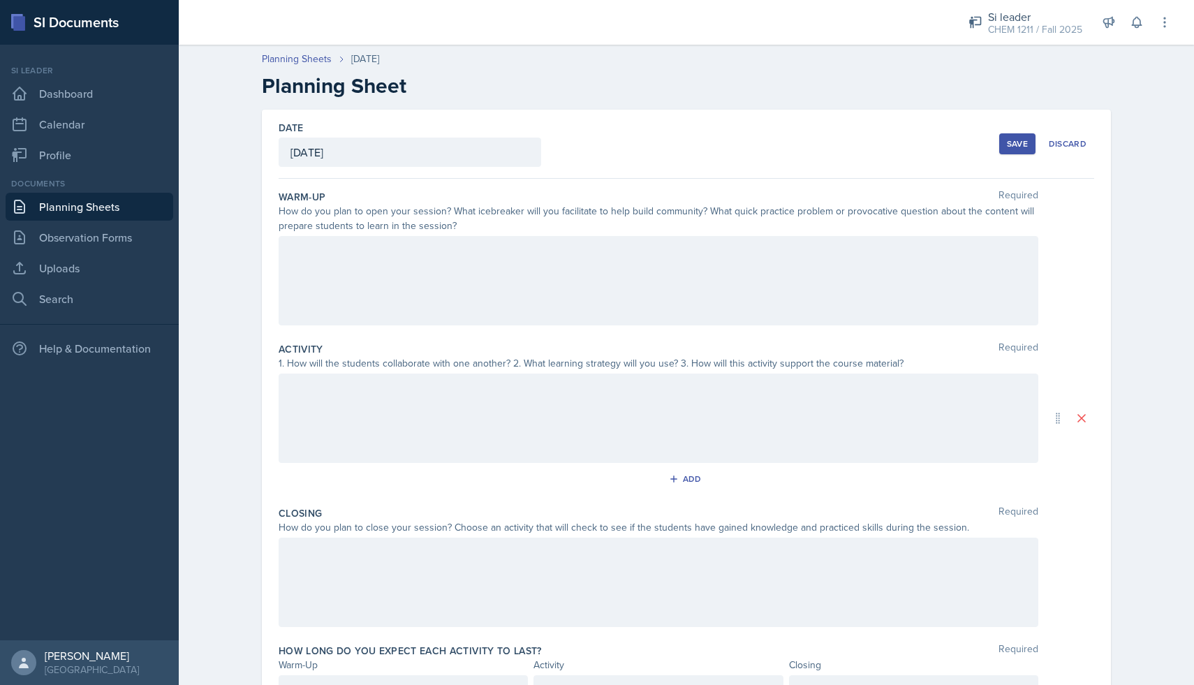
click at [538, 258] on div at bounding box center [659, 280] width 760 height 89
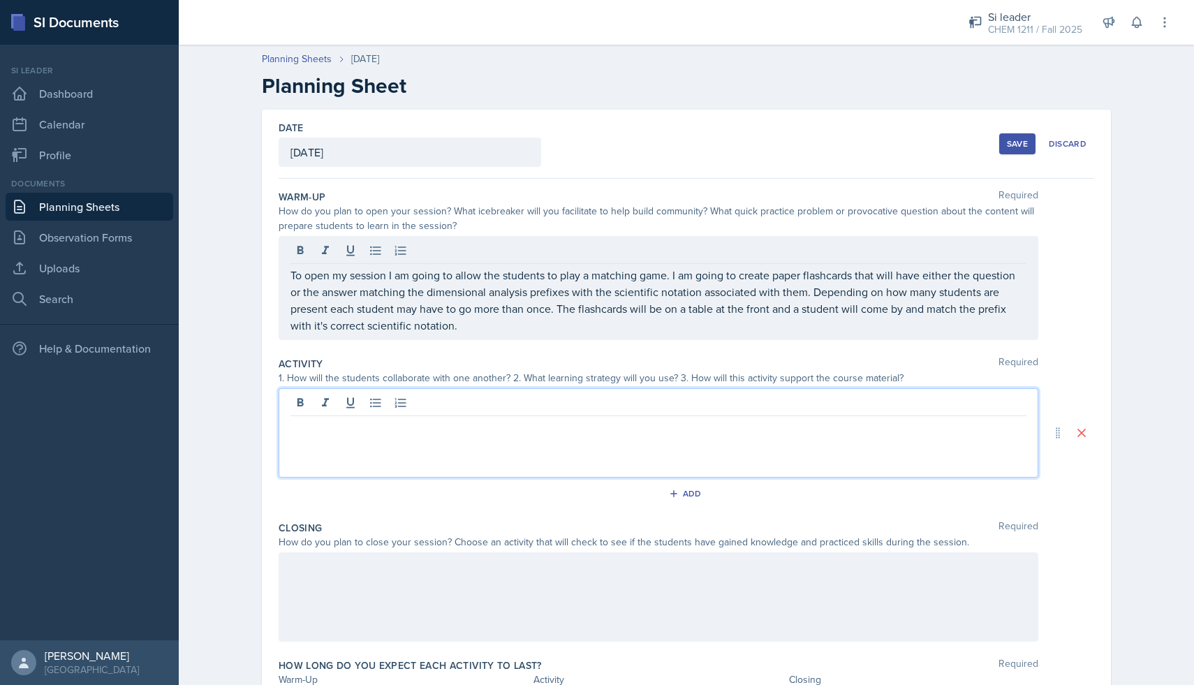
click at [487, 407] on div at bounding box center [659, 432] width 760 height 89
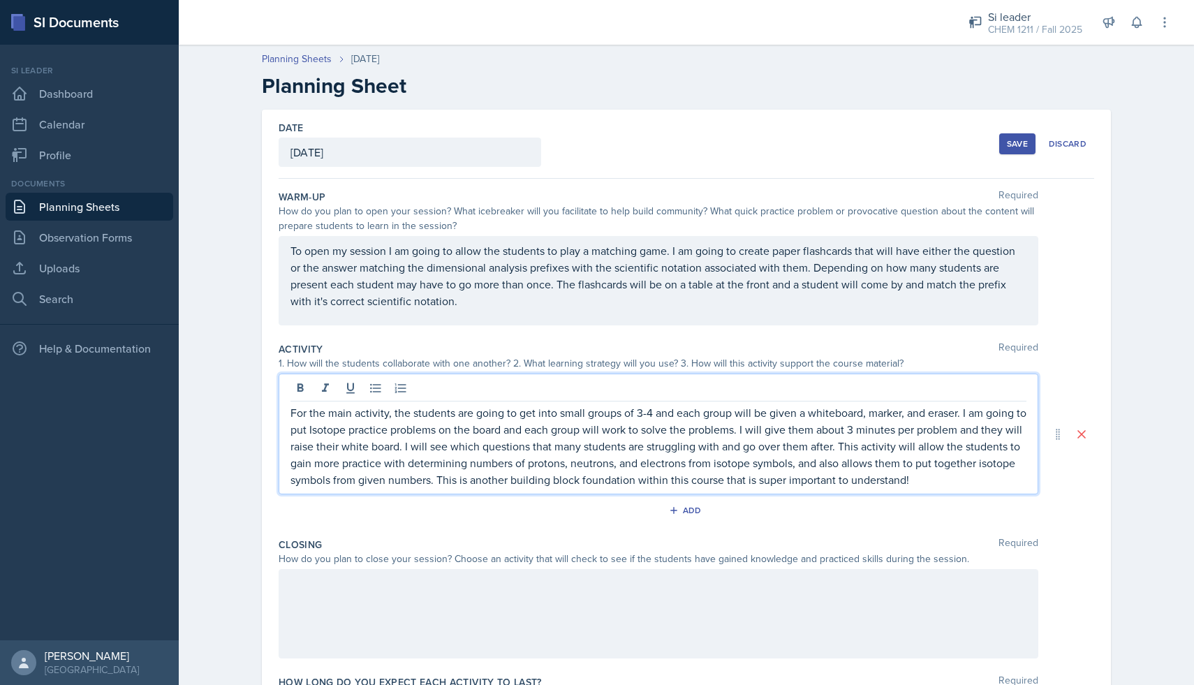
click at [401, 603] on div at bounding box center [659, 613] width 760 height 89
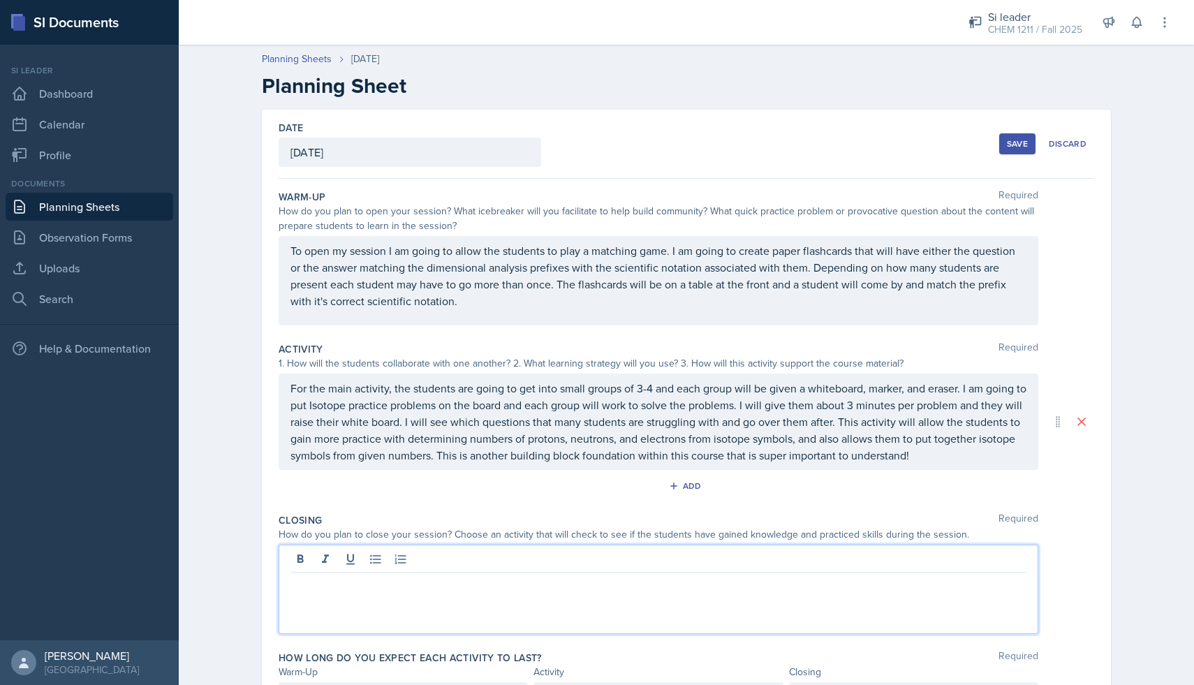
scroll to position [82, 0]
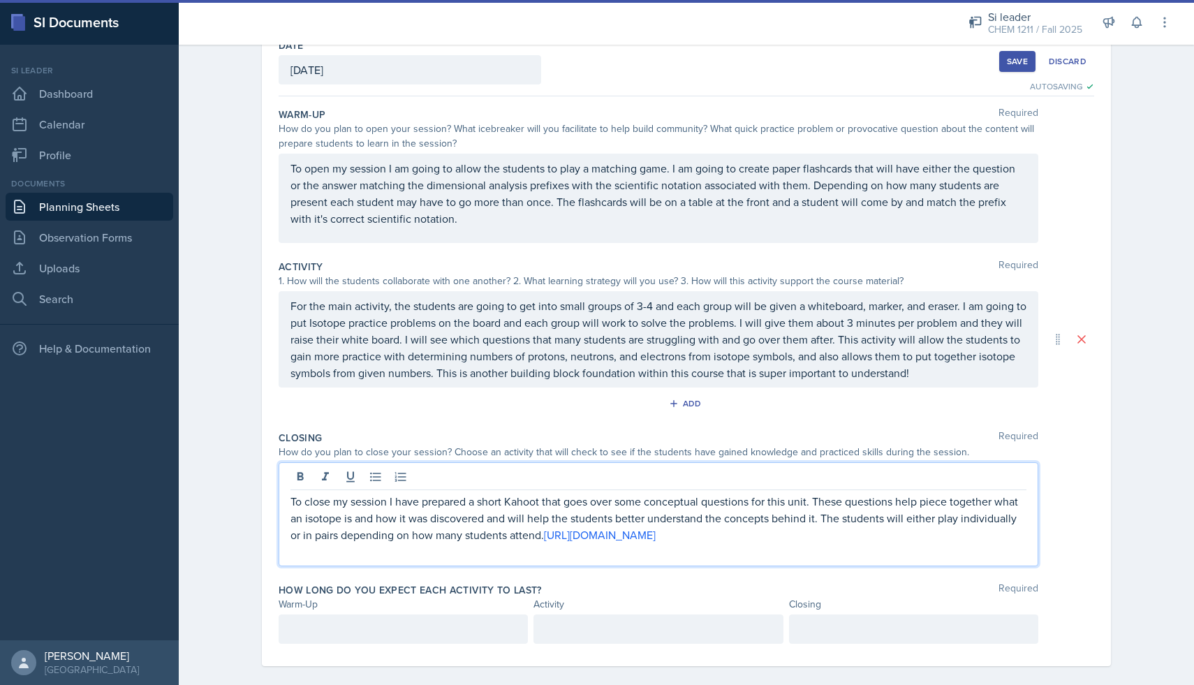
click at [378, 633] on div at bounding box center [403, 628] width 249 height 29
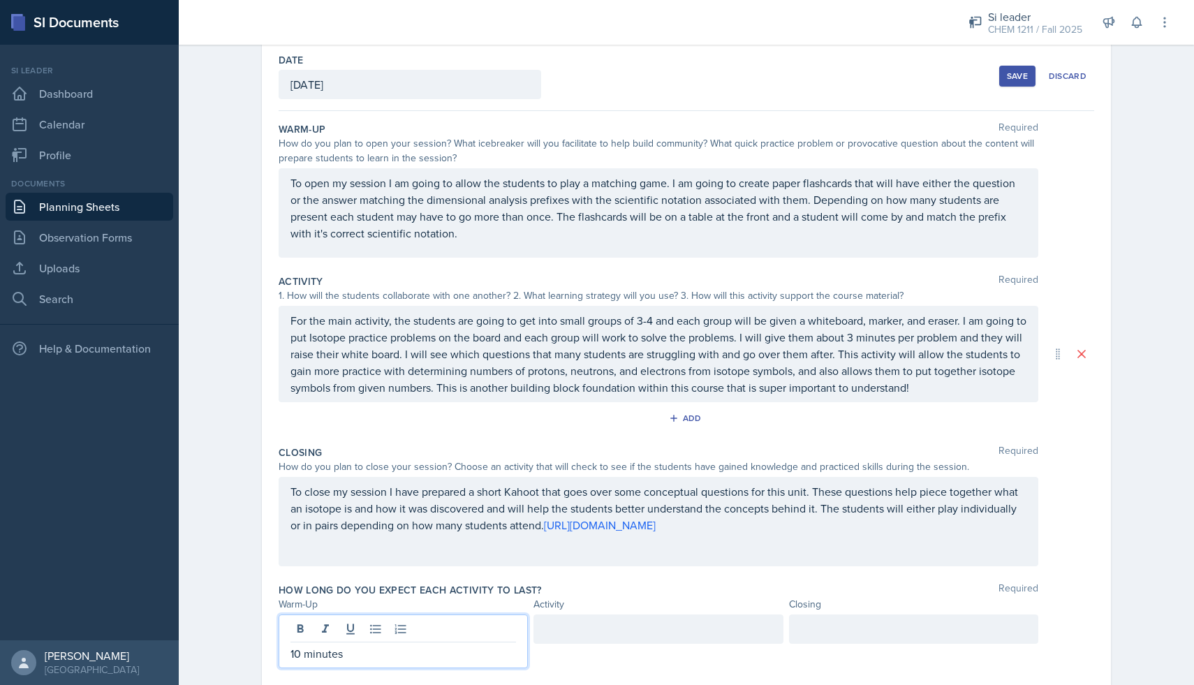
click at [543, 618] on div at bounding box center [657, 628] width 249 height 29
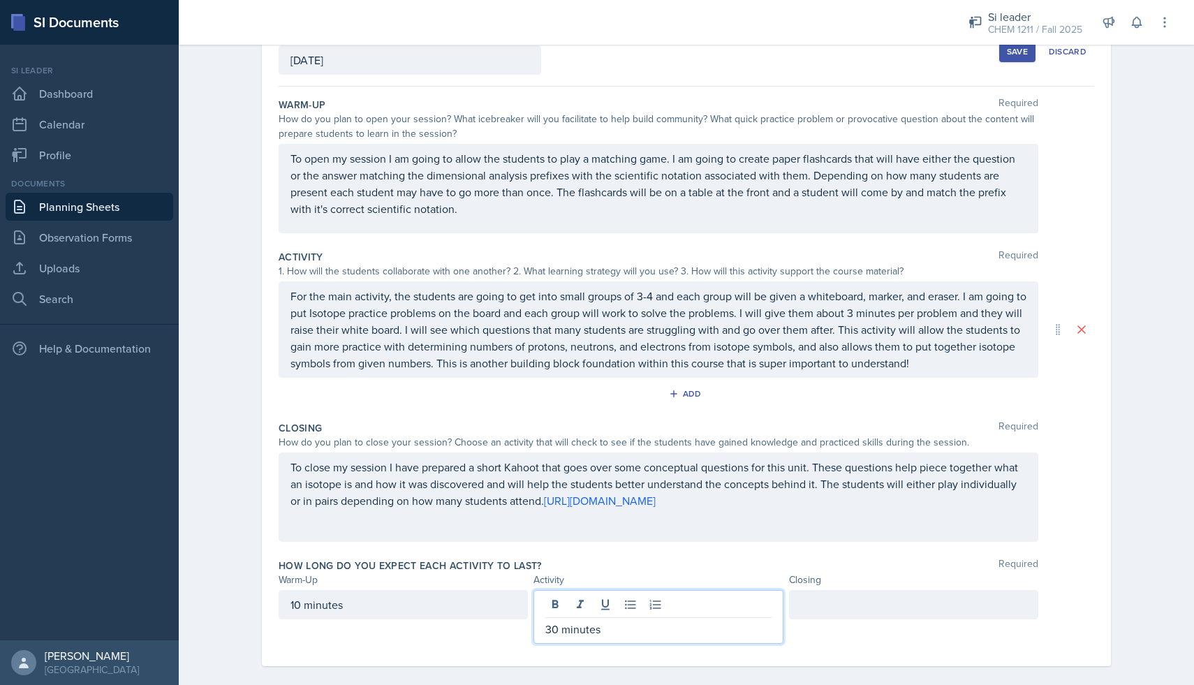
scroll to position [107, 0]
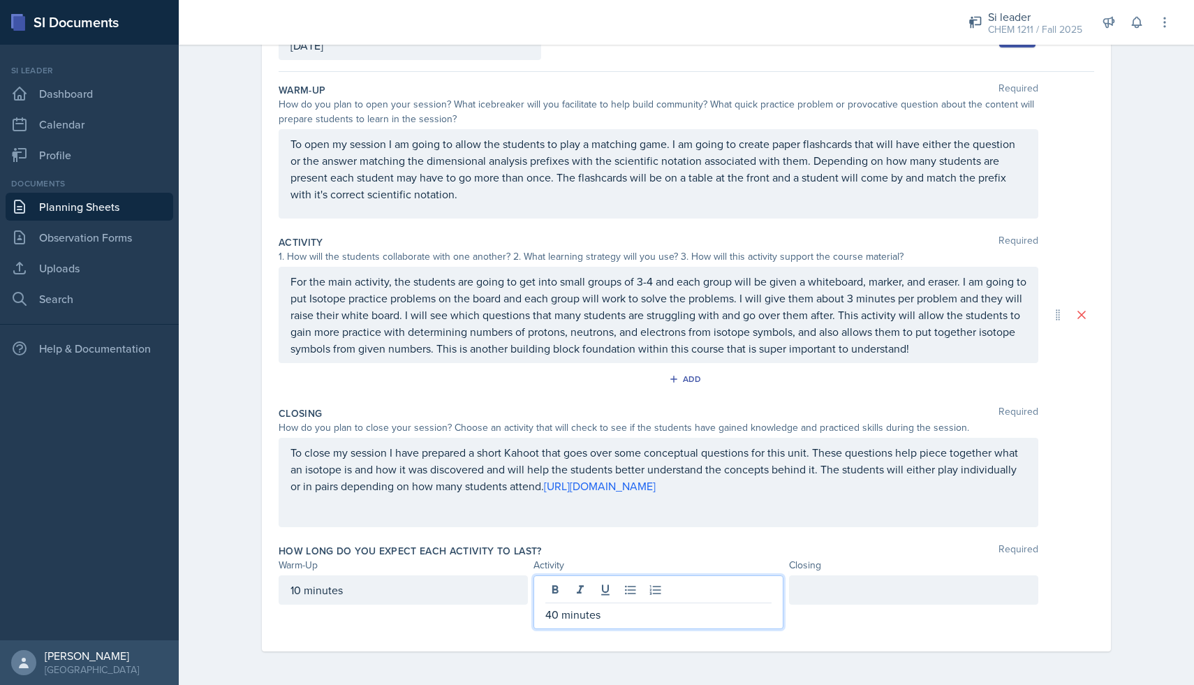
click at [843, 589] on div at bounding box center [913, 589] width 249 height 29
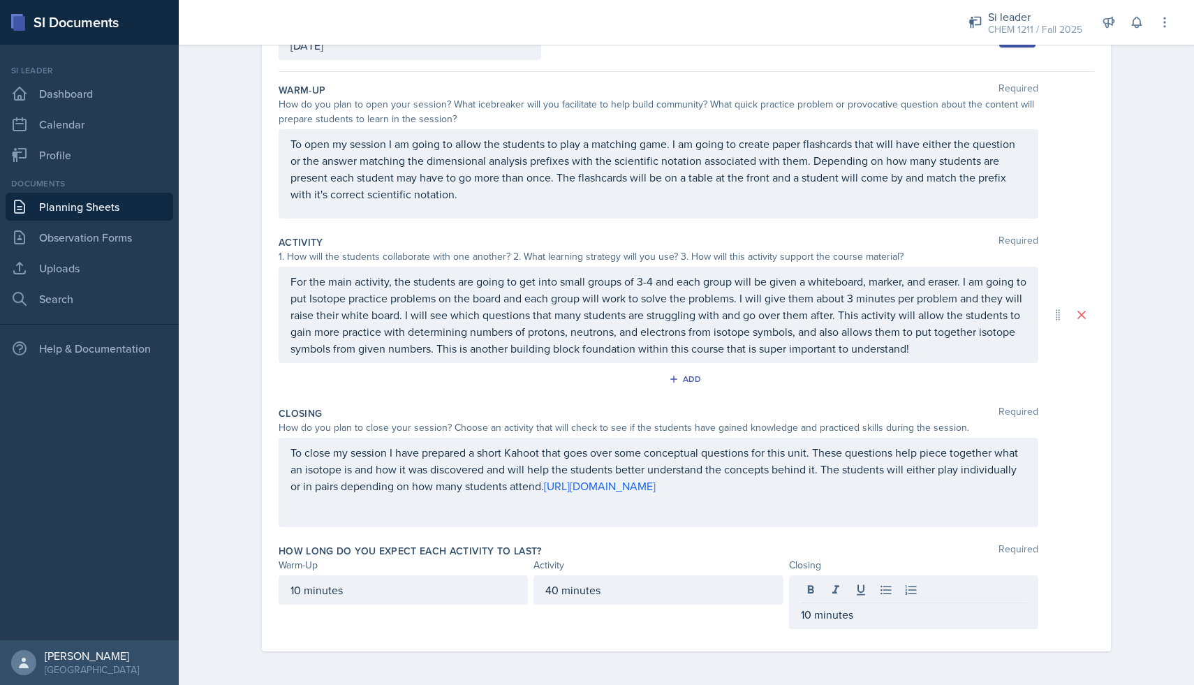
click at [1032, 531] on div "Closing Required How do you plan to close your session? Choose an activity that…" at bounding box center [687, 470] width 816 height 138
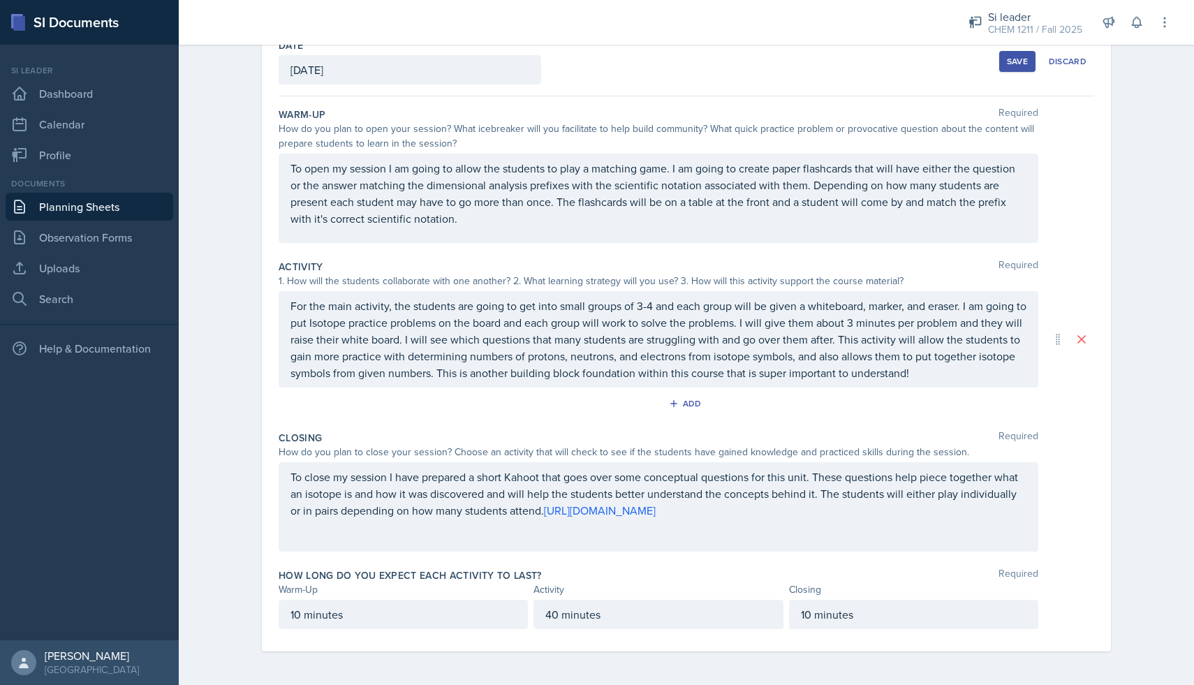
click at [1010, 51] on button "Save" at bounding box center [1017, 61] width 36 height 21
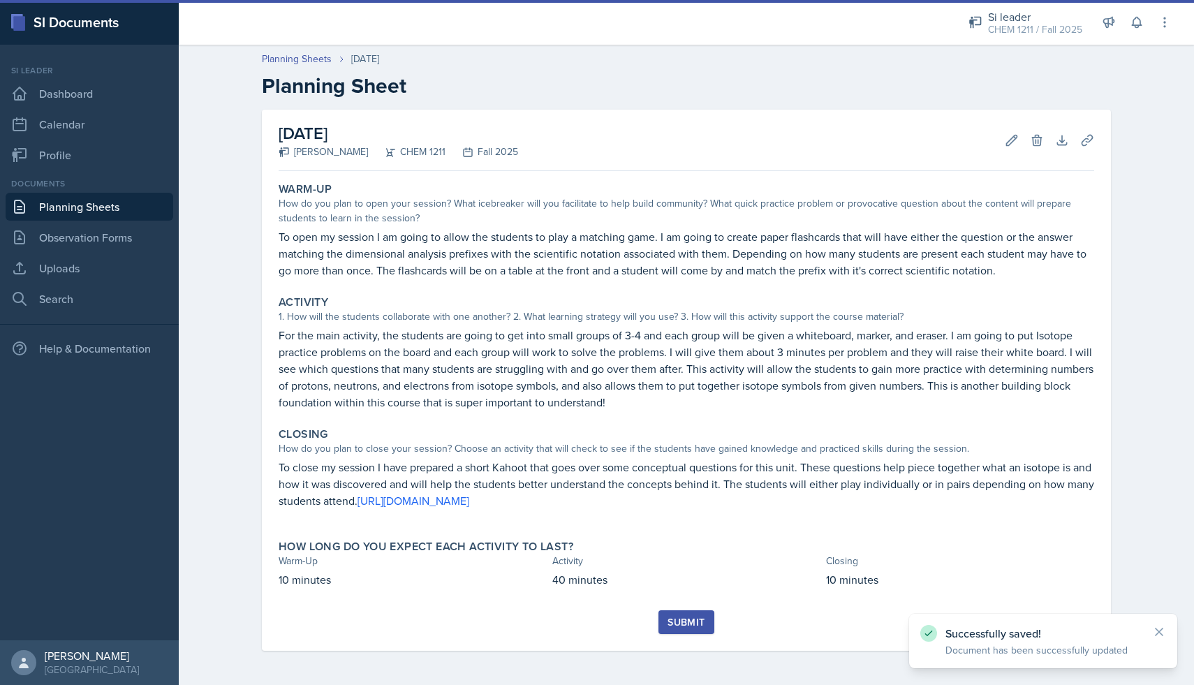
scroll to position [0, 0]
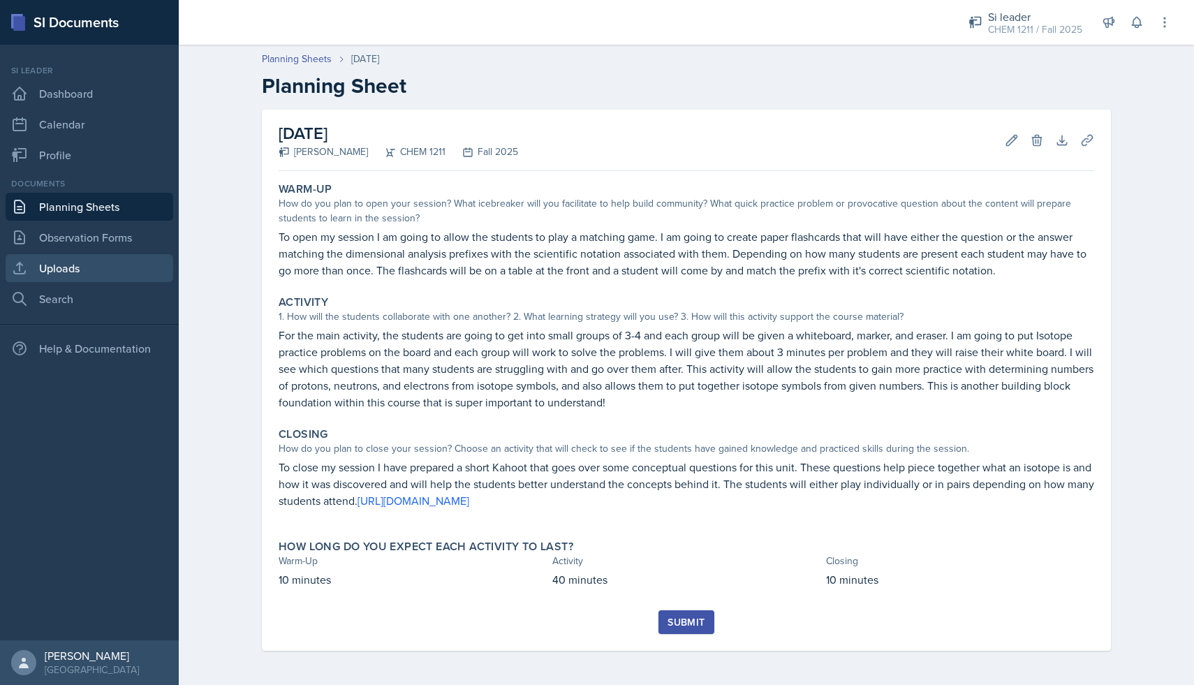
click at [105, 269] on link "Uploads" at bounding box center [90, 268] width 168 height 28
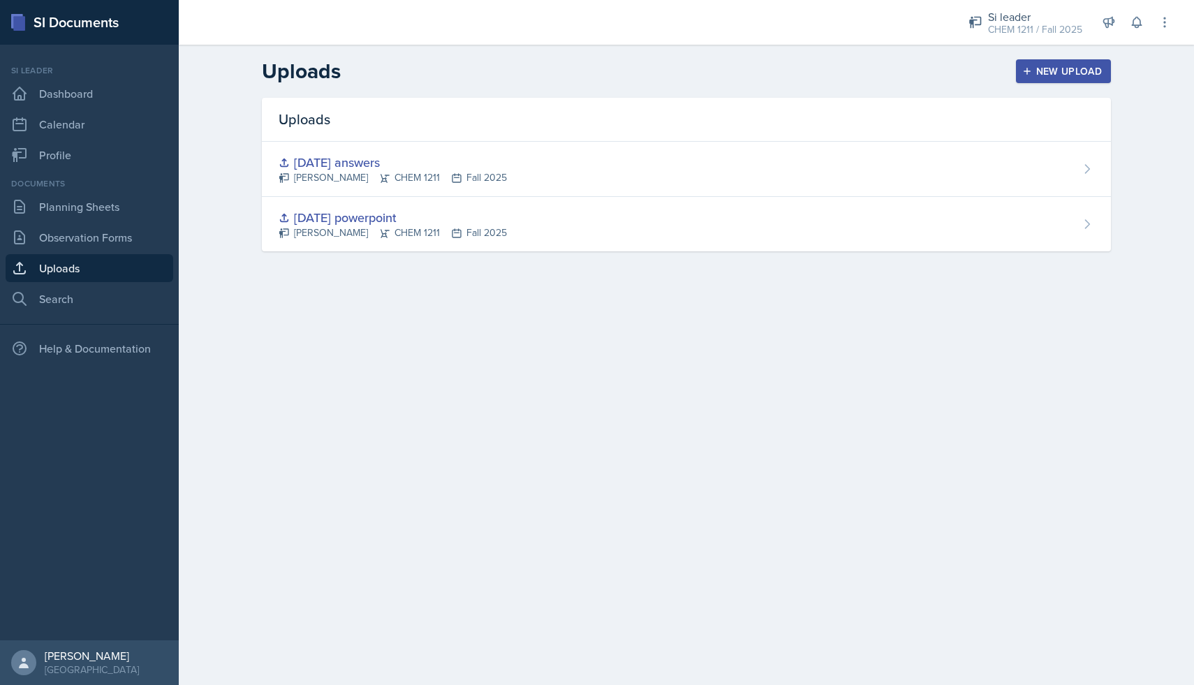
click at [1102, 66] on button "New Upload" at bounding box center [1064, 71] width 96 height 24
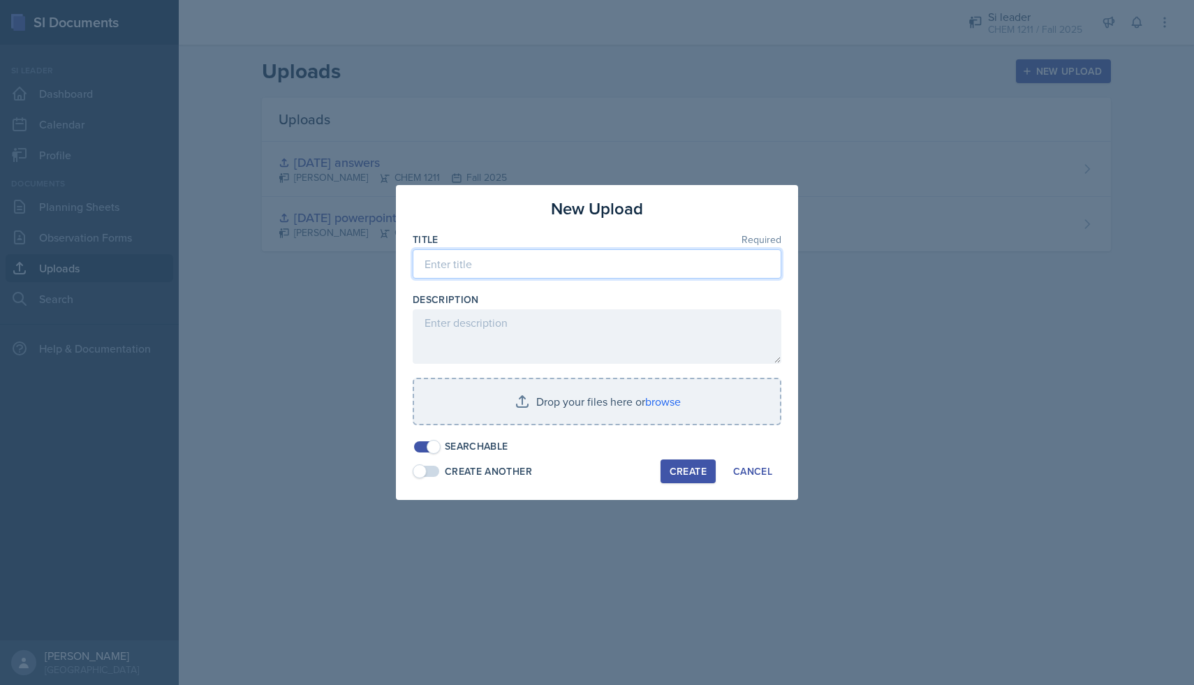
click at [525, 263] on input at bounding box center [597, 263] width 369 height 29
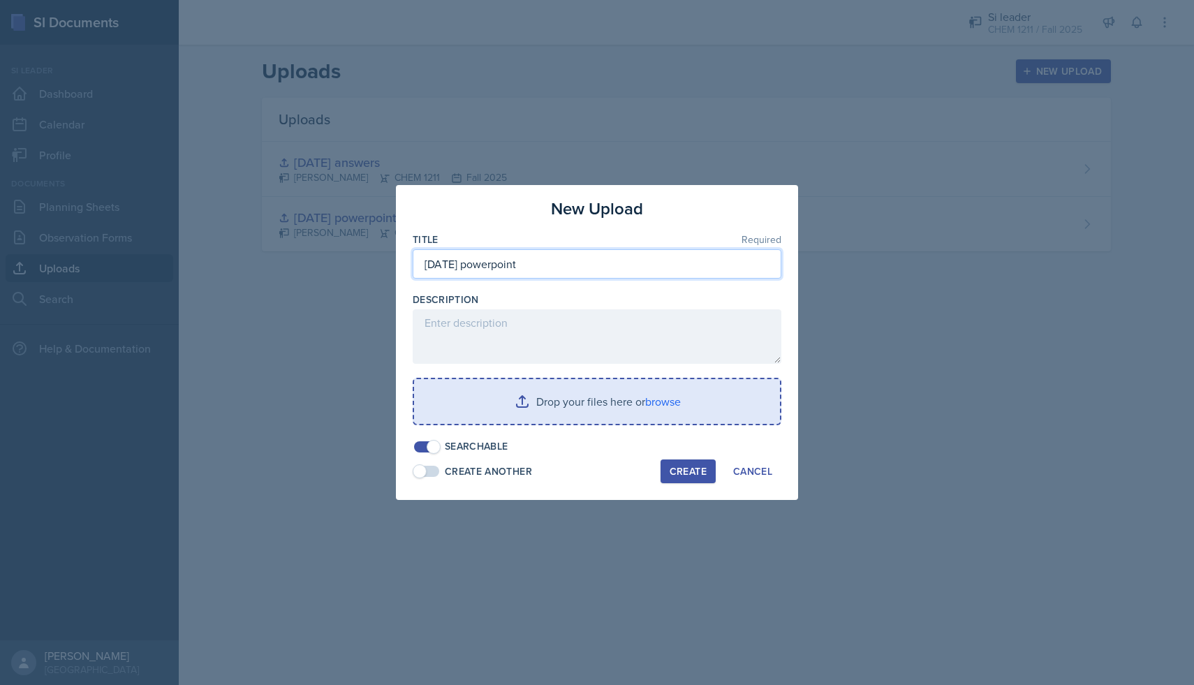
type input "[DATE] powerpoint"
click at [555, 400] on input "file" at bounding box center [597, 401] width 366 height 45
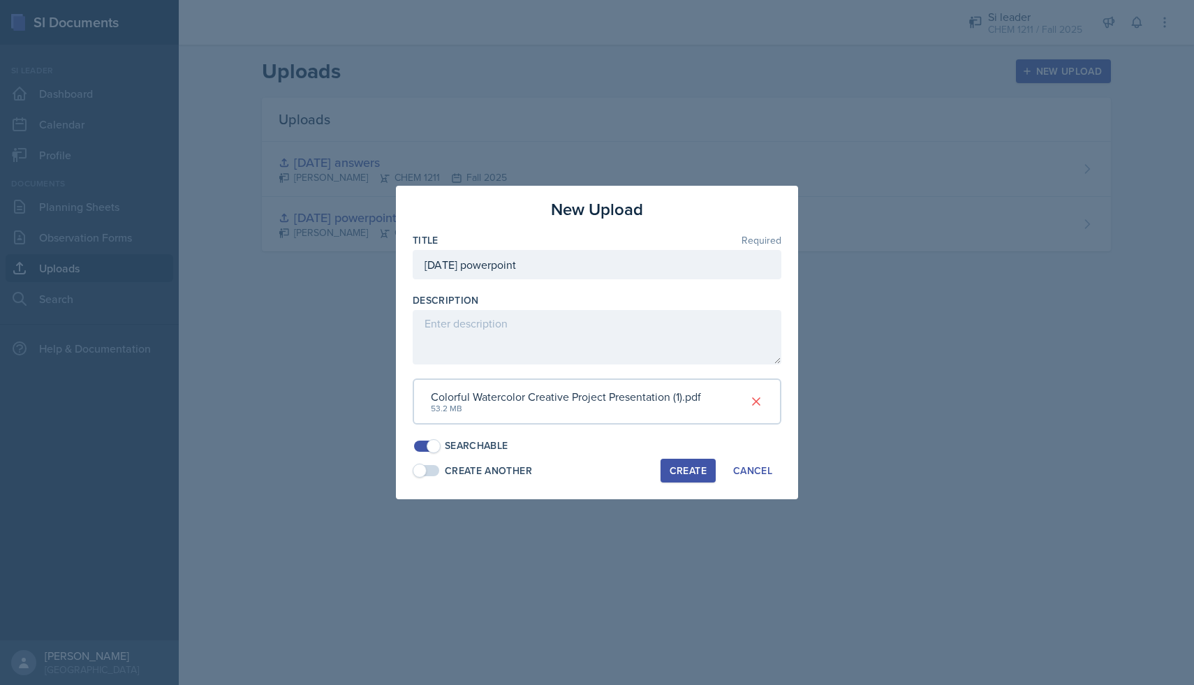
click at [686, 469] on div "Create" at bounding box center [688, 470] width 37 height 11
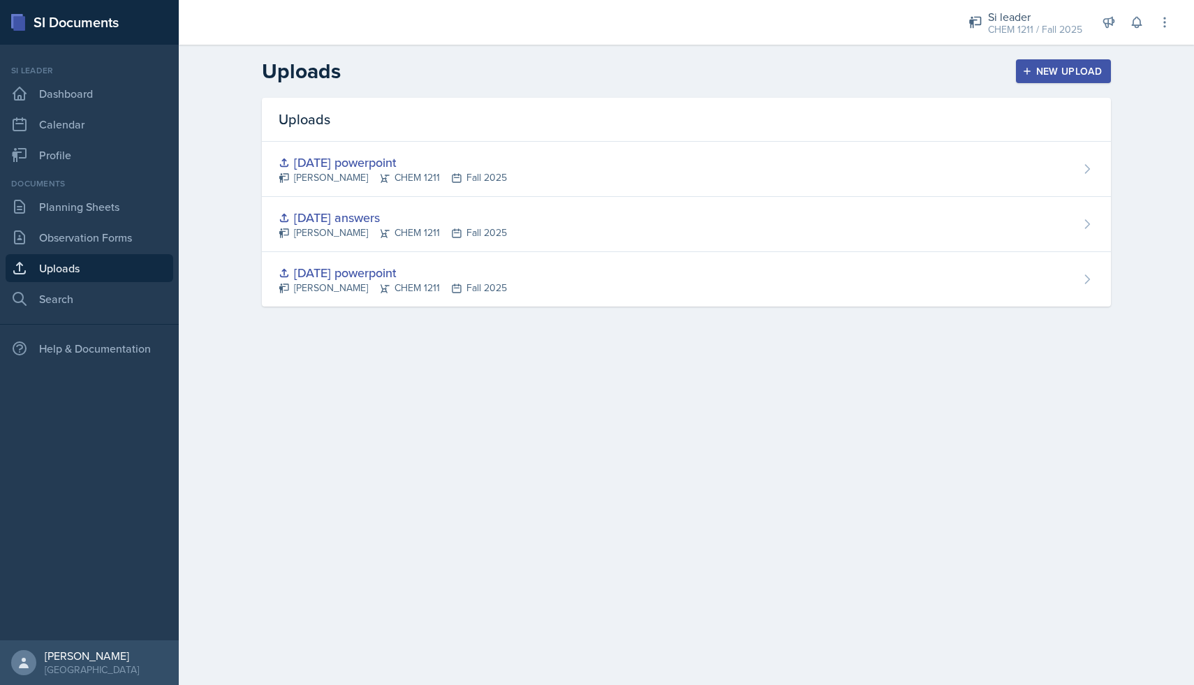
click at [1094, 71] on div "New Upload" at bounding box center [1064, 71] width 78 height 11
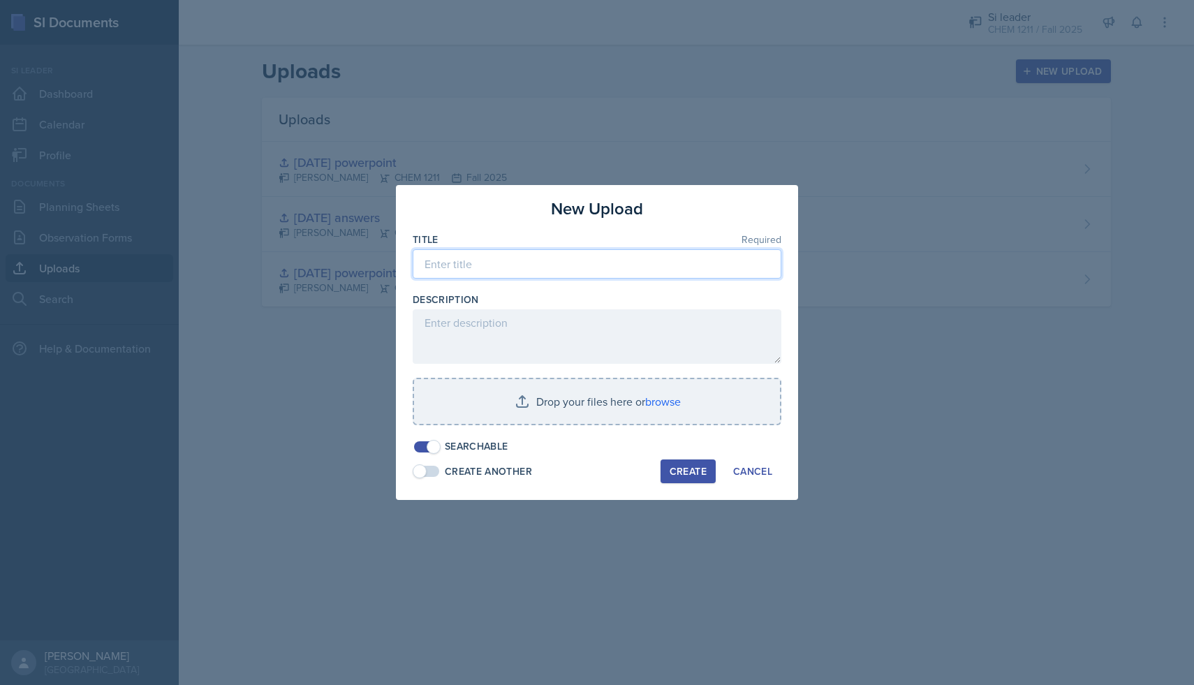
click at [592, 271] on input at bounding box center [597, 263] width 369 height 29
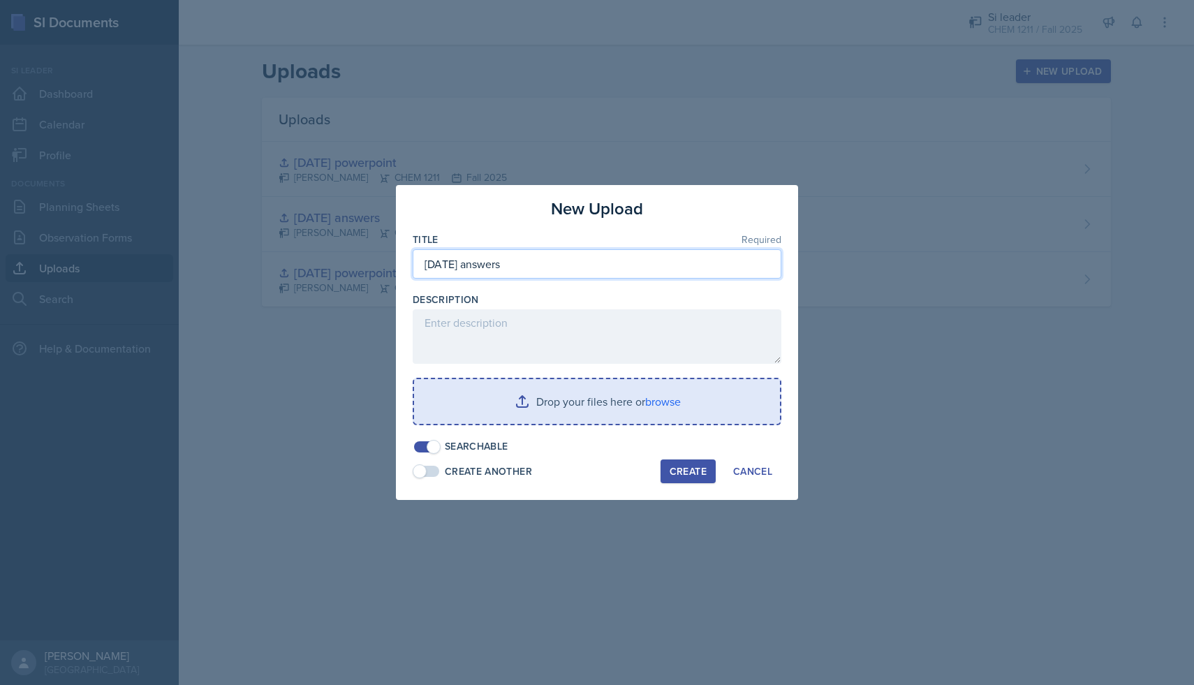
type input "[DATE] answers"
click at [568, 411] on input "file" at bounding box center [597, 401] width 366 height 45
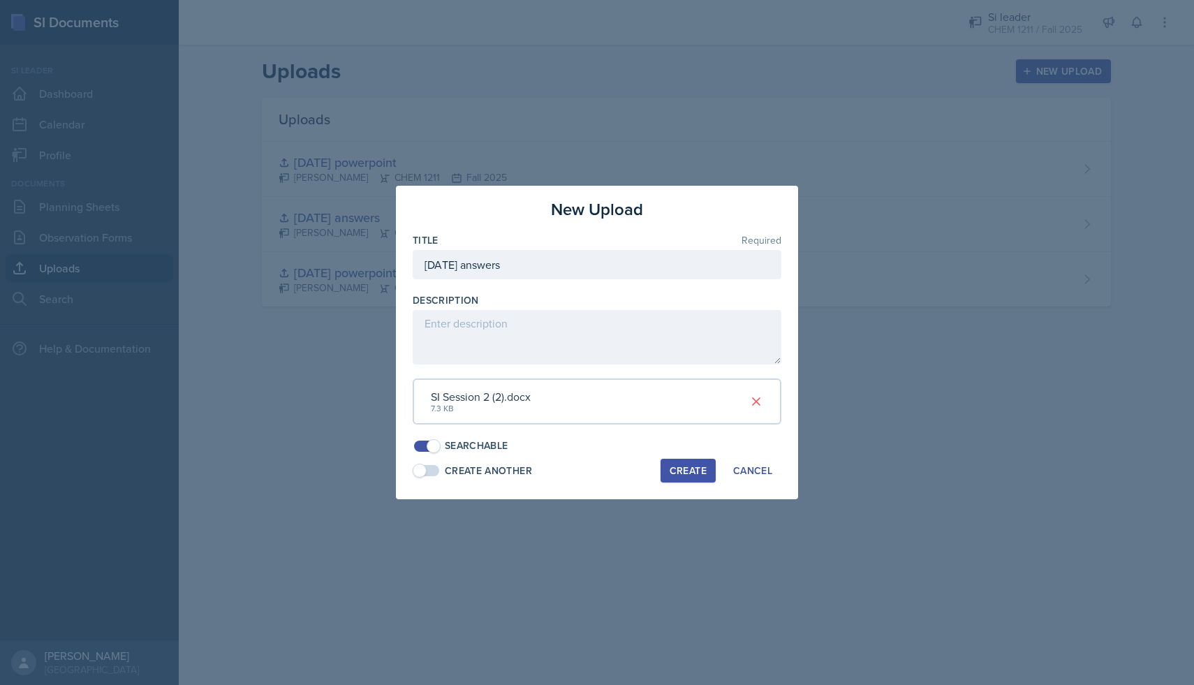
click at [693, 471] on div "Create" at bounding box center [688, 470] width 37 height 11
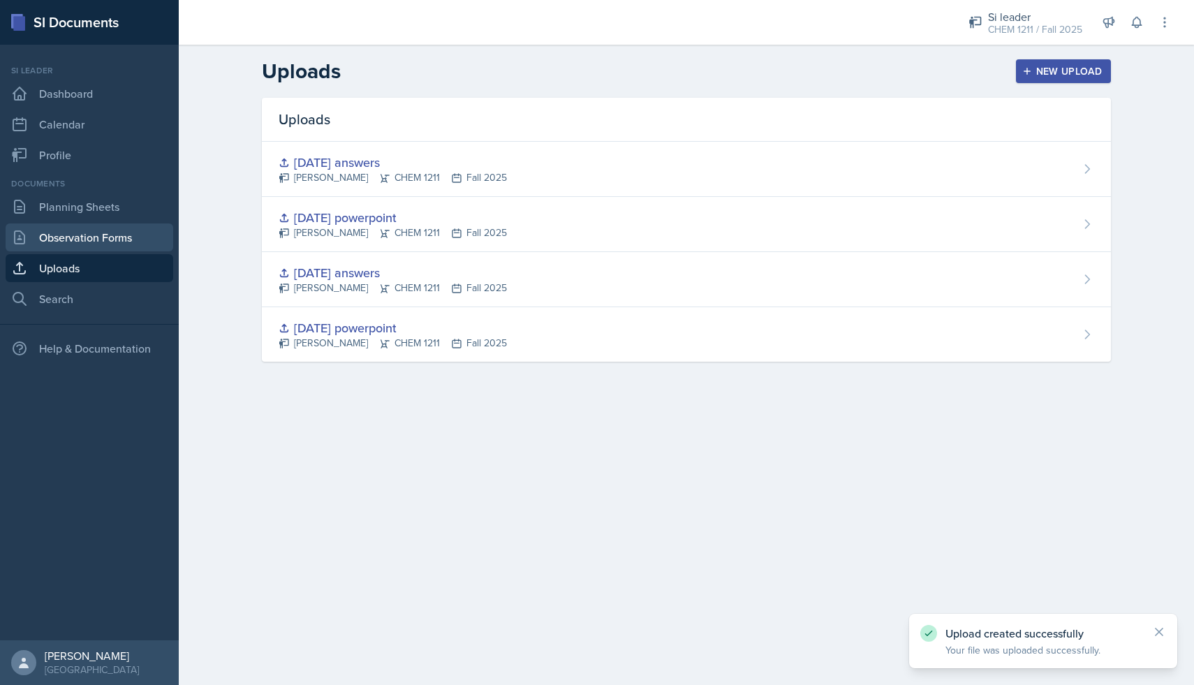
click at [109, 226] on link "Observation Forms" at bounding box center [90, 237] width 168 height 28
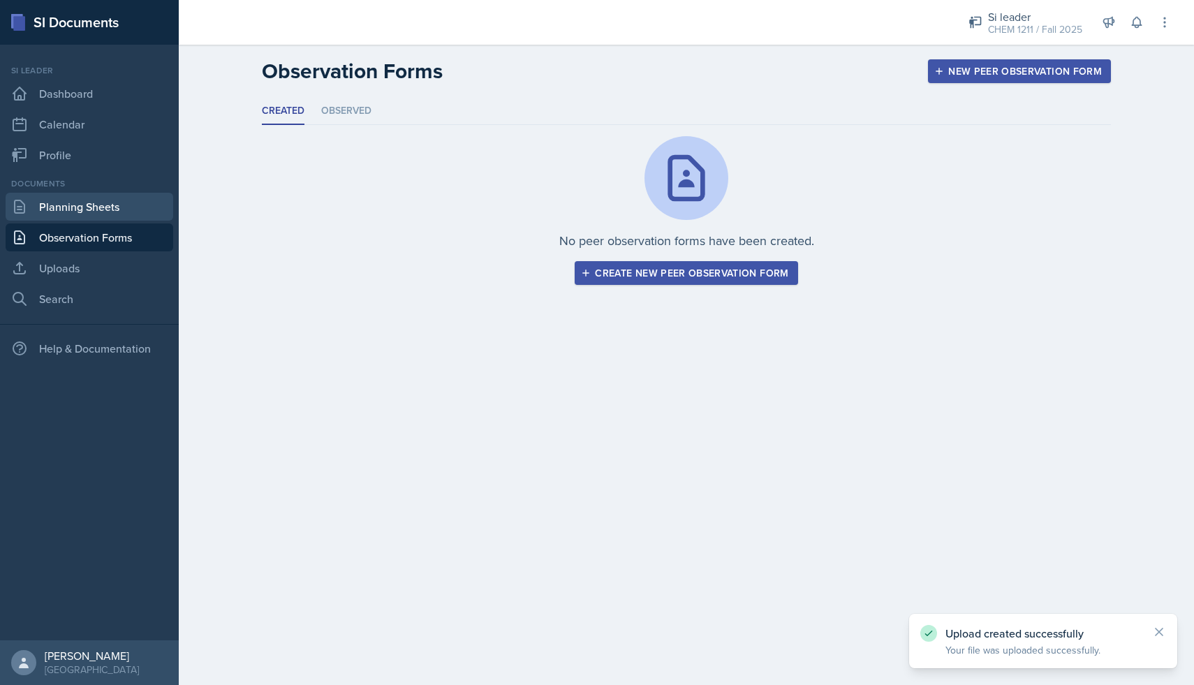
click at [109, 212] on link "Planning Sheets" at bounding box center [90, 207] width 168 height 28
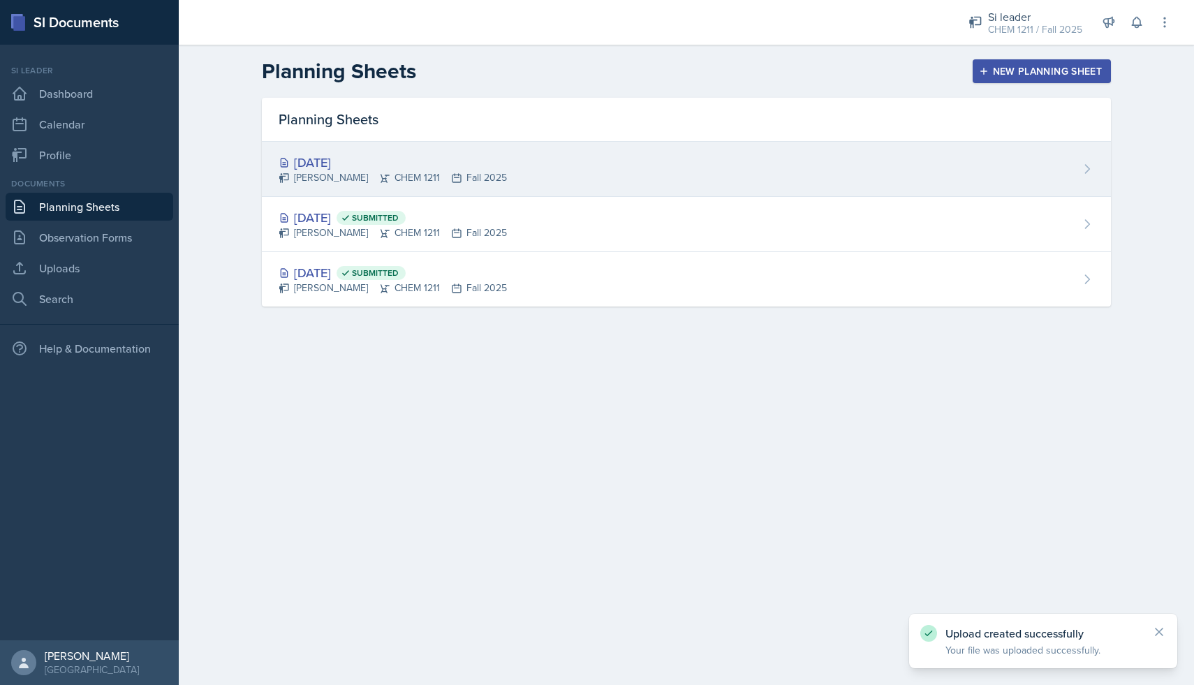
click at [447, 161] on div "[DATE]" at bounding box center [393, 162] width 228 height 19
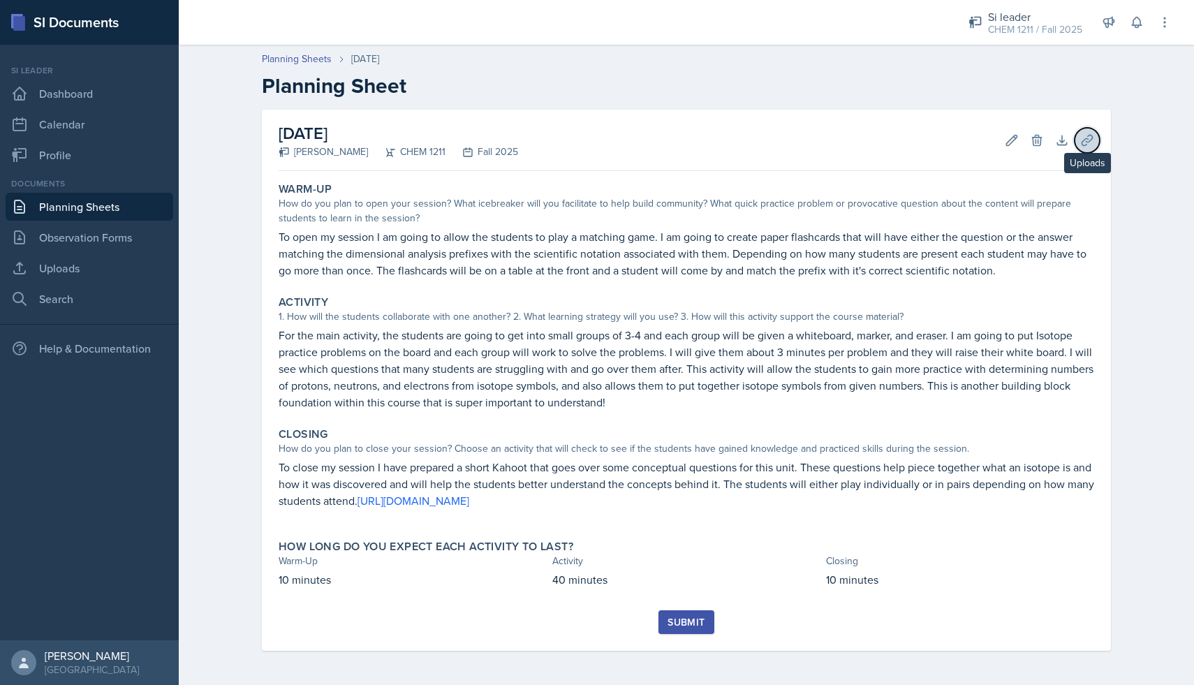
click at [1091, 143] on icon at bounding box center [1087, 140] width 14 height 14
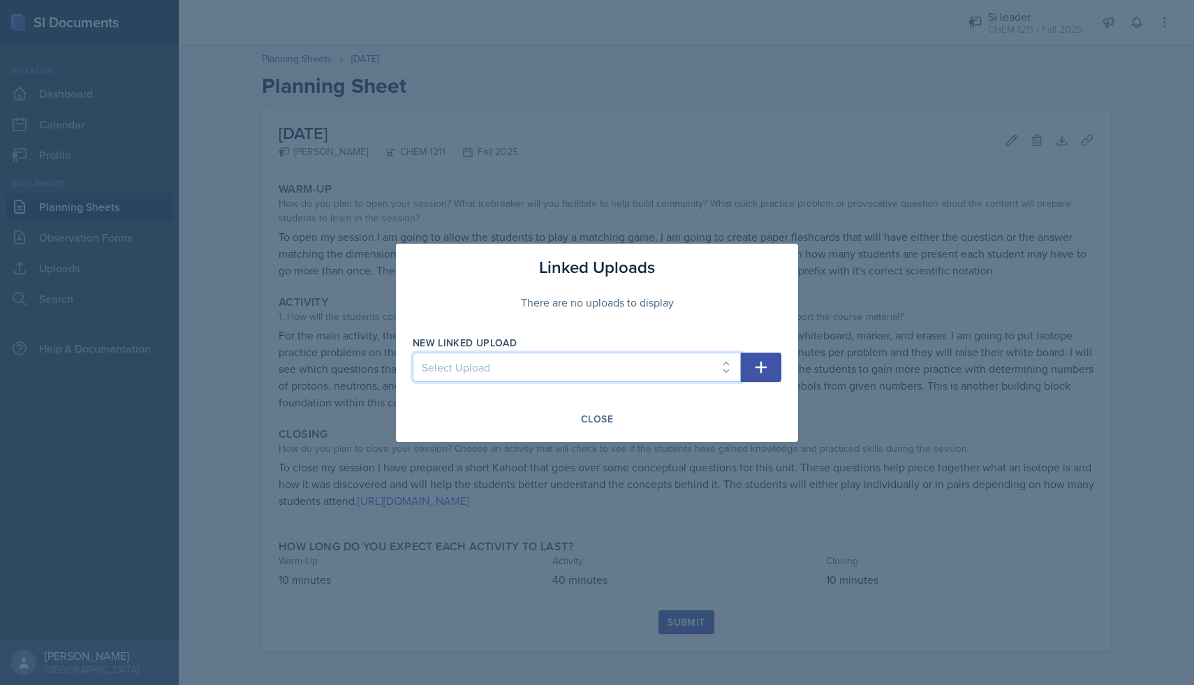
click at [737, 368] on select "Select Upload [DATE] powerpoint [DATE] answers [DATE] powerpoint [DATE] answers" at bounding box center [577, 367] width 328 height 29
select select "9cc11b44-778b-4c69-94f3-a4bd32b74611"
click at [772, 369] on button "button" at bounding box center [761, 367] width 41 height 29
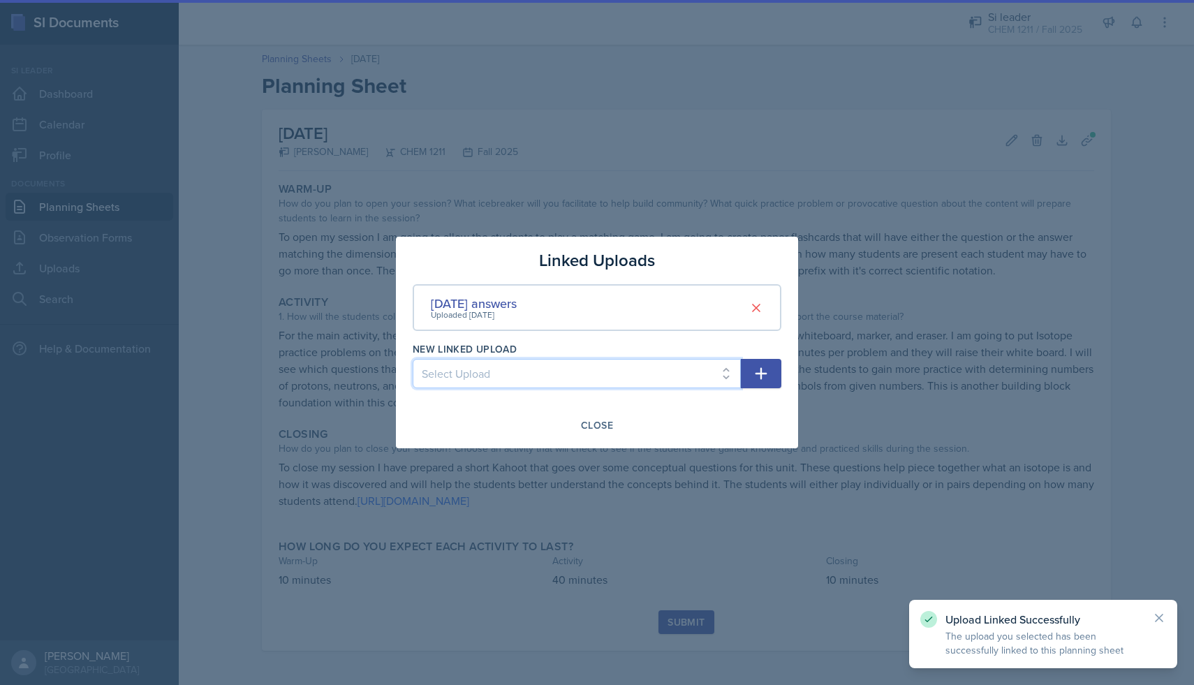
click at [724, 371] on select "Select Upload [DATE] powerpoint [DATE] answers [DATE] powerpoint" at bounding box center [577, 373] width 328 height 29
select select "ecdc36d1-3ee4-4c8c-a9df-205aa45165cf"
click at [762, 370] on icon "button" at bounding box center [761, 373] width 17 height 17
select select
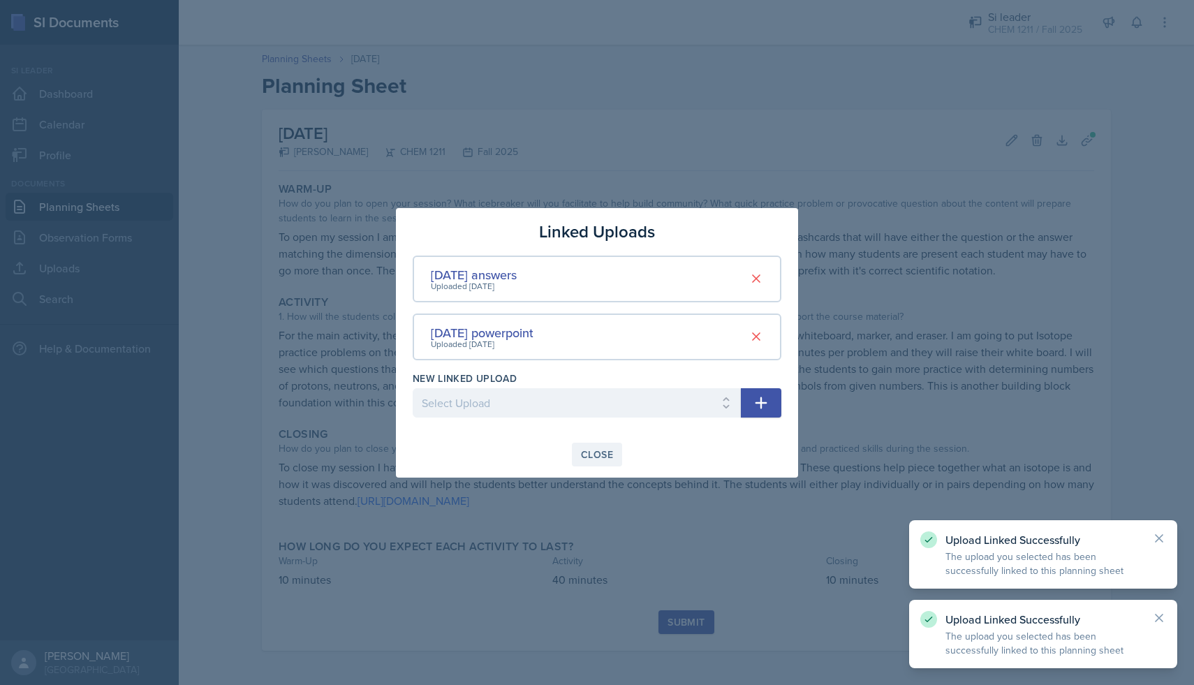
click at [595, 446] on button "Close" at bounding box center [597, 455] width 50 height 24
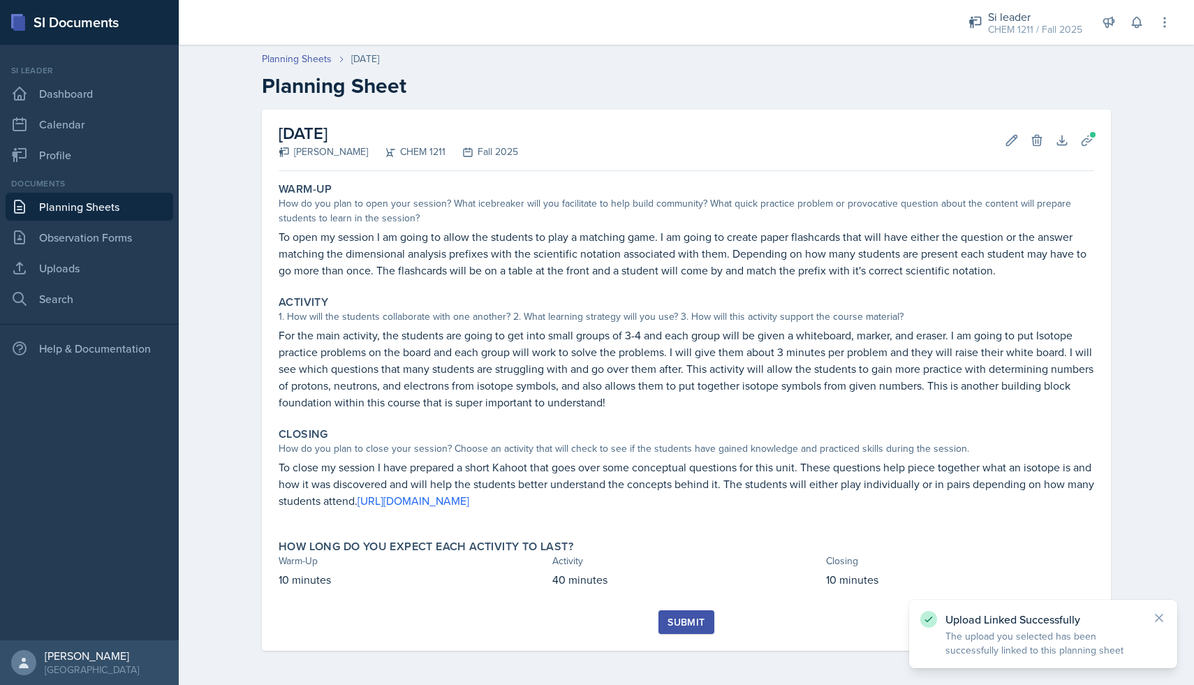
click at [670, 621] on div "Submit" at bounding box center [686, 622] width 37 height 11
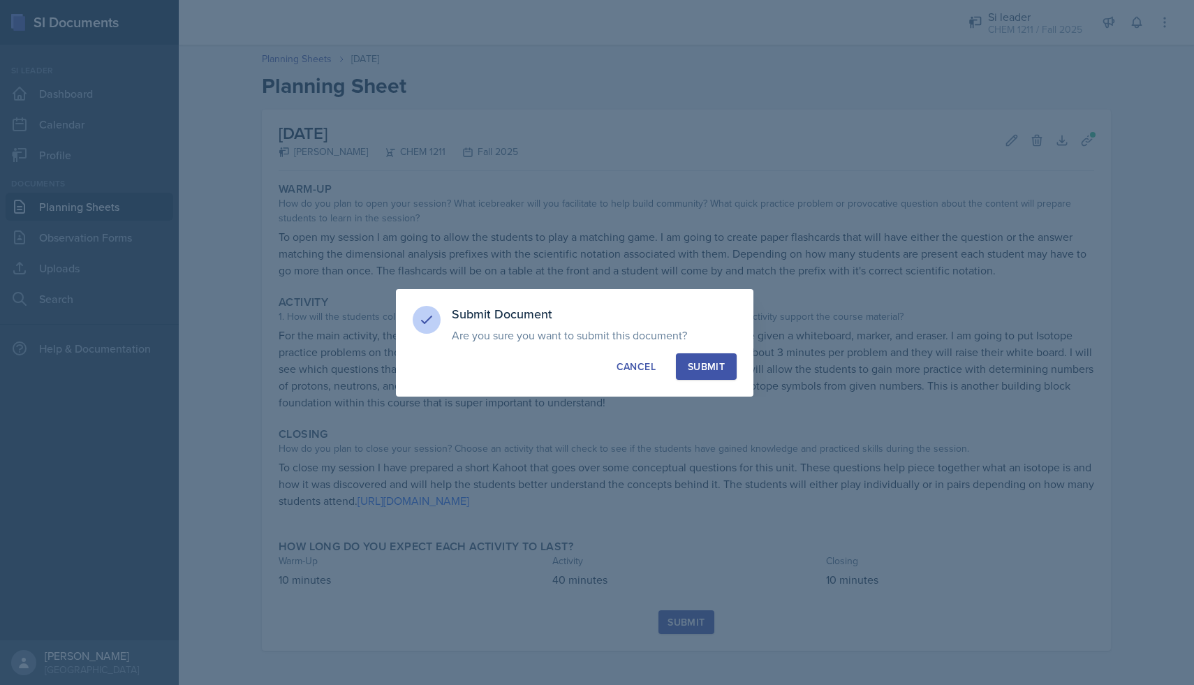
click at [724, 360] on div "Submit" at bounding box center [706, 367] width 37 height 14
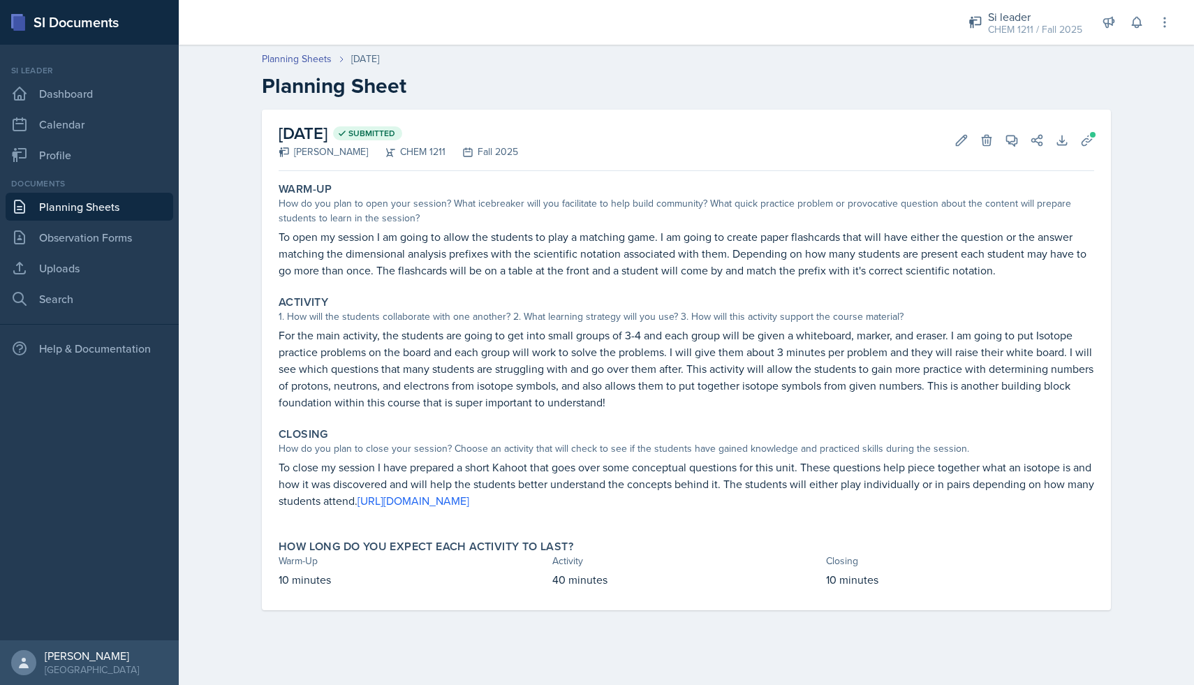
click at [61, 206] on link "Planning Sheets" at bounding box center [90, 207] width 168 height 28
